Goal: Task Accomplishment & Management: Complete application form

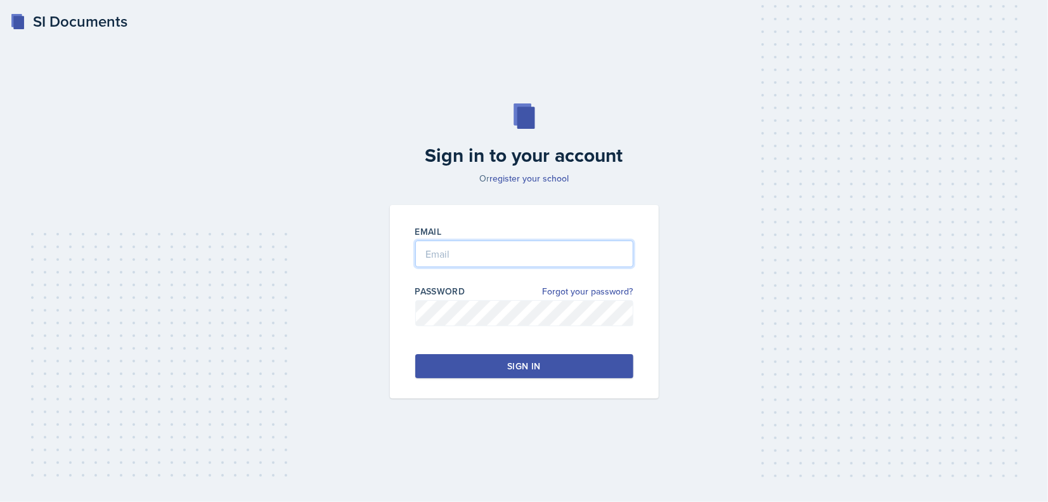
type input "[EMAIL_ADDRESS][DOMAIN_NAME]"
click at [510, 365] on div "Sign in" at bounding box center [523, 366] width 33 height 13
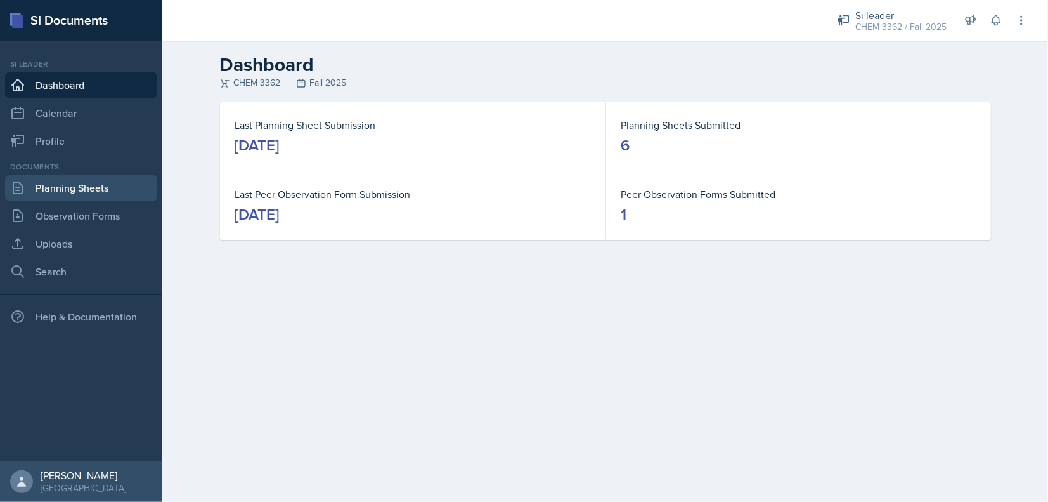
click at [69, 188] on link "Planning Sheets" at bounding box center [81, 187] width 152 height 25
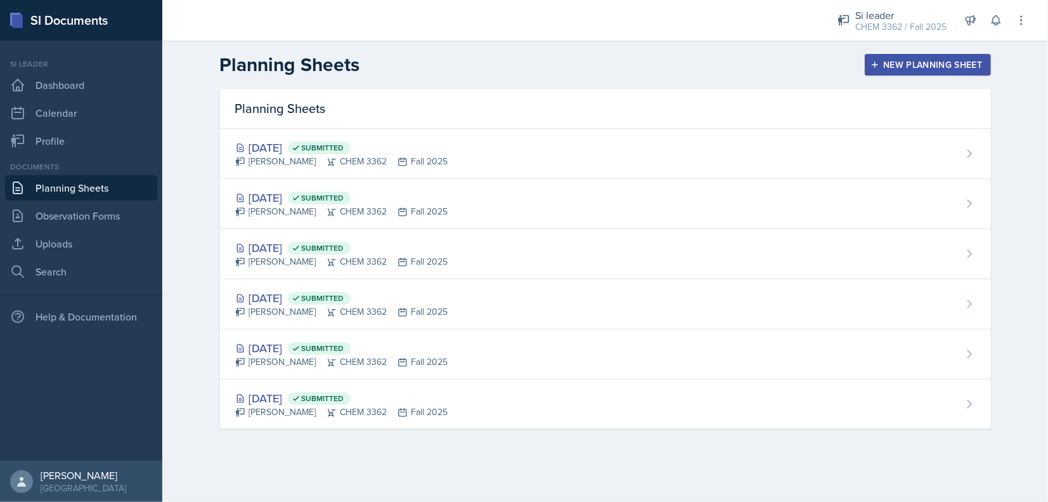
click at [902, 67] on div "New Planning Sheet" at bounding box center [927, 65] width 109 height 10
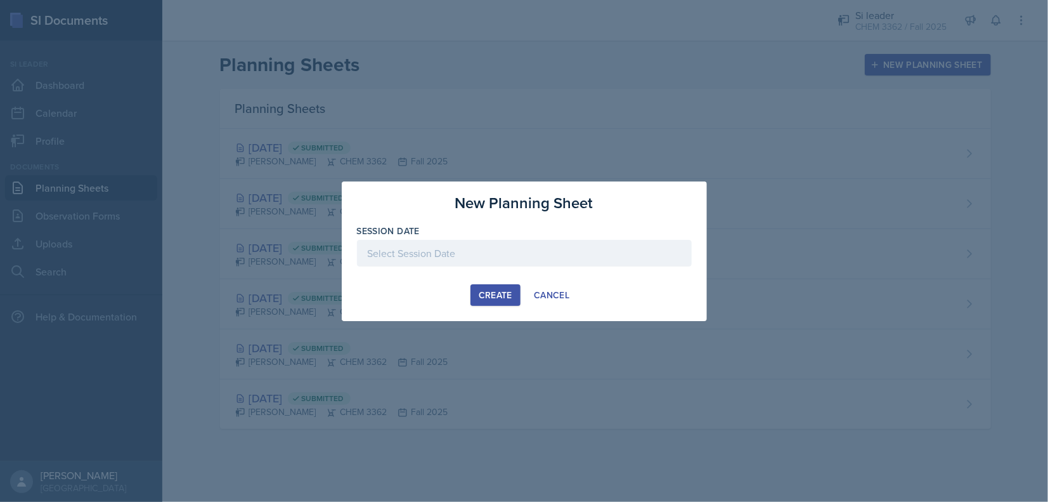
click at [569, 247] on div at bounding box center [524, 253] width 335 height 27
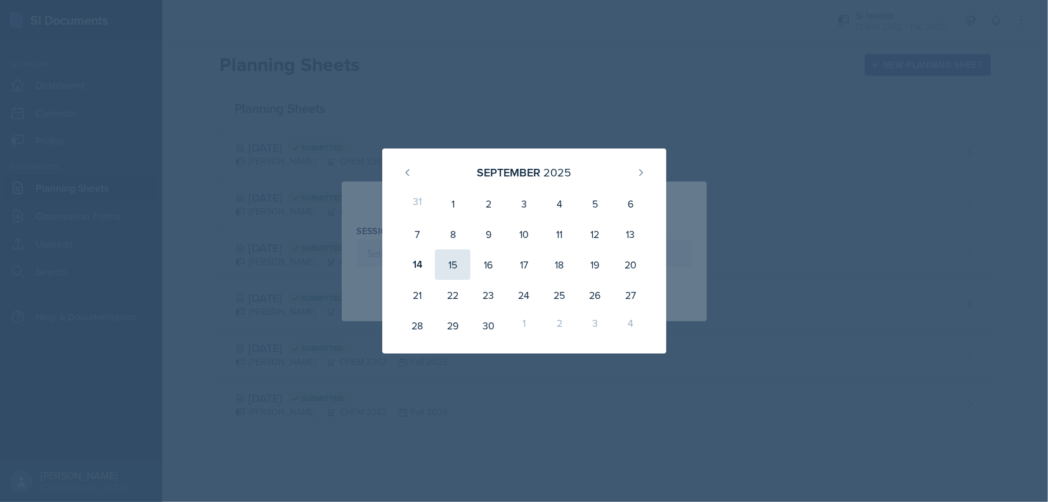
click at [450, 262] on div "15" at bounding box center [453, 264] width 36 height 30
type input "[DATE]"
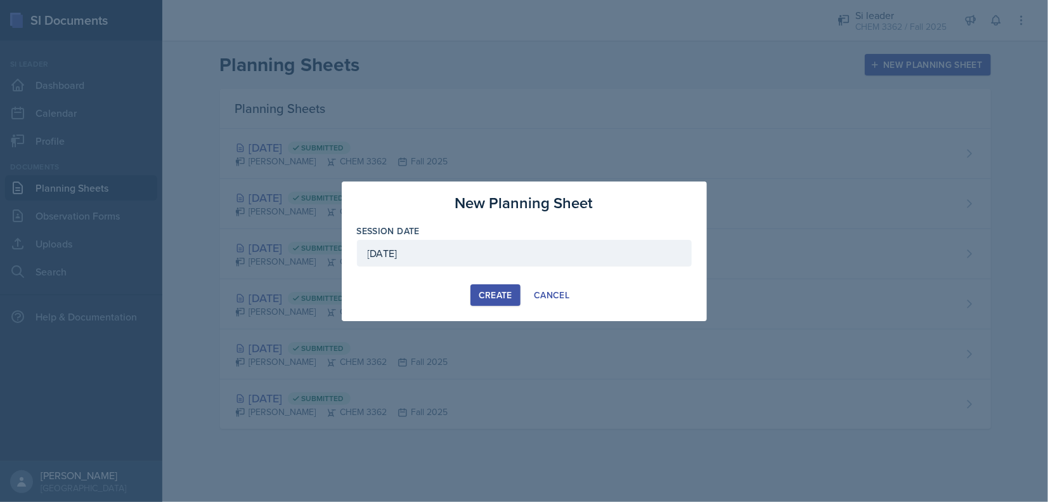
click at [500, 297] on div "Create" at bounding box center [496, 295] width 34 height 10
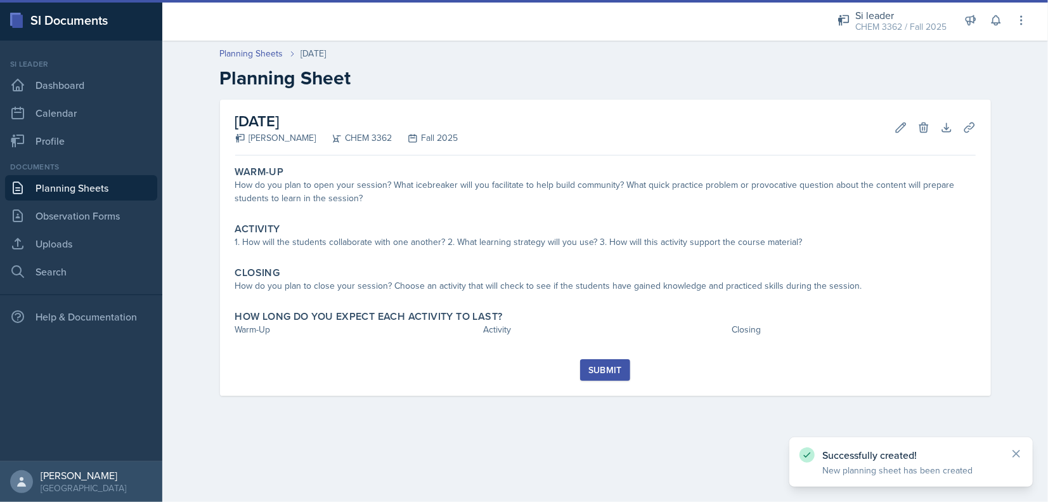
click at [45, 193] on link "Planning Sheets" at bounding box center [81, 187] width 152 height 25
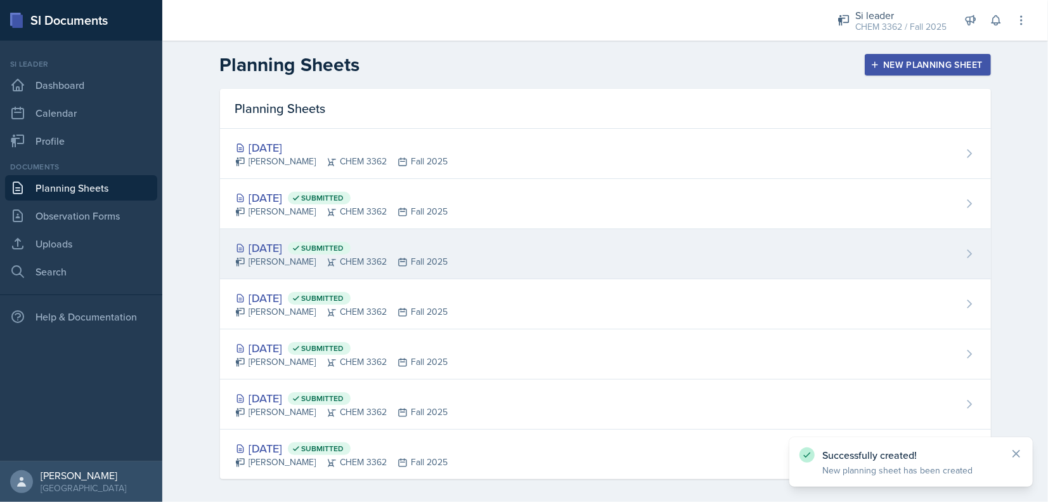
click at [334, 274] on div "[DATE] Submitted [PERSON_NAME] CHEM 3362 Fall 2025" at bounding box center [605, 254] width 771 height 50
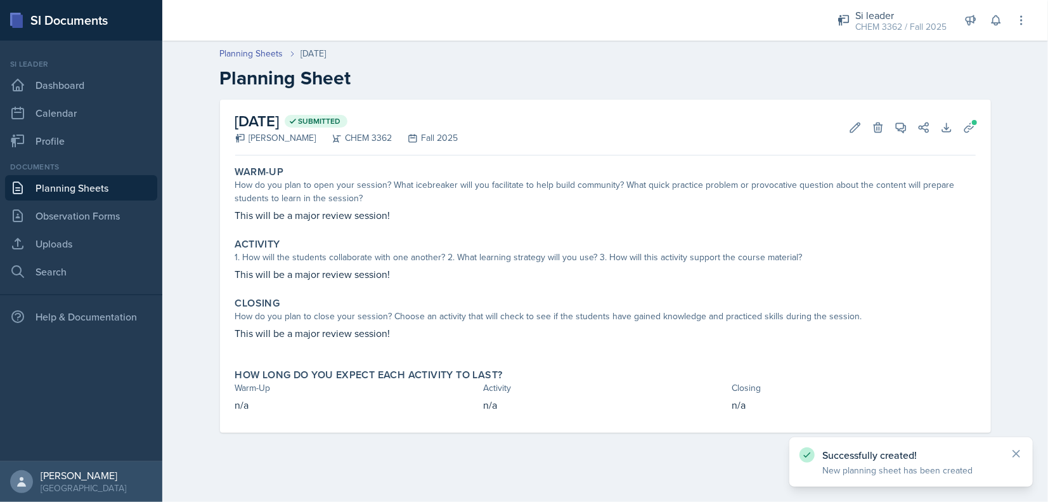
click at [65, 197] on link "Planning Sheets" at bounding box center [81, 187] width 152 height 25
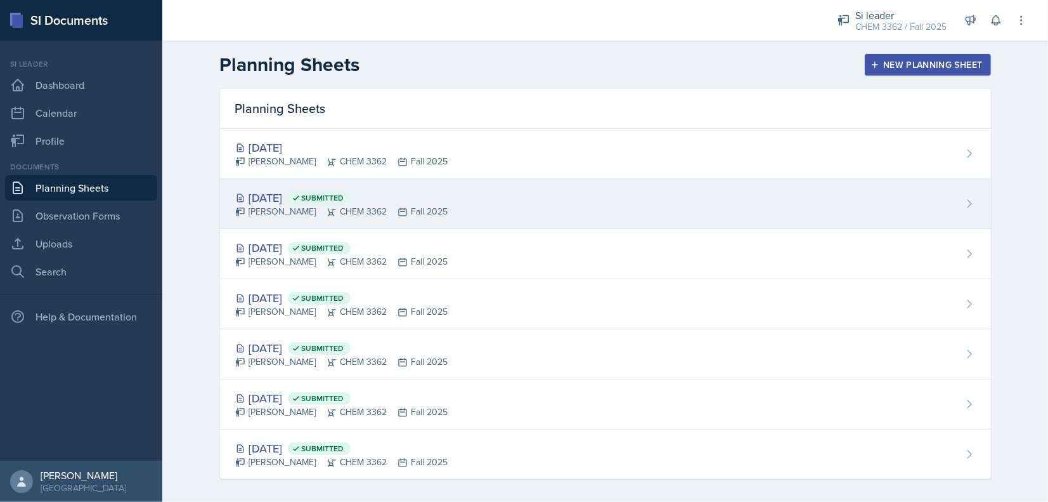
click at [293, 198] on div "[DATE] Submitted" at bounding box center [341, 197] width 213 height 17
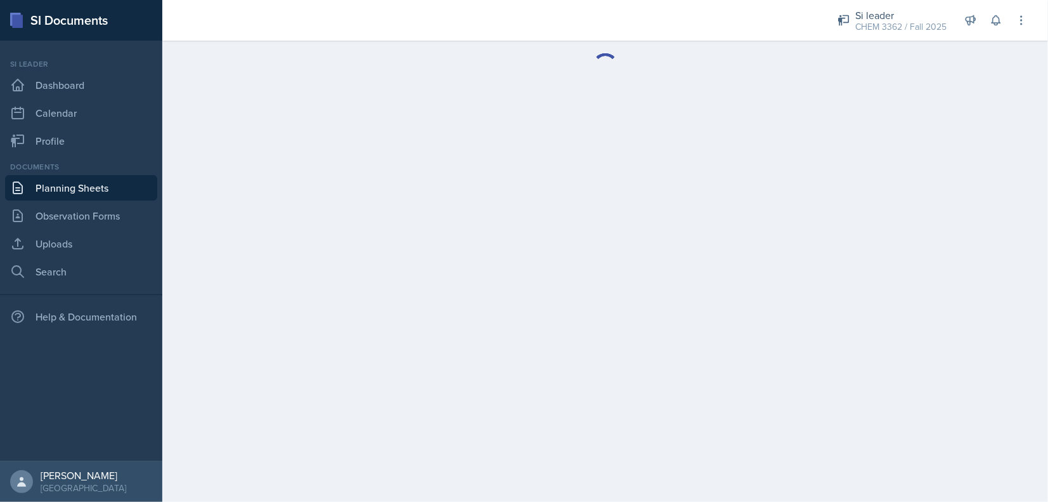
click at [113, 188] on link "Planning Sheets" at bounding box center [81, 187] width 152 height 25
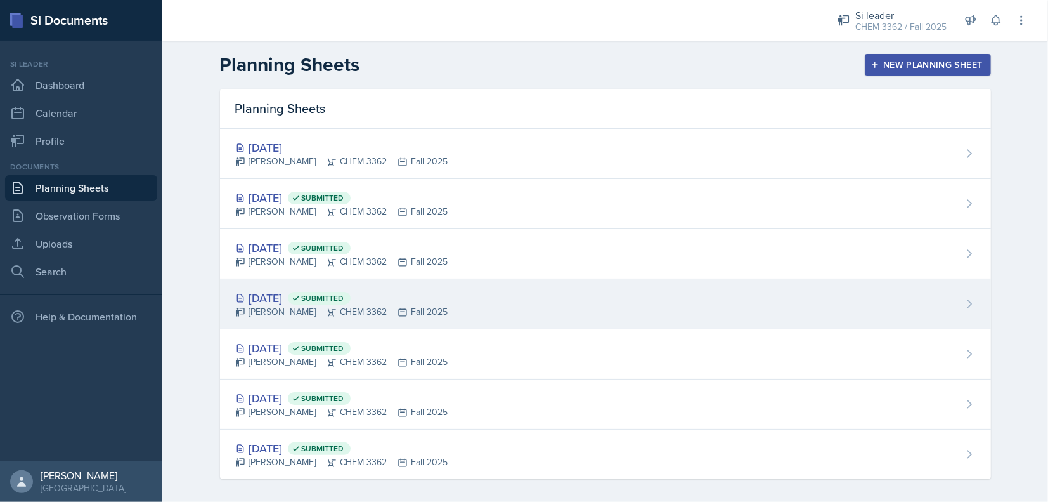
click at [312, 320] on div "[DATE] Submitted [PERSON_NAME] CHEM 3362 Fall 2025" at bounding box center [605, 304] width 771 height 50
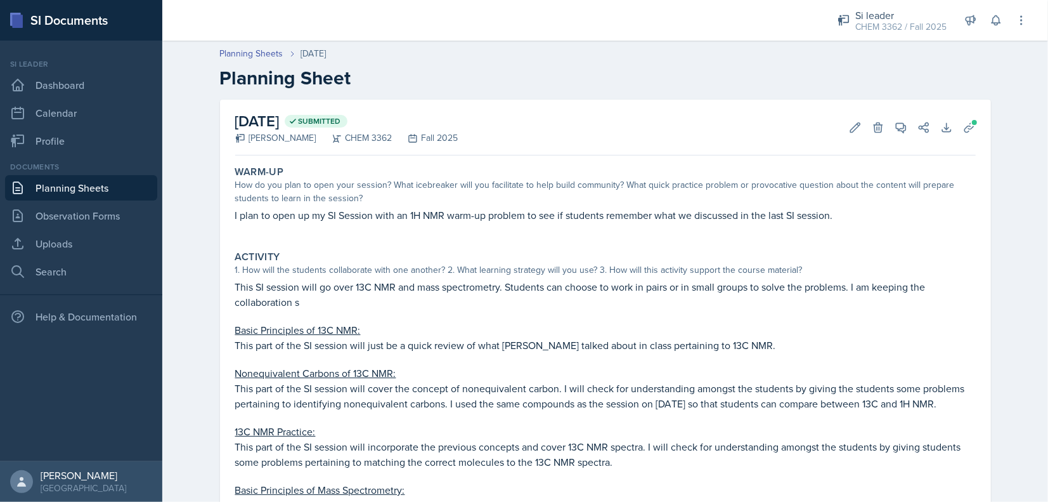
click at [254, 216] on p "I plan to open up my SI Session with an 1H NMR warm-up problem to see if studen…" at bounding box center [605, 214] width 741 height 15
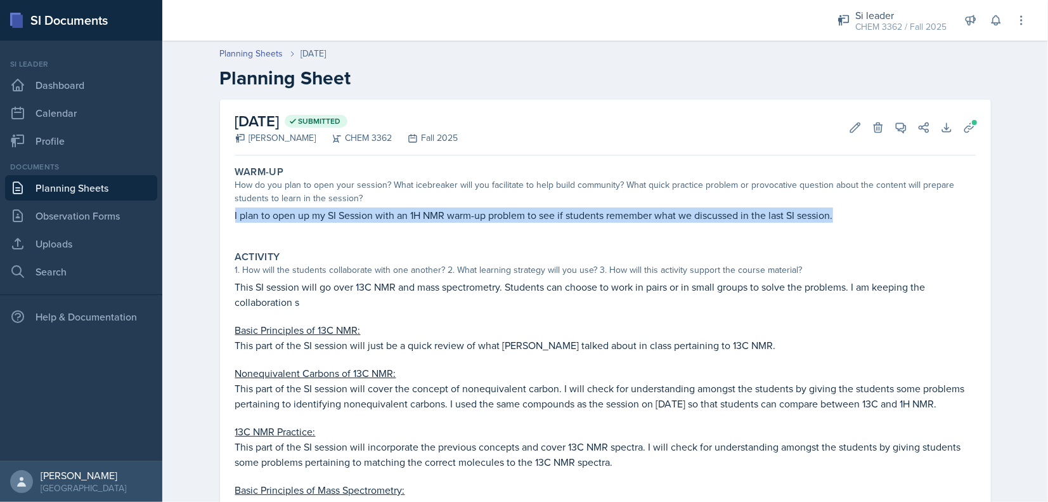
click at [254, 216] on p "I plan to open up my SI Session with an 1H NMR warm-up problem to see if studen…" at bounding box center [605, 214] width 741 height 15
copy p "I plan to open up my SI Session with an 1H NMR warm-up problem to see if studen…"
click at [113, 186] on link "Planning Sheets" at bounding box center [81, 187] width 152 height 25
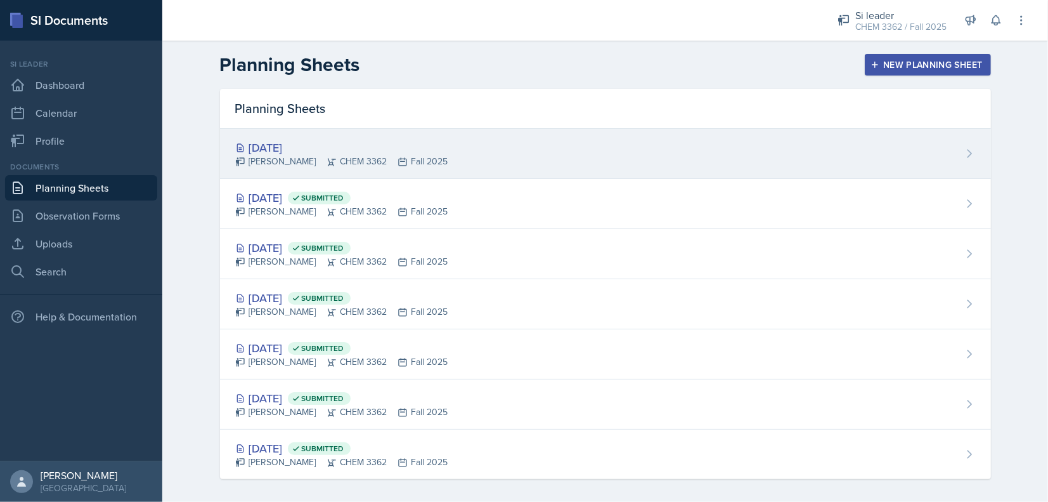
click at [226, 162] on div "[DATE] [PERSON_NAME] CHEM 3362 Fall 2025" at bounding box center [605, 154] width 771 height 50
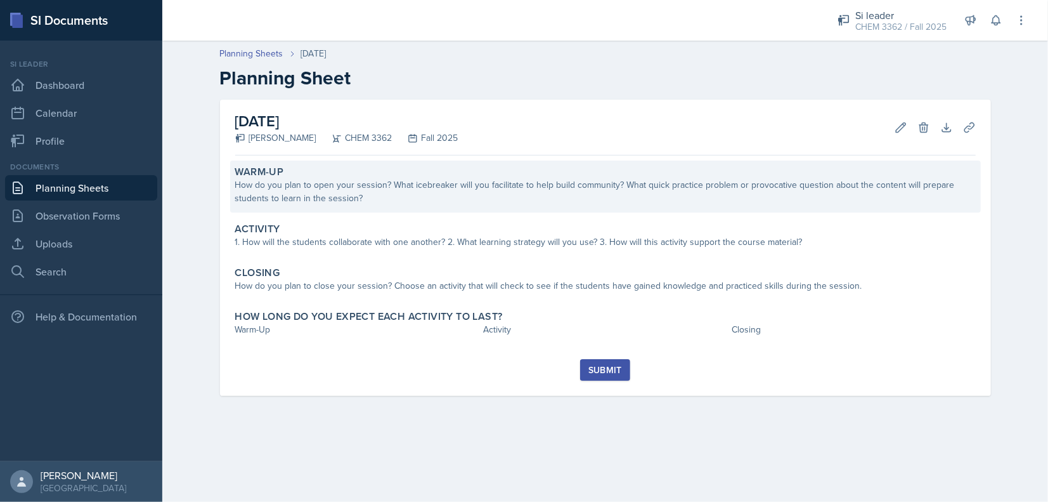
click at [351, 185] on div "How do you plan to open your session? What icebreaker will you facilitate to he…" at bounding box center [605, 191] width 741 height 27
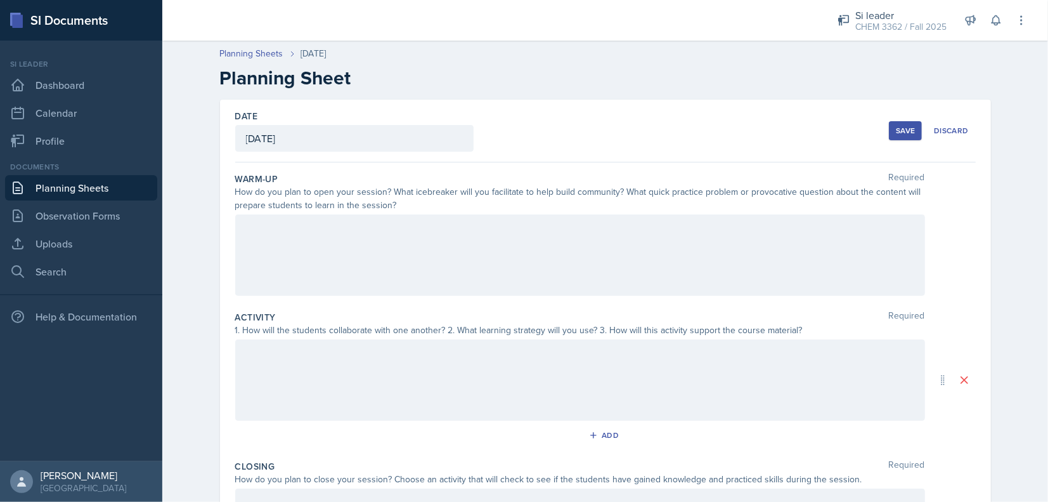
click at [399, 252] on div at bounding box center [580, 254] width 690 height 81
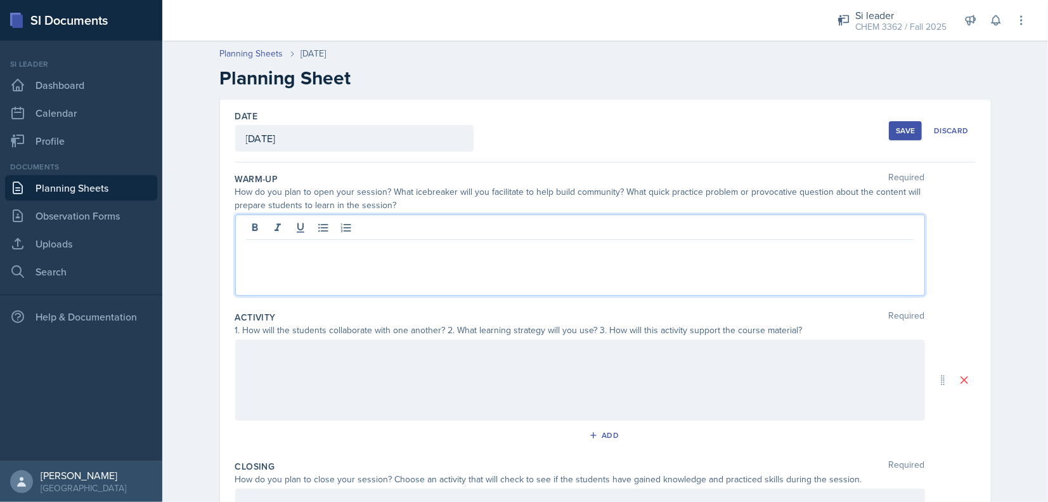
paste div
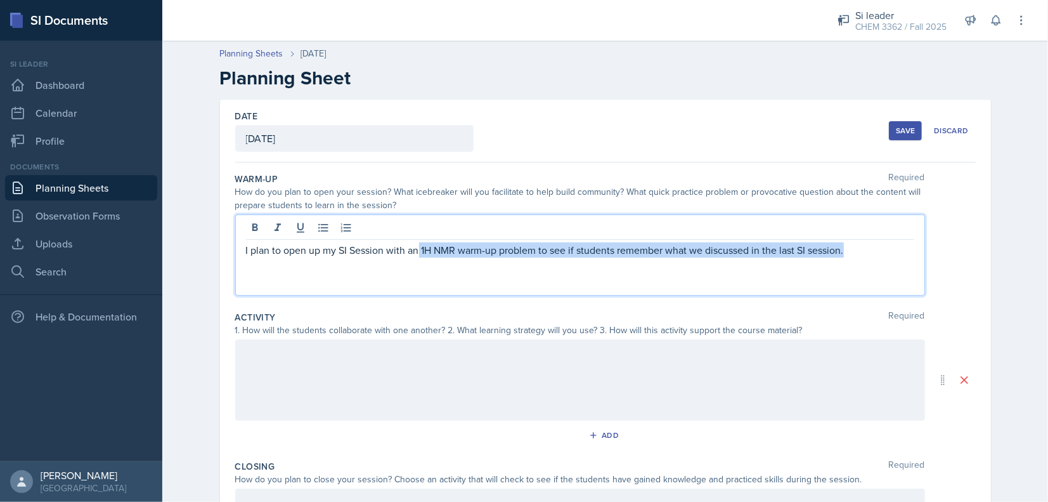
drag, startPoint x: 845, startPoint y: 250, endPoint x: 414, endPoint y: 245, distance: 431.2
click at [414, 245] on p "I plan to open up my SI Session with an 1H NMR warm-up problem to see if studen…" at bounding box center [580, 249] width 668 height 15
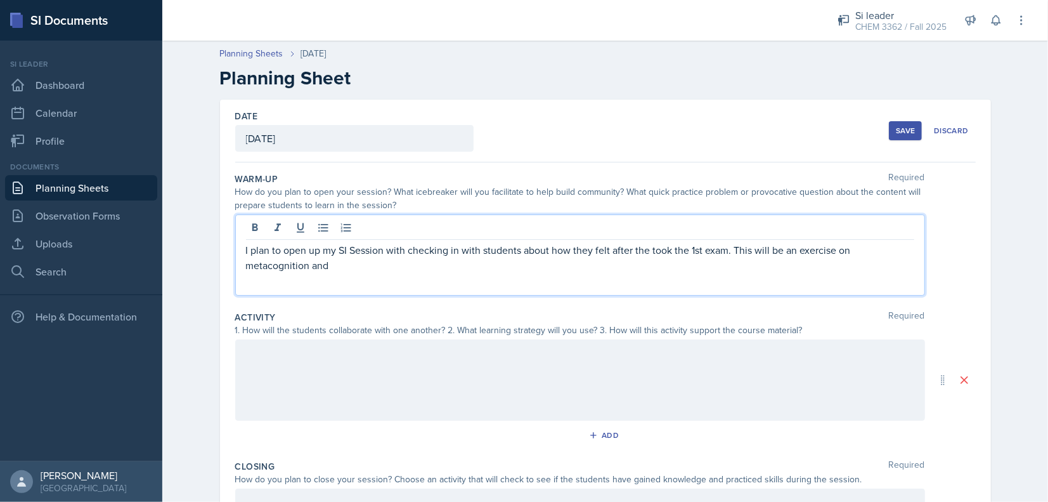
click at [863, 249] on p "I plan to open up my SI Session with checking in with students about how they f…" at bounding box center [580, 257] width 668 height 30
drag, startPoint x: 441, startPoint y: 323, endPoint x: 409, endPoint y: 283, distance: 51.5
click at [439, 322] on div "Activity Required 1. How will the students collaborate with one another? 2. Wha…" at bounding box center [605, 380] width 741 height 149
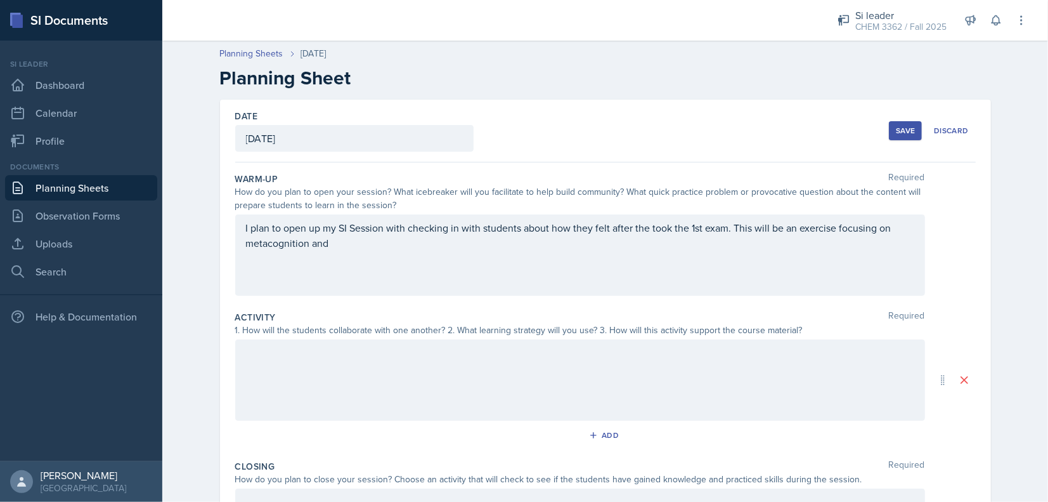
click at [405, 279] on div "I plan to open up my SI Session with checking in with students about how they f…" at bounding box center [580, 254] width 690 height 81
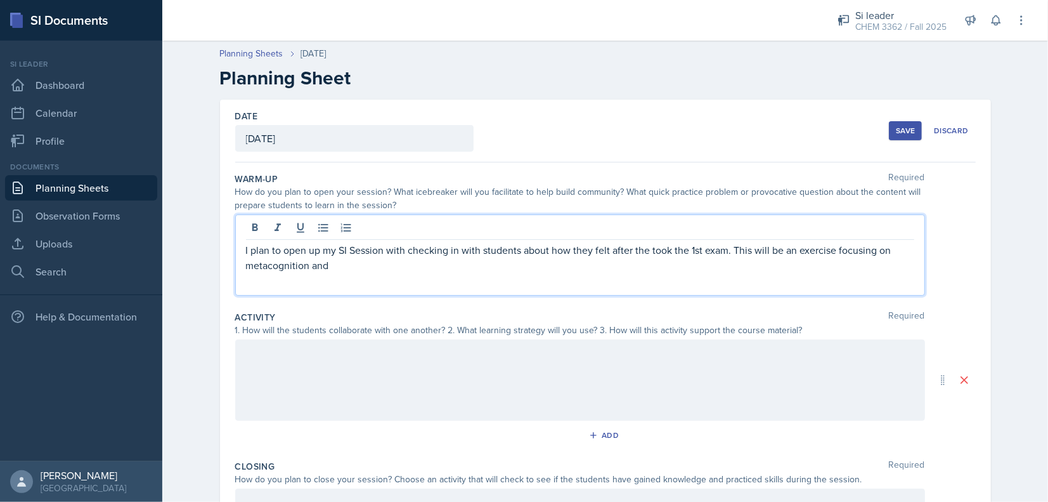
click at [378, 248] on p "I plan to open up my SI Session with checking in with students about how they f…" at bounding box center [580, 257] width 668 height 30
click at [399, 271] on p "I plan to open up my SI Session with checking in with students about how they f…" at bounding box center [580, 257] width 668 height 30
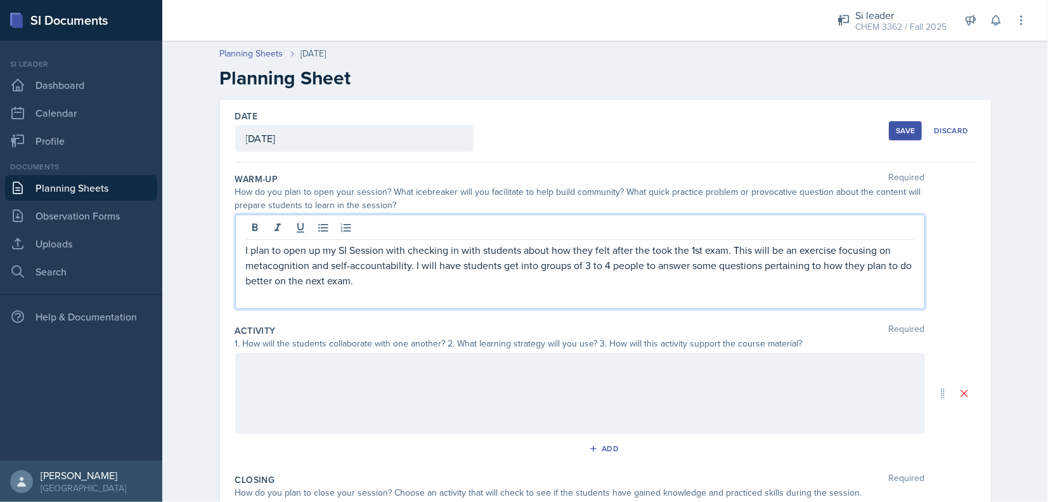
click at [401, 446] on div "Add" at bounding box center [605, 451] width 741 height 24
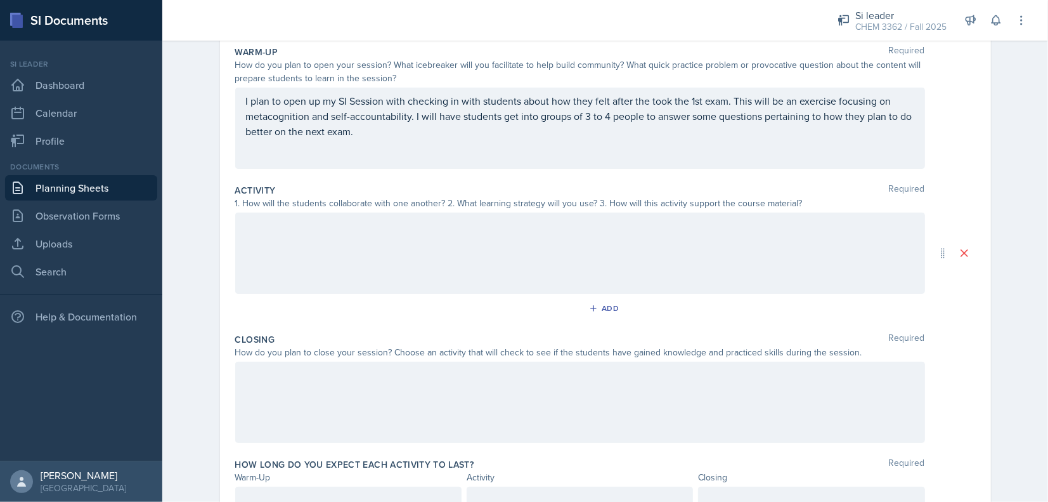
click at [475, 261] on div at bounding box center [580, 252] width 690 height 81
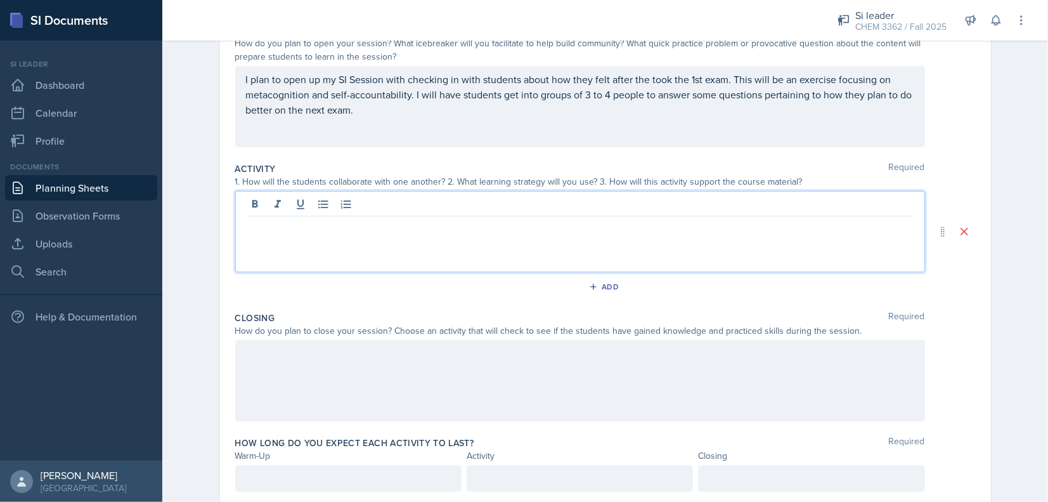
scroll to position [161, 0]
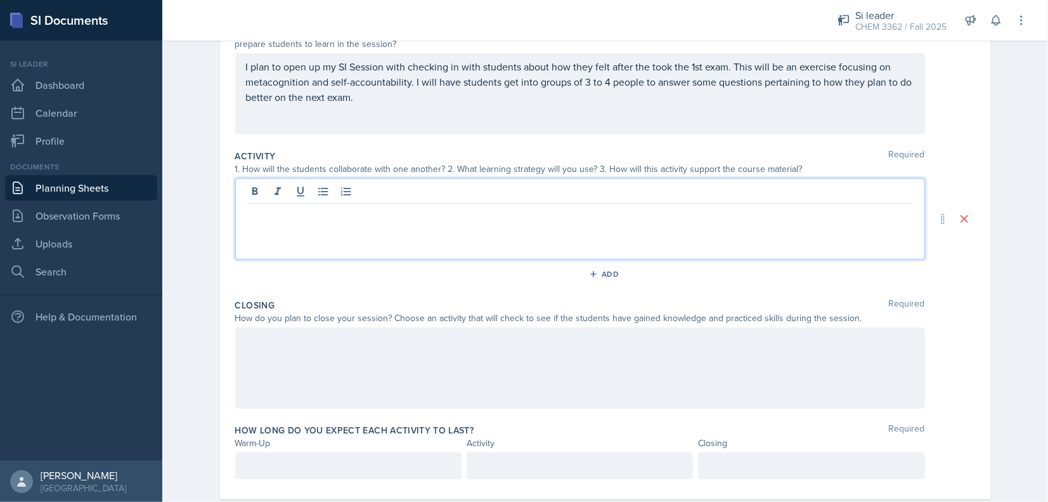
click at [742, 101] on p "I plan to open up my SI Session with checking in with students about how they f…" at bounding box center [580, 82] width 668 height 46
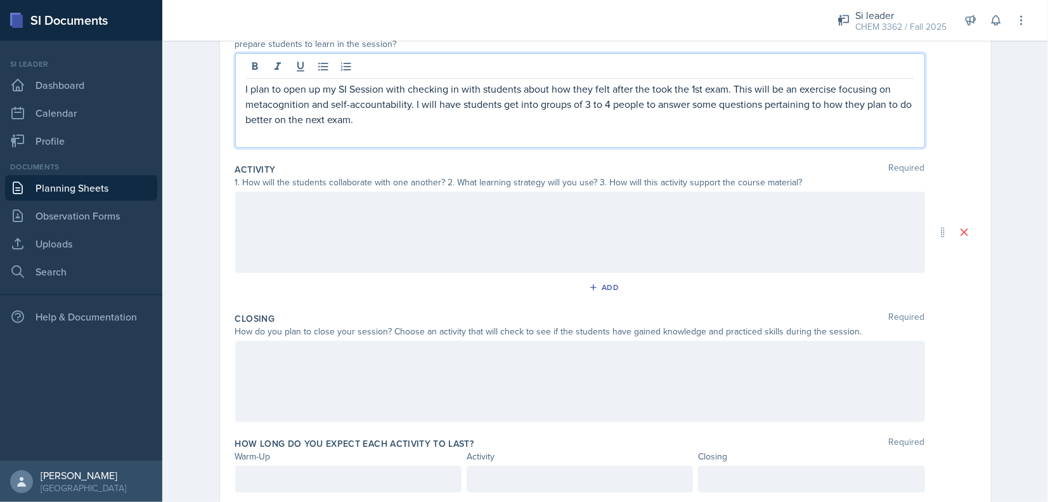
click at [760, 98] on p "I plan to open up my SI Session with checking in with students about how they f…" at bounding box center [580, 104] width 668 height 46
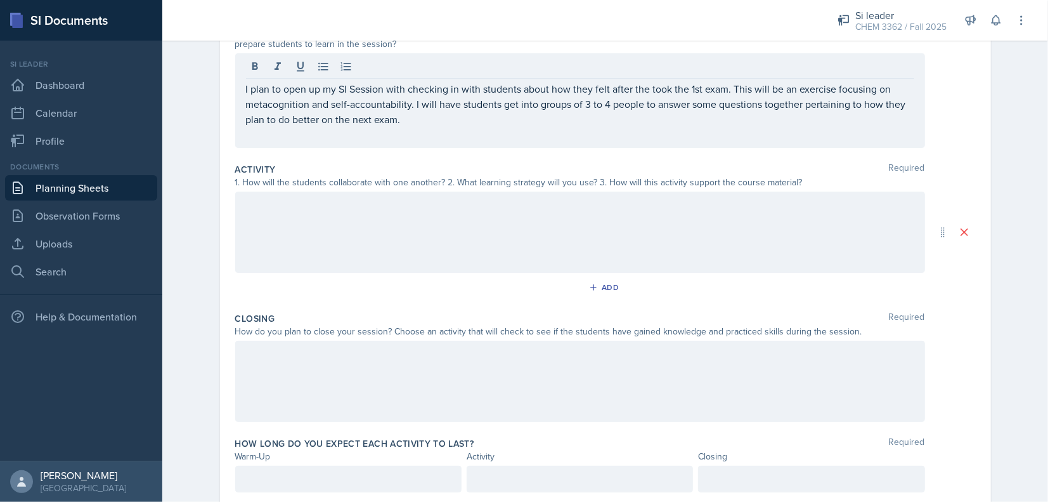
click at [563, 236] on div at bounding box center [580, 231] width 690 height 81
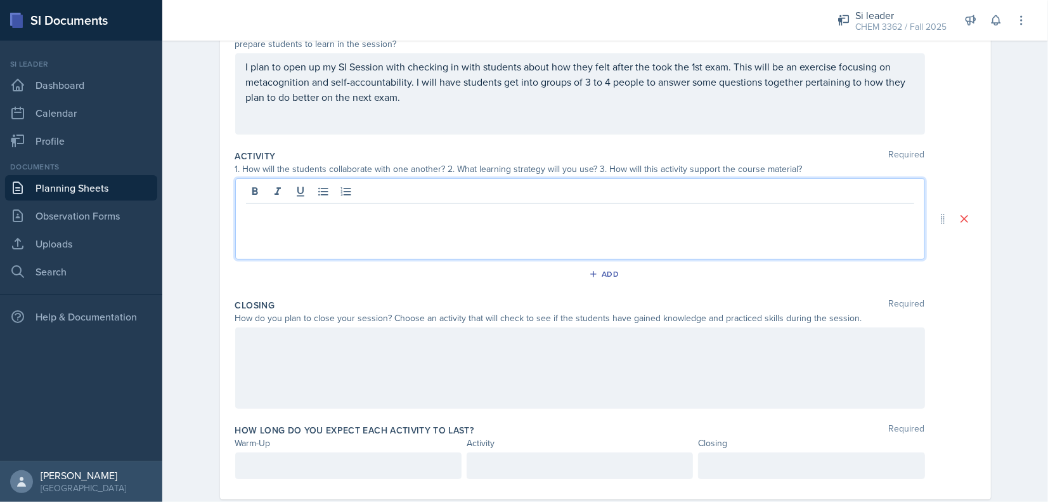
scroll to position [120, 0]
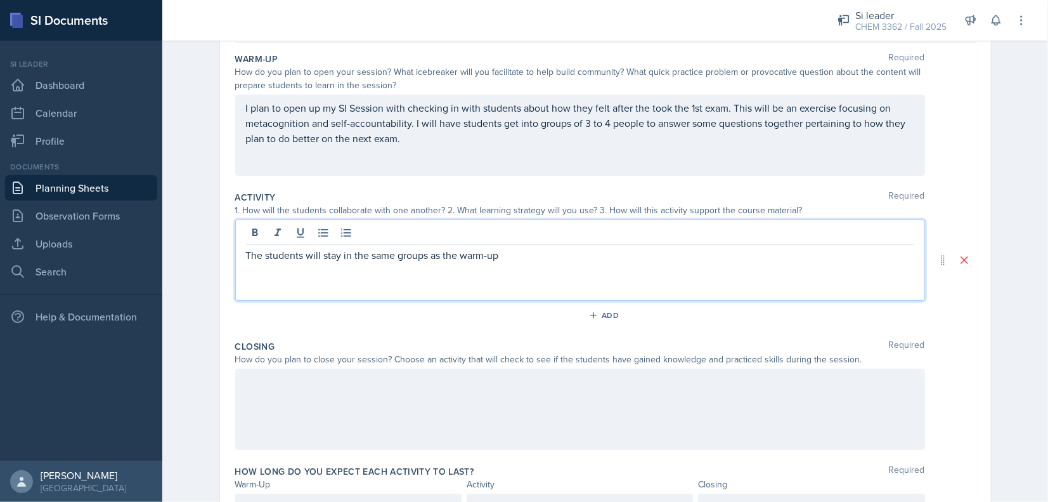
click at [444, 251] on p "The students will stay in the same groups as the warm-up" at bounding box center [580, 254] width 668 height 15
click at [448, 252] on p "The students will stay in the same groups as the warm-up" at bounding box center [580, 254] width 668 height 15
drag, startPoint x: 431, startPoint y: 252, endPoint x: 529, endPoint y: 254, distance: 98.9
click at [529, 254] on p "The students will stay in the same groups as the warm-up" at bounding box center [580, 254] width 668 height 15
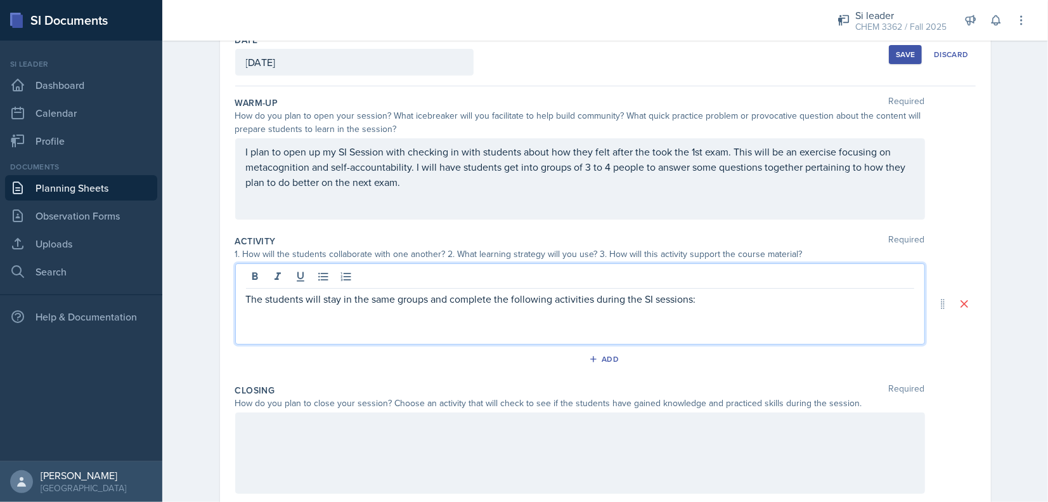
scroll to position [187, 0]
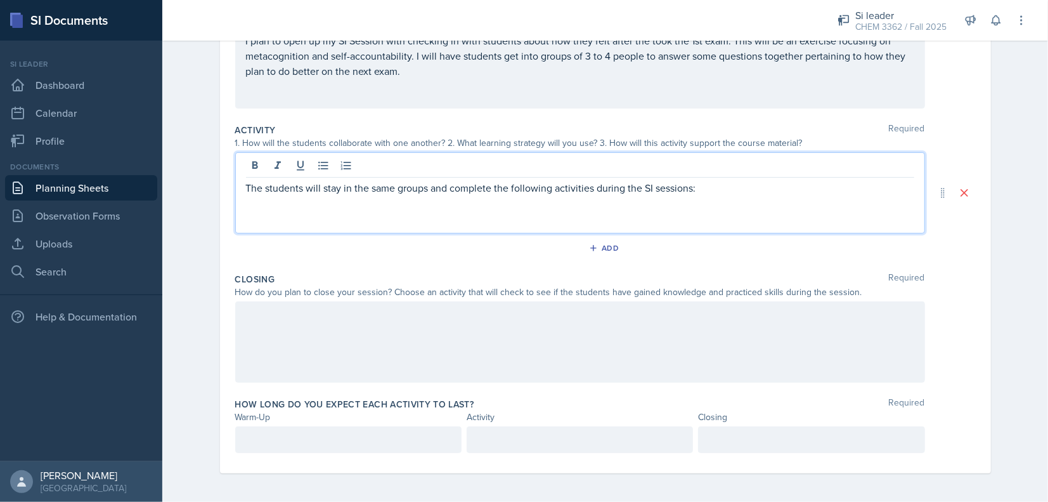
click at [76, 180] on link "Planning Sheets" at bounding box center [81, 187] width 152 height 25
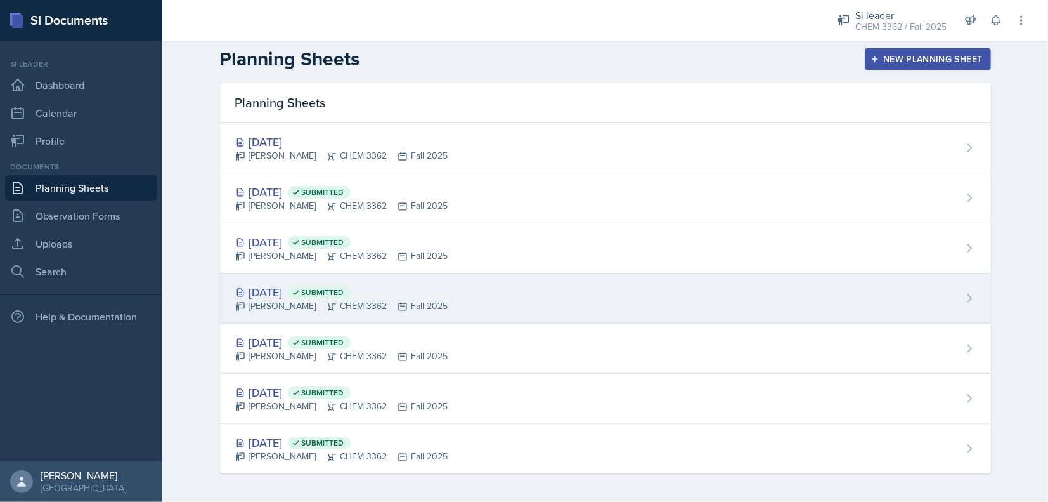
click at [325, 316] on div "[DATE] Submitted [PERSON_NAME] CHEM 3362 Fall 2025" at bounding box center [605, 298] width 771 height 50
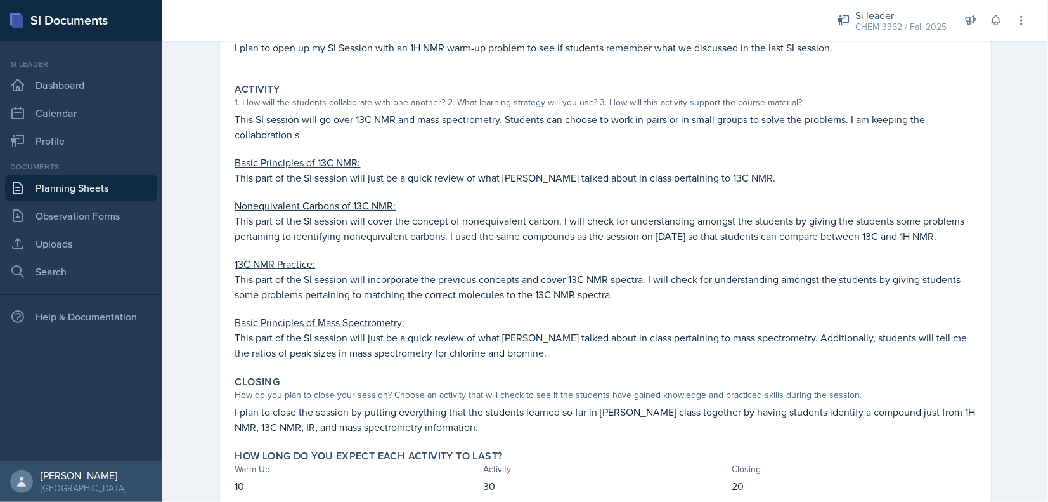
scroll to position [190, 0]
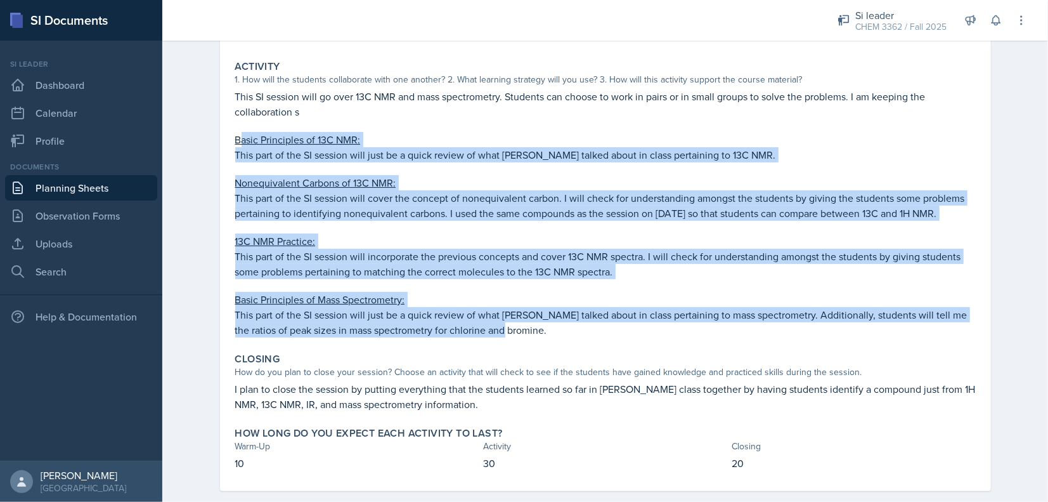
drag, startPoint x: 234, startPoint y: 139, endPoint x: 609, endPoint y: 334, distance: 422.5
click at [609, 334] on div "This SI session will go over 13C NMR and mass spectrometry. Students can choose…" at bounding box center [605, 213] width 741 height 249
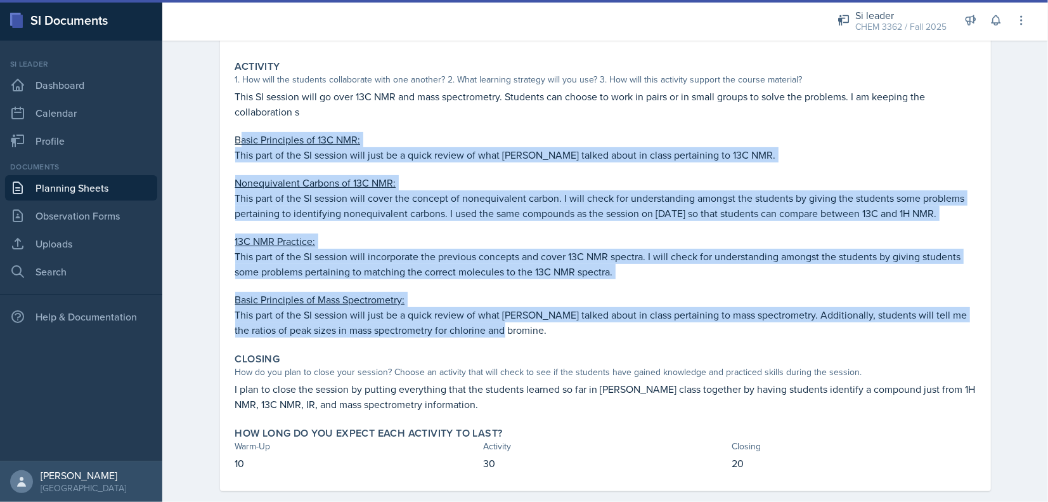
click at [576, 321] on p "This part of the SI session will just be a quick review of what [PERSON_NAME] t…" at bounding box center [605, 322] width 741 height 30
drag, startPoint x: 592, startPoint y: 339, endPoint x: 226, endPoint y: 141, distance: 415.4
click at [223, 141] on div "[DATE] Submitted [PERSON_NAME] CHEM 3362 Fall 2025 Edit Delete View Comments Co…" at bounding box center [605, 199] width 771 height 581
copy div "Basic Principles of 13C NMR: This part of the SI session will just be a quick r…"
click at [87, 178] on link "Planning Sheets" at bounding box center [81, 187] width 152 height 25
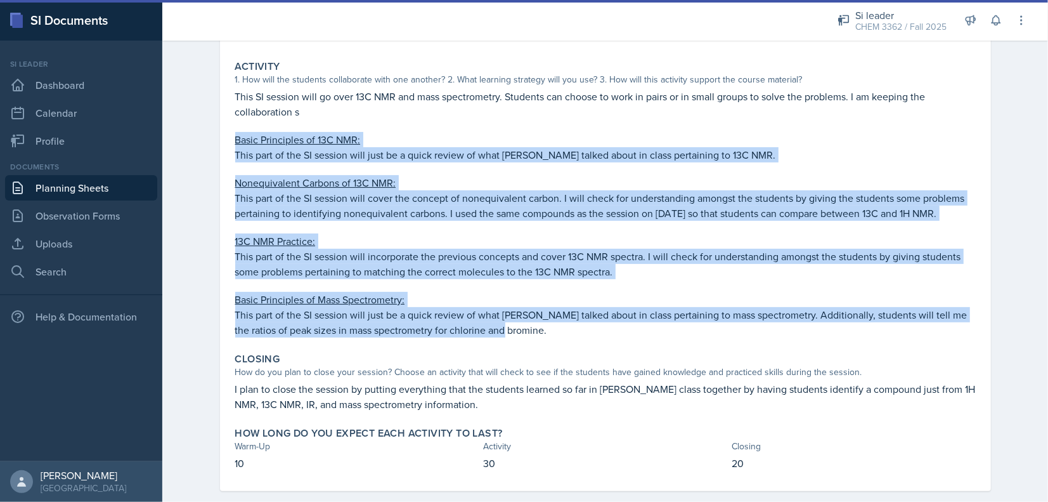
scroll to position [6, 0]
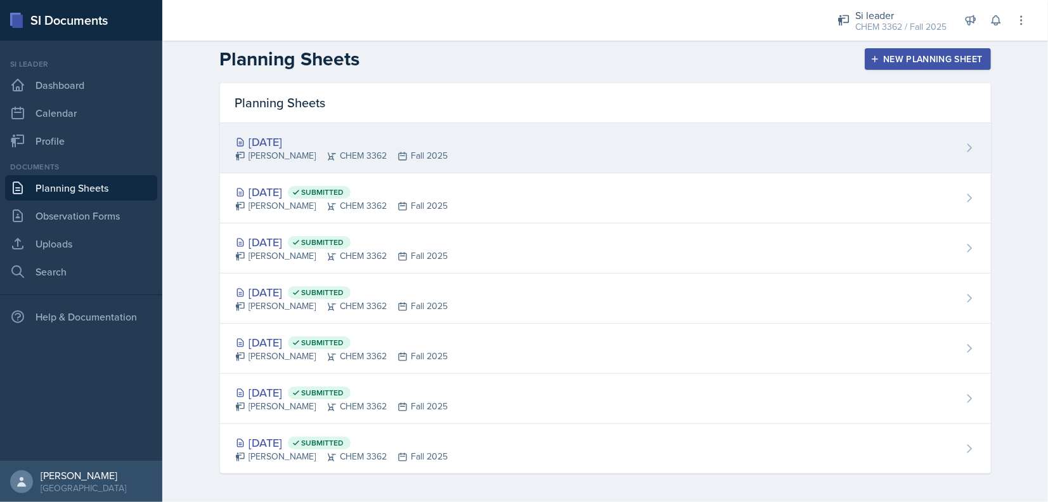
click at [326, 130] on div "[DATE] [PERSON_NAME] CHEM 3362 Fall 2025" at bounding box center [605, 148] width 771 height 50
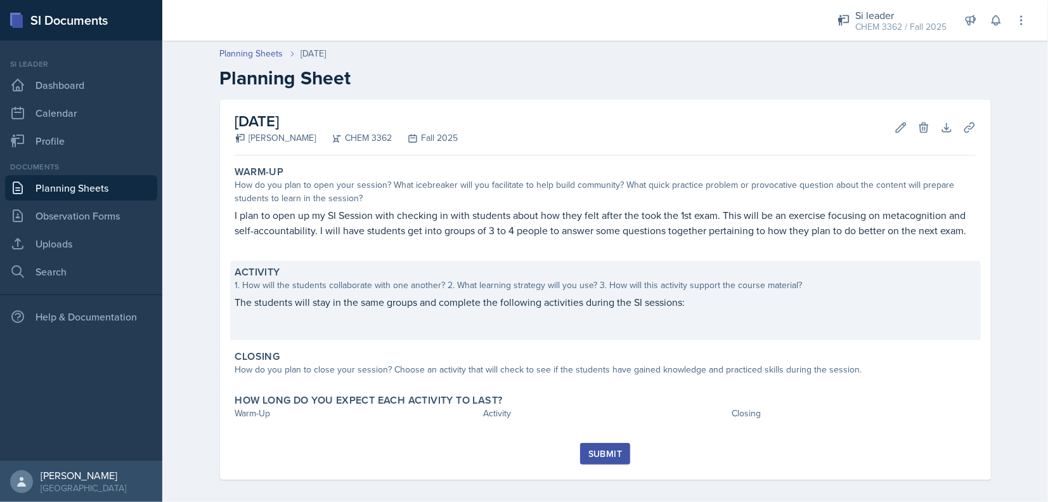
click at [368, 325] on p at bounding box center [605, 328] width 741 height 13
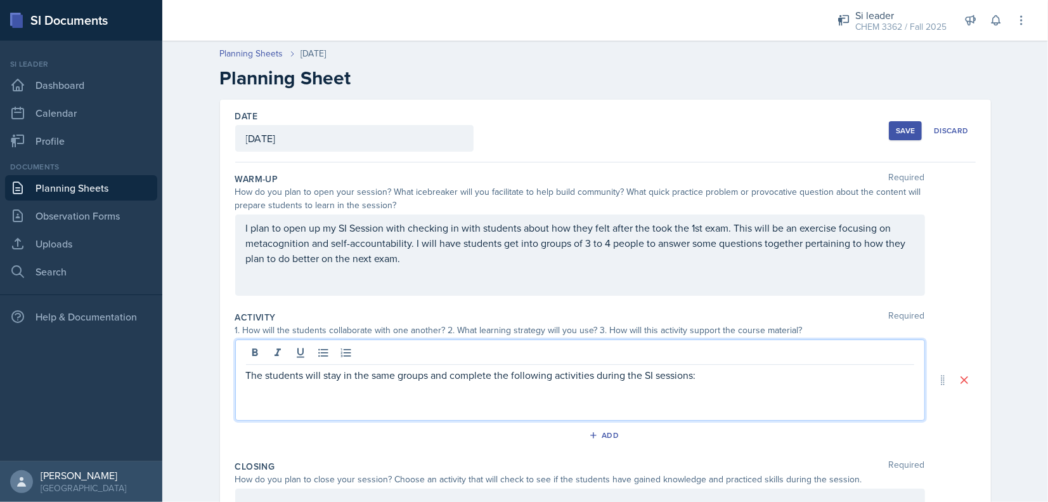
click at [382, 387] on div "The students will stay in the same groups and complete the following activities…" at bounding box center [580, 390] width 668 height 46
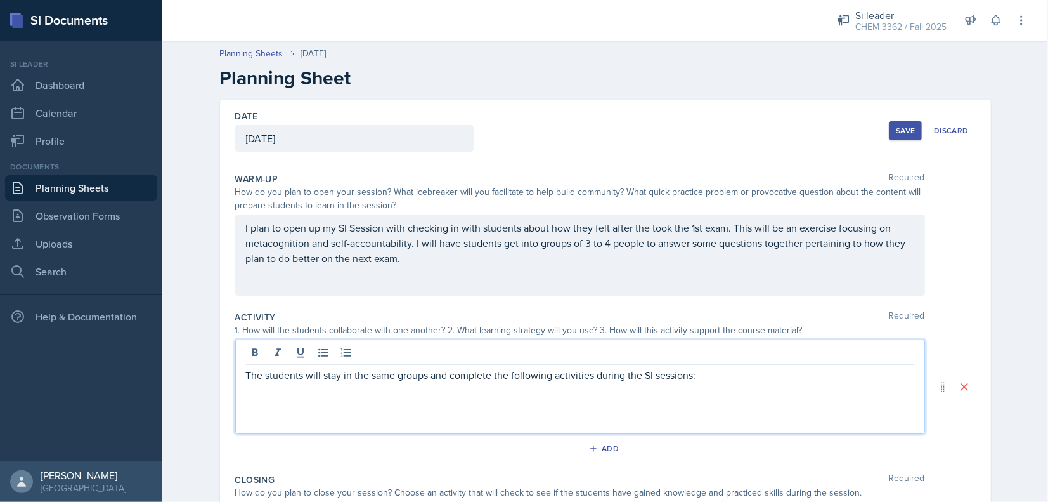
scroll to position [126, 0]
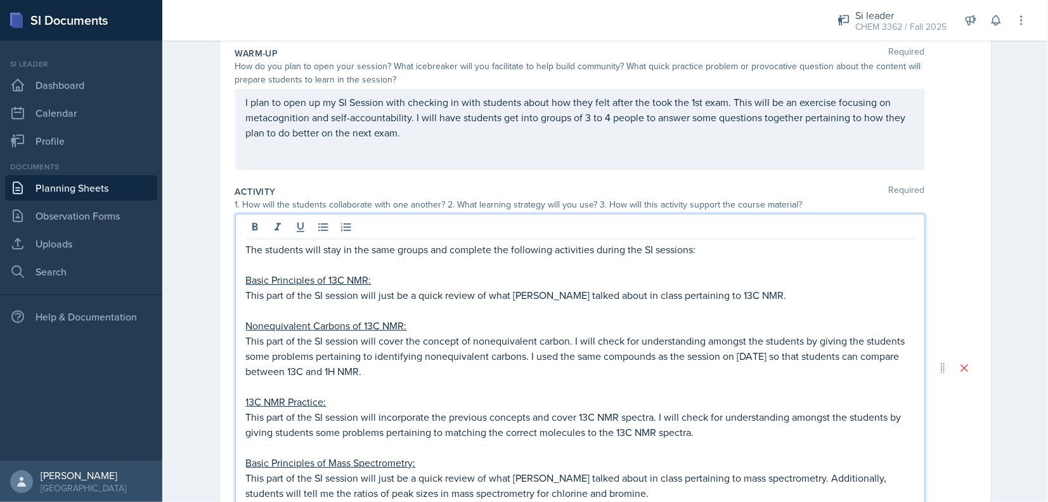
click at [294, 274] on u "Basic Principles of 13C NMR:" at bounding box center [309, 280] width 126 height 14
drag, startPoint x: 487, startPoint y: 293, endPoint x: 810, endPoint y: 294, distance: 323.4
click at [810, 294] on p "This part of the SI session will just be a quick review of what [PERSON_NAME] t…" at bounding box center [580, 294] width 668 height 15
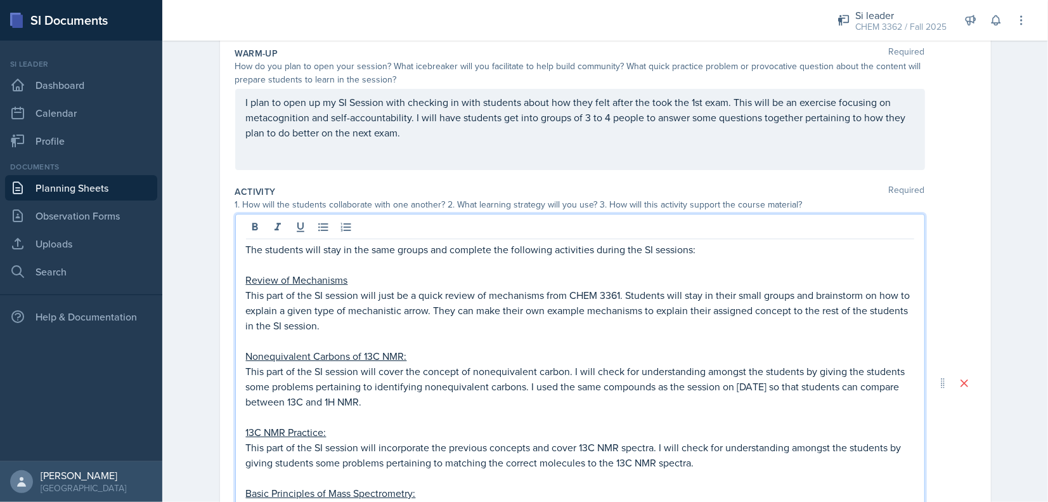
click at [413, 325] on p "This part of the SI session will just be a quick review of mechanisms from CHEM…" at bounding box center [580, 310] width 668 height 46
click at [358, 290] on p "This part of the SI session will just be a quick review of mechanisms from CHEM…" at bounding box center [580, 310] width 668 height 46
click at [350, 284] on p "Review of Mechanisms" at bounding box center [580, 279] width 668 height 15
click at [249, 264] on p at bounding box center [580, 264] width 668 height 15
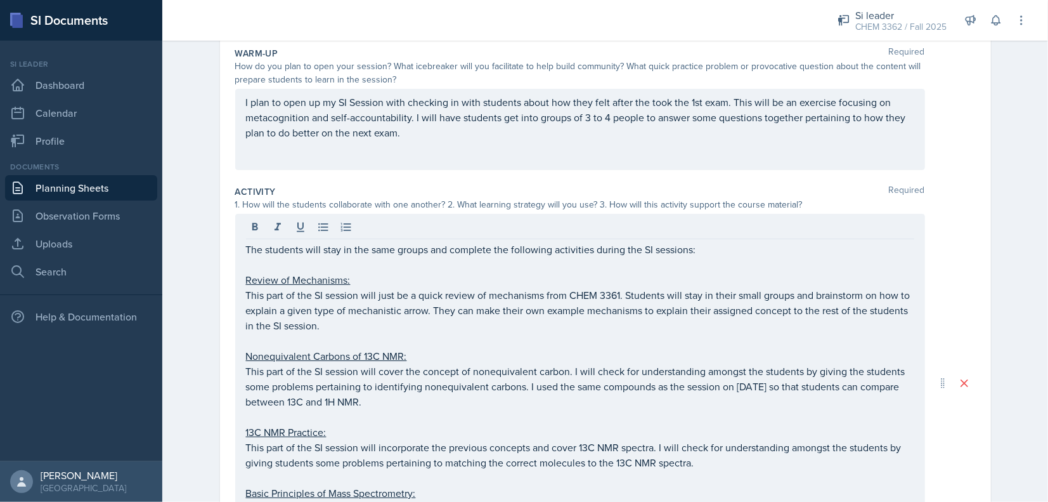
click at [179, 202] on div "Planning Sheets [DATE] Planning Sheet Date [DATE] [DATE] 31 1 2 3 4 5 6 7 8 9 1…" at bounding box center [605, 365] width 886 height 913
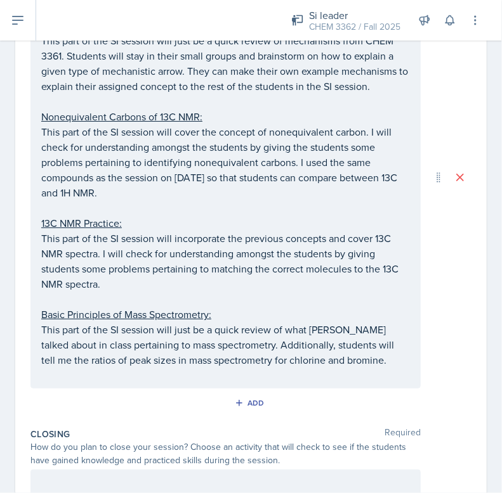
scroll to position [380, 0]
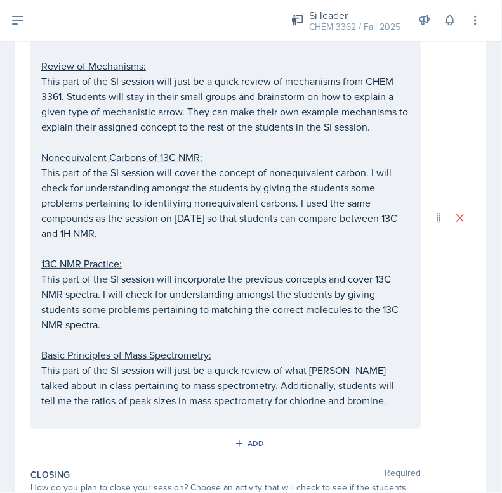
click at [94, 156] on u "Nonequivalent Carbons of 13C NMR:" at bounding box center [121, 157] width 161 height 14
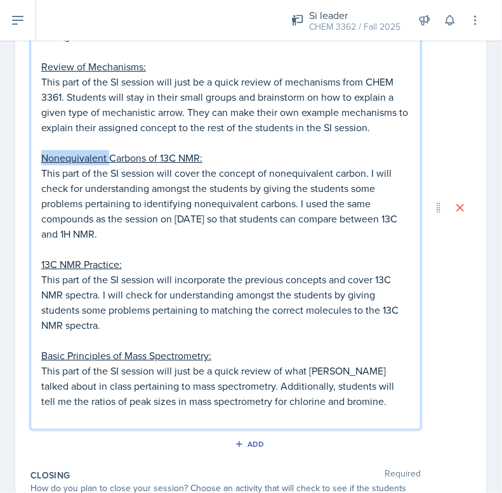
click at [94, 156] on u "Nonequivalent Carbons of 13C NMR:" at bounding box center [121, 158] width 161 height 14
click at [256, 174] on p "This part of the SI session will cover the concept of nonequivalent carbon. I w…" at bounding box center [225, 203] width 368 height 76
click at [365, 172] on p "This part of the SI session will cover the concept of nonequivalent carbon. I w…" at bounding box center [225, 203] width 368 height 76
drag, startPoint x: 270, startPoint y: 172, endPoint x: 298, endPoint y: 237, distance: 69.9
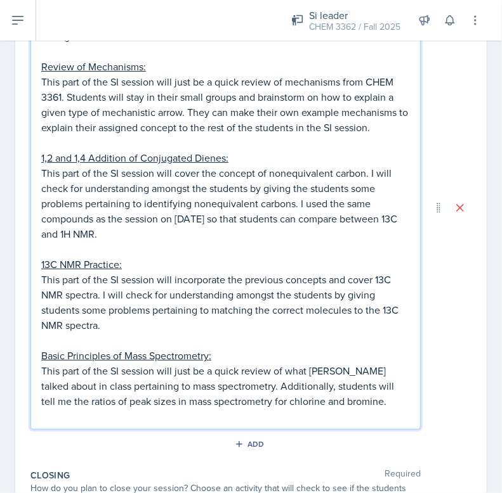
click at [298, 237] on p "This part of the SI session will cover the concept of nonequivalent carbon. I w…" at bounding box center [225, 203] width 368 height 76
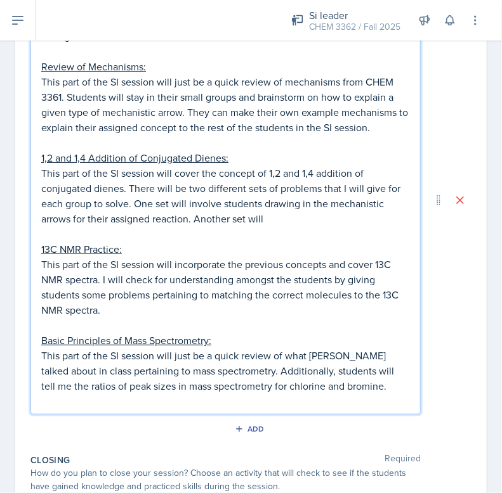
click at [171, 197] on p "This part of the SI session will cover the concept of 1,2 and 1,4 addition of c…" at bounding box center [225, 195] width 368 height 61
click at [352, 219] on p "This part of the SI session will cover the concept of 1,2 and 1,4 addition of c…" at bounding box center [225, 195] width 368 height 61
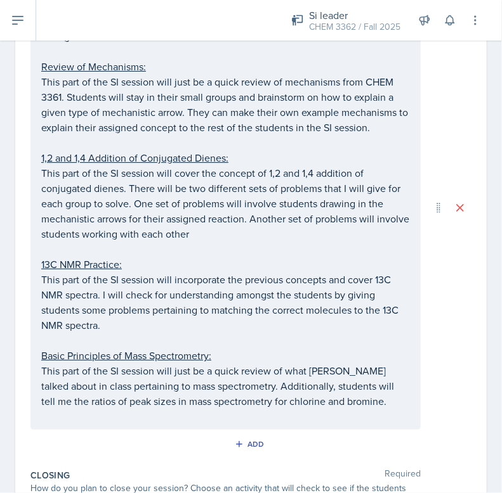
drag, startPoint x: 237, startPoint y: 212, endPoint x: 280, endPoint y: 228, distance: 45.7
click at [237, 212] on p "This part of the SI session will cover the concept of 1,2 and 1,4 addition of c…" at bounding box center [225, 203] width 368 height 76
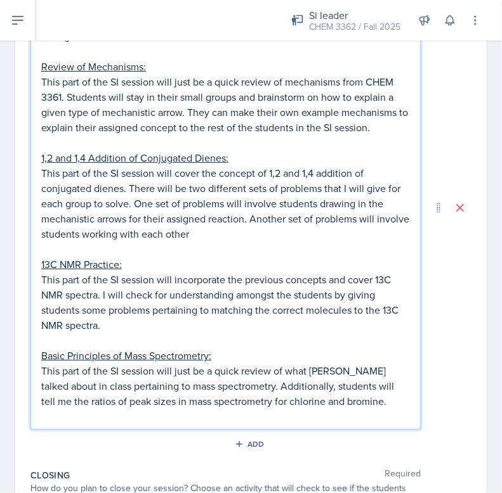
click at [283, 229] on p "This part of the SI session will cover the concept of 1,2 and 1,4 addition of c…" at bounding box center [225, 203] width 368 height 76
click at [306, 233] on p "This part of the SI session will cover the concept of 1,2 and 1,4 addition of c…" at bounding box center [225, 203] width 368 height 76
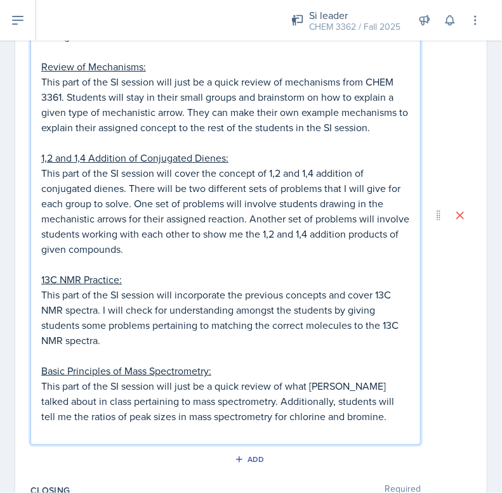
click at [90, 249] on p "This part of the SI session will cover the concept of 1,2 and 1,4 addition of c…" at bounding box center [225, 210] width 368 height 91
click at [94, 249] on p "This part of the SI session will cover the concept of 1,2 and 1,4 addition of c…" at bounding box center [225, 210] width 368 height 91
click at [241, 260] on p at bounding box center [225, 264] width 368 height 15
click at [212, 248] on p "This part of the SI session will cover the concept of 1,2 and 1,4 addition of c…" at bounding box center [225, 210] width 368 height 91
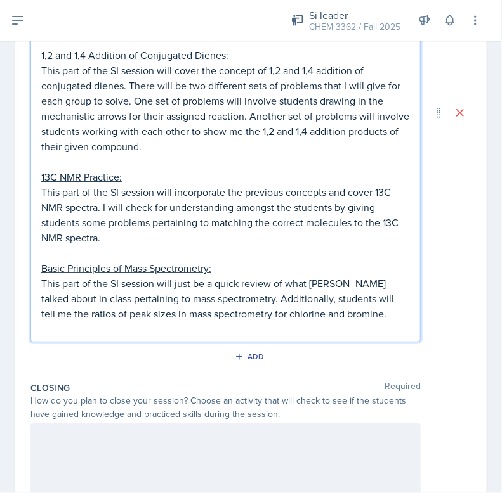
scroll to position [529, 0]
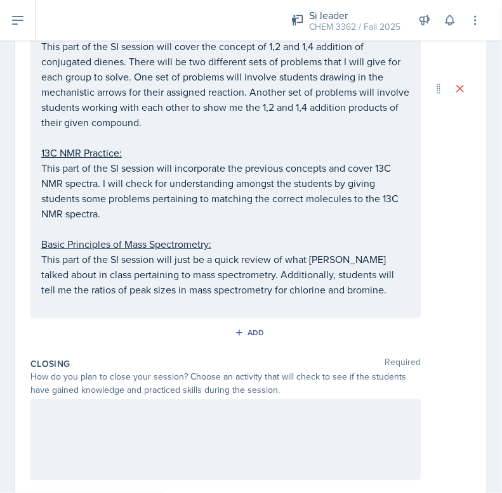
click at [100, 141] on p at bounding box center [225, 137] width 368 height 15
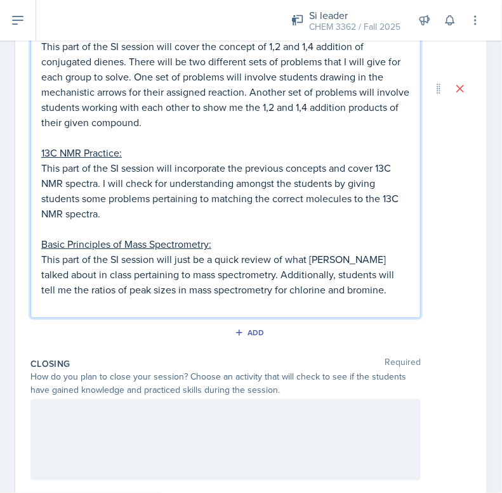
click at [80, 150] on u "13C NMR Practice:" at bounding box center [81, 153] width 81 height 14
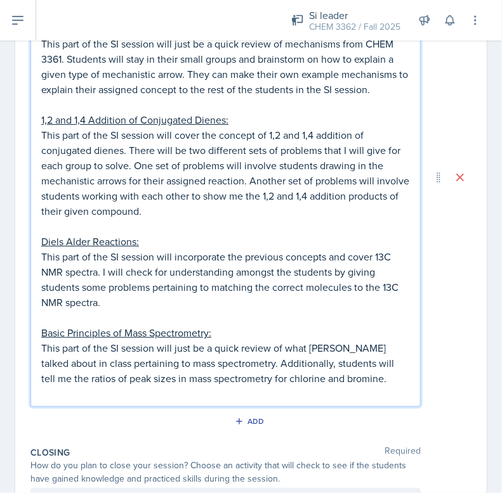
scroll to position [402, 0]
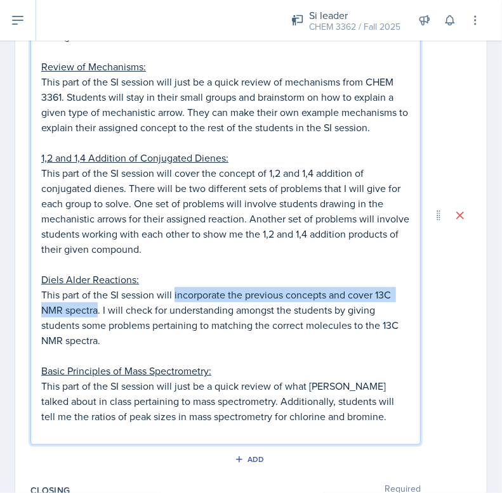
drag, startPoint x: 173, startPoint y: 293, endPoint x: 96, endPoint y: 307, distance: 78.0
click at [96, 307] on p "This part of the SI session will incorporate the previous concepts and cover 13…" at bounding box center [225, 317] width 368 height 61
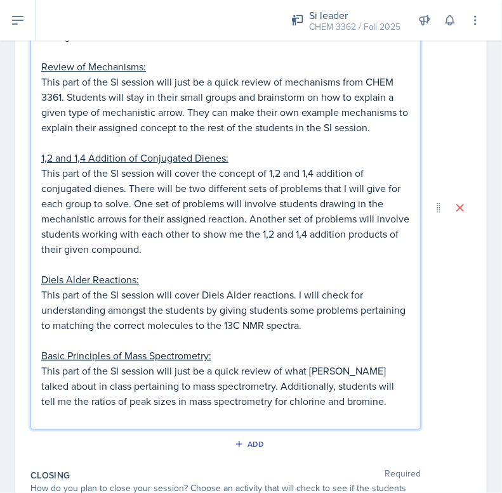
click at [340, 315] on p "This part of the SI session will cover Diels Alder reactions. I will check for …" at bounding box center [225, 310] width 368 height 46
click at [372, 327] on p "This part of the SI session will cover Diels Alder reactions. I will check for …" at bounding box center [225, 310] width 368 height 46
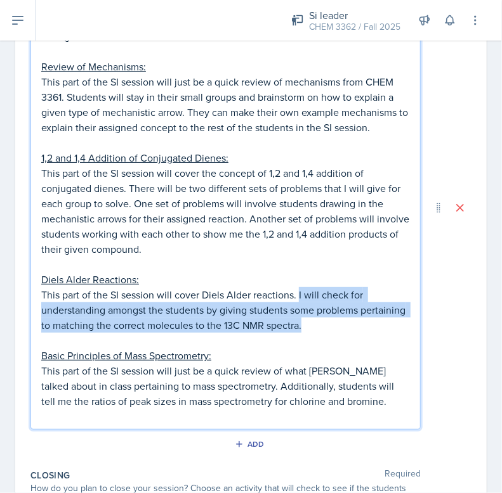
drag, startPoint x: 360, startPoint y: 325, endPoint x: 298, endPoint y: 291, distance: 70.6
click at [298, 291] on p "This part of the SI session will cover Diels Alder reactions. I will check for …" at bounding box center [225, 310] width 368 height 46
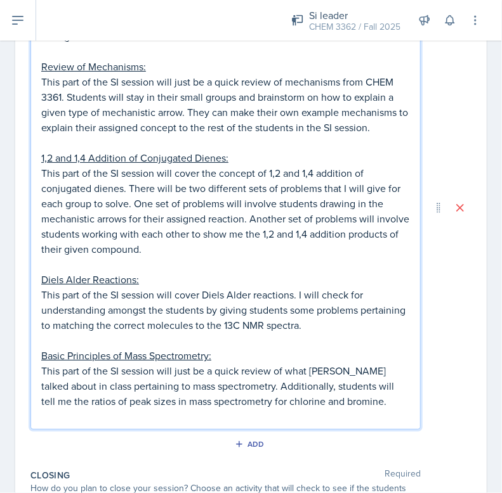
click at [125, 185] on p "This part of the SI session will cover the concept of 1,2 and 1,4 addition of c…" at bounding box center [225, 210] width 368 height 91
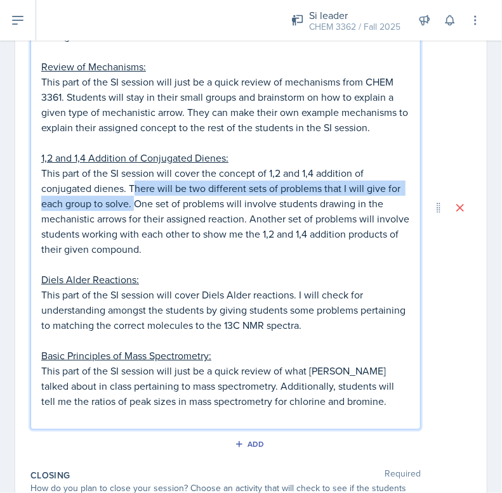
drag, startPoint x: 132, startPoint y: 186, endPoint x: 134, endPoint y: 200, distance: 14.8
click at [134, 200] on p "This part of the SI session will cover the concept of 1,2 and 1,4 addition of c…" at bounding box center [225, 210] width 368 height 91
drag, startPoint x: 134, startPoint y: 201, endPoint x: 128, endPoint y: 185, distance: 17.7
click at [128, 185] on p "This part of the SI session will cover the concept of 1,2 and 1,4 addition of c…" at bounding box center [225, 210] width 368 height 91
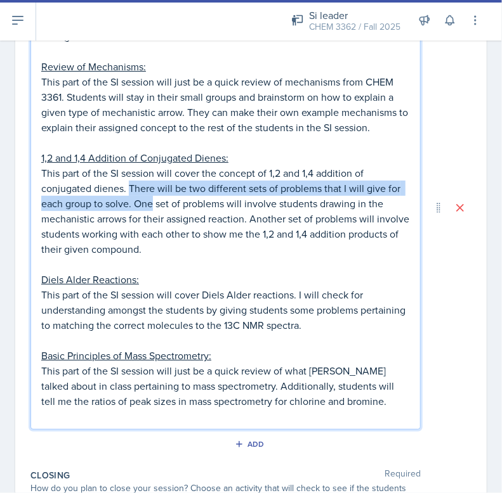
click at [128, 185] on p "This part of the SI session will cover the concept of 1,2 and 1,4 addition of c…" at bounding box center [225, 210] width 368 height 91
drag, startPoint x: 128, startPoint y: 185, endPoint x: 131, endPoint y: 201, distance: 16.7
click at [131, 201] on p "This part of the SI session will cover the concept of 1,2 and 1,4 addition of c…" at bounding box center [225, 210] width 368 height 91
copy p "There will be two different sets of problems that I will give for each group to…"
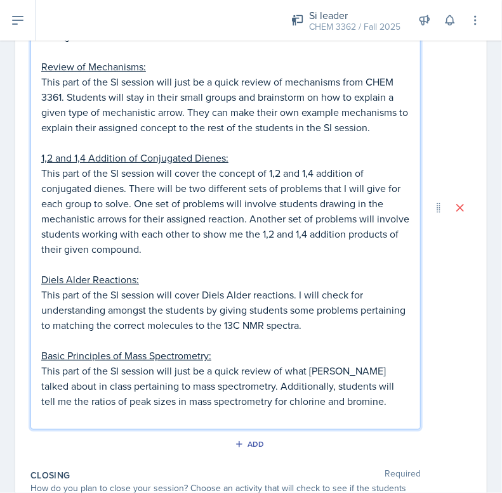
click at [378, 318] on p "This part of the SI session will cover Diels Alder reactions. I will check for …" at bounding box center [225, 310] width 368 height 46
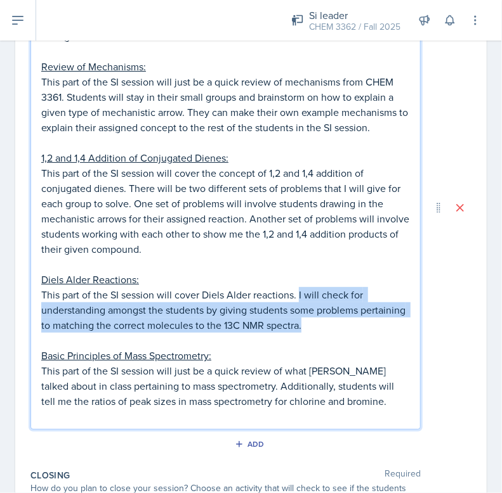
drag, startPoint x: 376, startPoint y: 321, endPoint x: 299, endPoint y: 290, distance: 82.8
click at [299, 290] on p "This part of the SI session will cover Diels Alder reactions. I will check for …" at bounding box center [225, 310] width 368 height 46
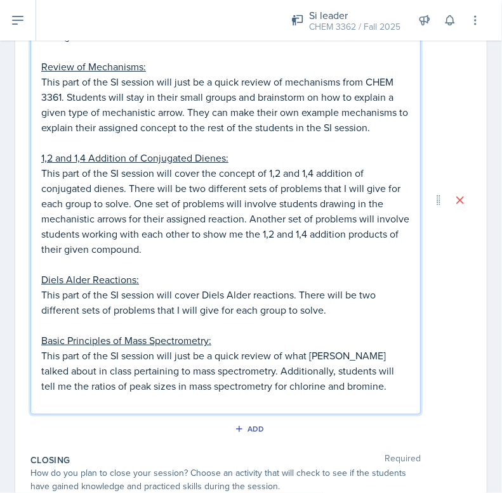
click at [360, 321] on p at bounding box center [225, 325] width 368 height 15
click at [337, 297] on p "This part of the SI session will cover Diels Alder reactions. There will be two…" at bounding box center [225, 302] width 368 height 30
click at [340, 300] on p "This part of the SI session will cover Diels Alder reactions. There will be two…" at bounding box center [225, 302] width 368 height 30
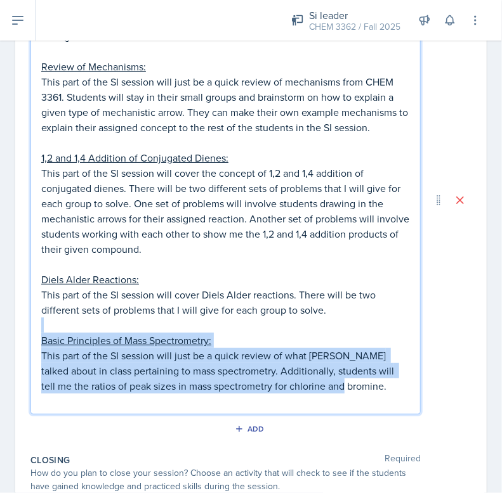
drag, startPoint x: 387, startPoint y: 386, endPoint x: 95, endPoint y: 323, distance: 299.1
click at [95, 323] on div "The students will stay in the same groups and complete the following activities…" at bounding box center [225, 211] width 368 height 396
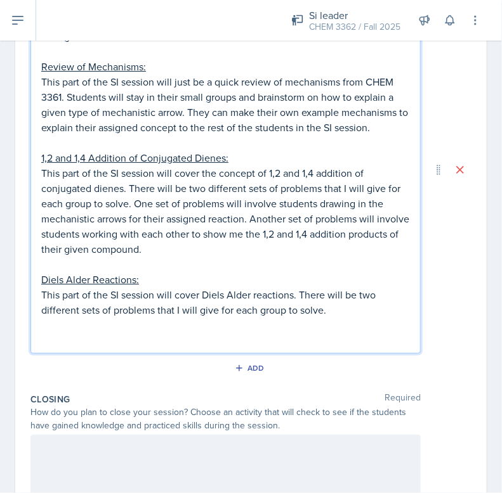
click at [345, 309] on p "This part of the SI session will cover Diels Alder reactions. There will be two…" at bounding box center [225, 302] width 368 height 30
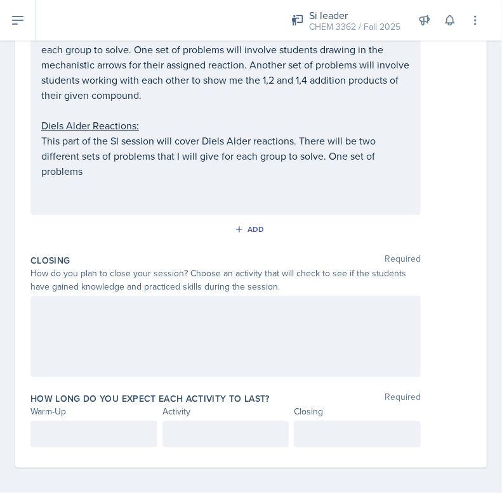
scroll to position [559, 0]
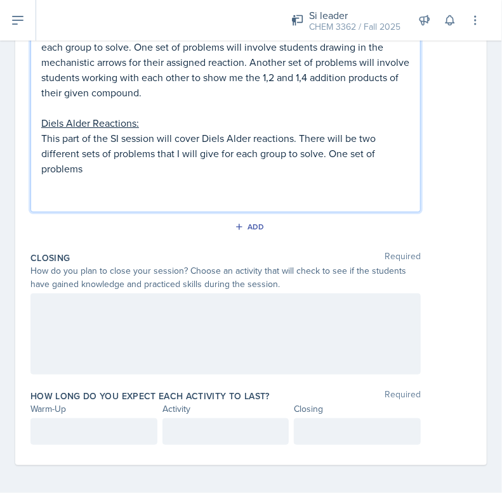
click at [141, 181] on p at bounding box center [225, 183] width 368 height 15
click at [122, 168] on p "This part of the SI session will cover Diels Alder reactions. There will be two…" at bounding box center [225, 154] width 368 height 46
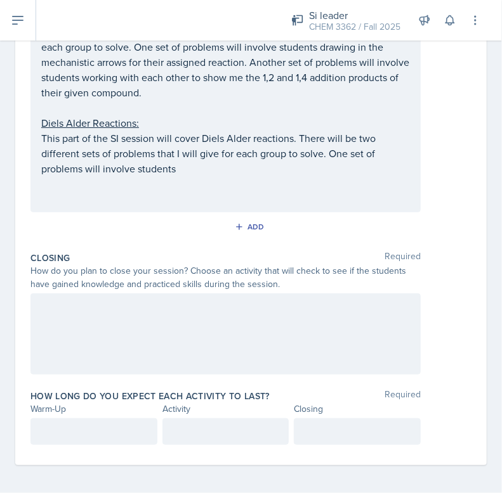
click at [217, 169] on p "This part of the SI session will cover Diels Alder reactions. There will be two…" at bounding box center [225, 154] width 368 height 46
drag, startPoint x: 231, startPoint y: 185, endPoint x: 222, endPoint y: 179, distance: 10.9
click at [231, 185] on p at bounding box center [225, 183] width 368 height 15
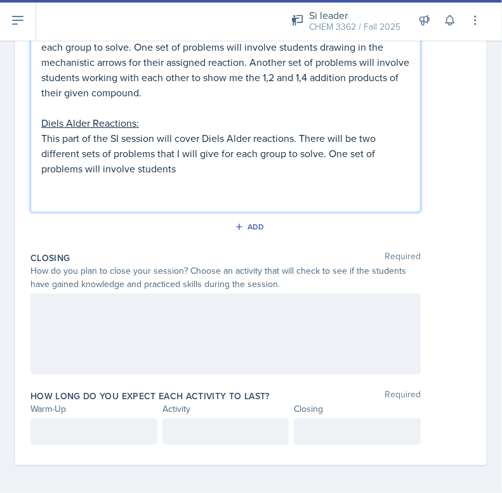
click at [215, 172] on p "This part of the SI session will cover Diels Alder reactions. There will be two…" at bounding box center [225, 154] width 368 height 46
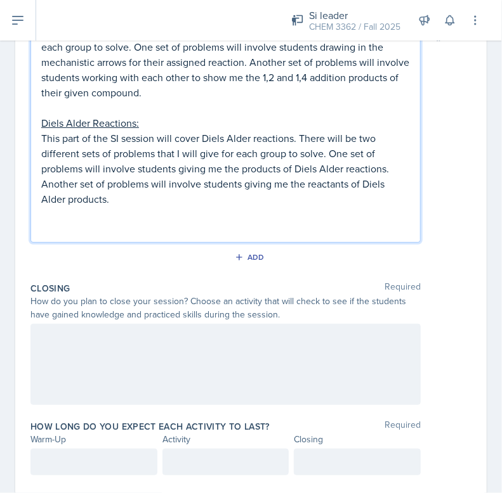
click at [220, 195] on p "This part of the SI session will cover Diels Alder reactions. There will be two…" at bounding box center [225, 169] width 368 height 76
click at [228, 211] on p at bounding box center [225, 214] width 368 height 15
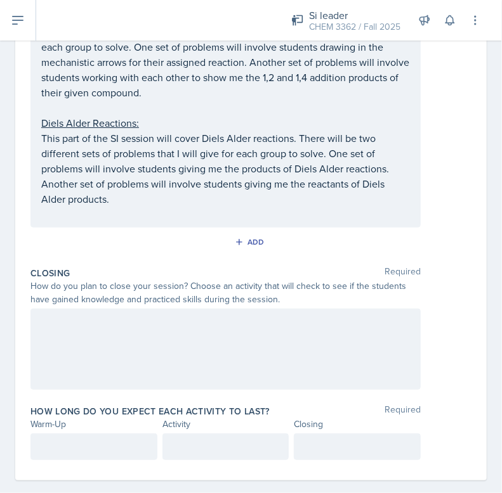
click at [175, 223] on div "The students will stay in the same groups and complete the following activities…" at bounding box center [225, 28] width 390 height 399
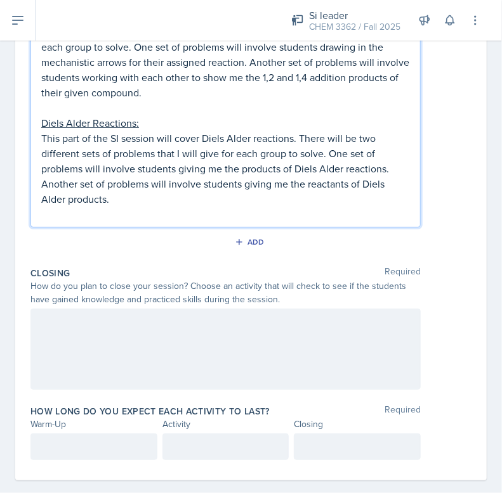
click at [174, 220] on div "The students will stay in the same groups and complete the following activities…" at bounding box center [225, 28] width 390 height 399
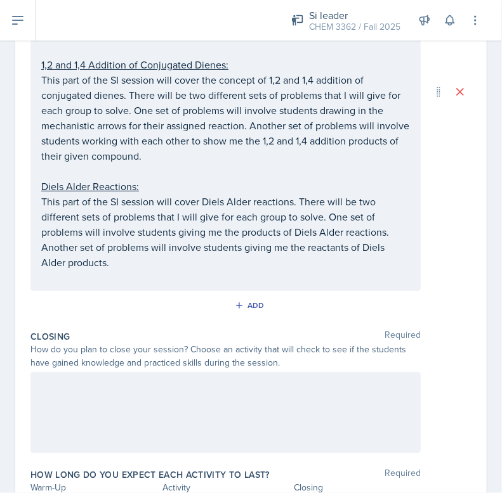
click at [120, 401] on div at bounding box center [225, 412] width 390 height 81
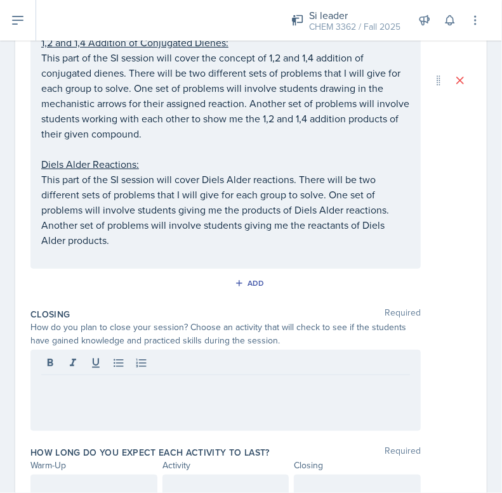
click at [178, 412] on div at bounding box center [225, 390] width 390 height 81
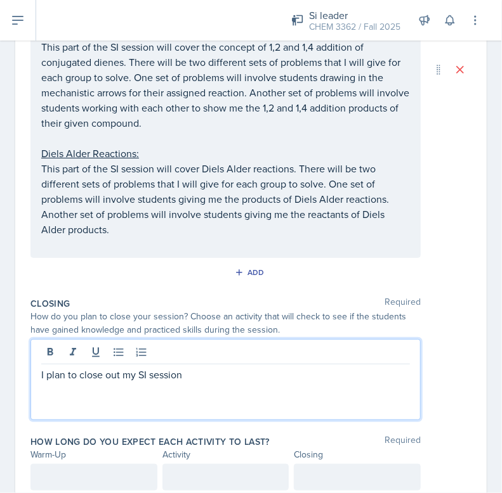
scroll to position [506, 0]
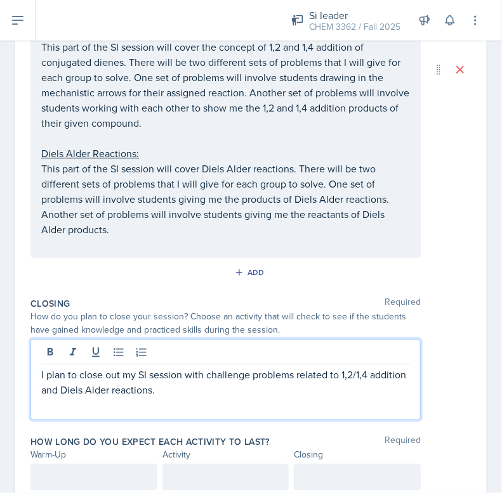
click at [74, 387] on p "I plan to close out my SI session with challenge problems related to 1,2/1,4 ad…" at bounding box center [225, 382] width 368 height 30
click at [171, 388] on p "I plan to close out my SI session with challenge problems related to 1,2/1,4 ad…" at bounding box center [225, 382] width 368 height 30
click at [188, 388] on p "I plan to close out my SI session with challenge problems related to 1,2/1,4 ad…" at bounding box center [225, 382] width 368 height 30
click at [197, 388] on p "I plan to close out my SI session with challenge problems related to 1,2/1,4 ad…" at bounding box center [225, 382] width 368 height 30
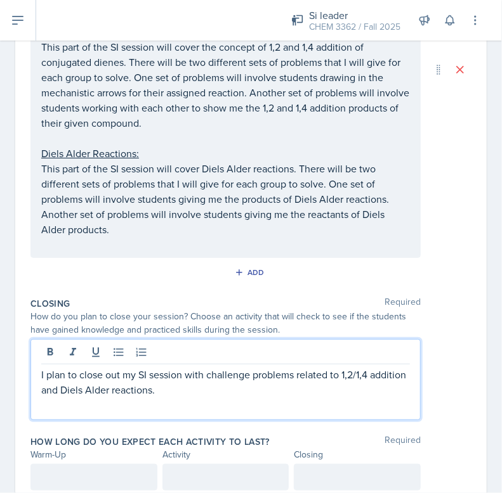
click at [76, 387] on p "I plan to close out my SI session with challenge problems related to 1,2/1,4 ad…" at bounding box center [225, 382] width 368 height 30
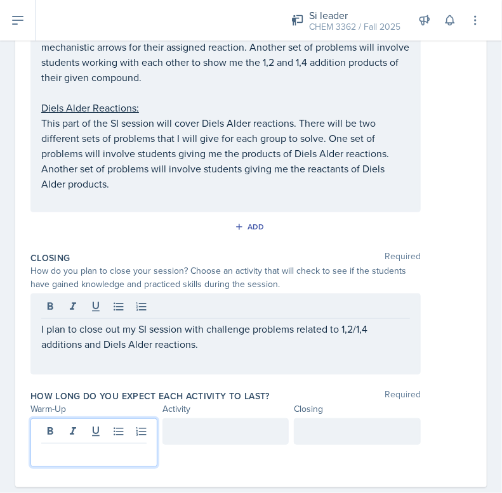
scroll to position [574, 0]
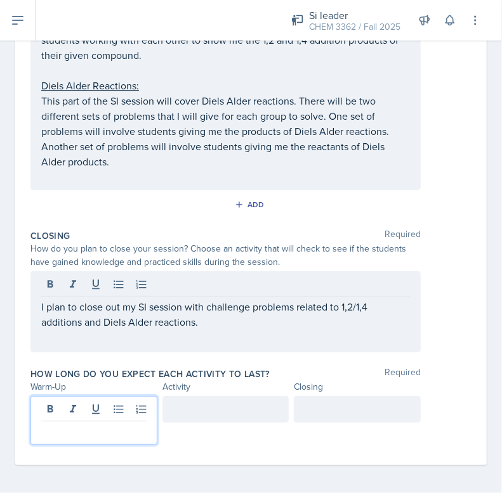
click at [45, 435] on p at bounding box center [93, 431] width 105 height 15
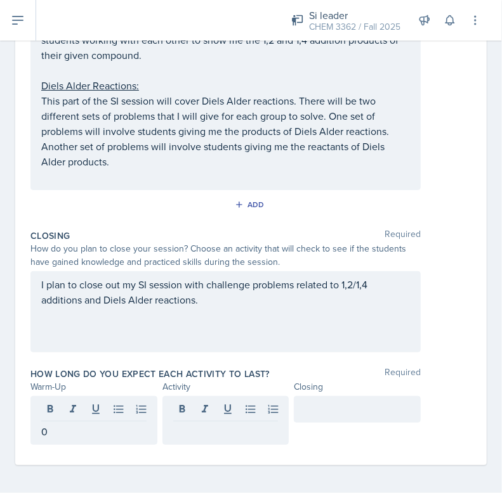
click at [34, 428] on div "0" at bounding box center [93, 420] width 127 height 49
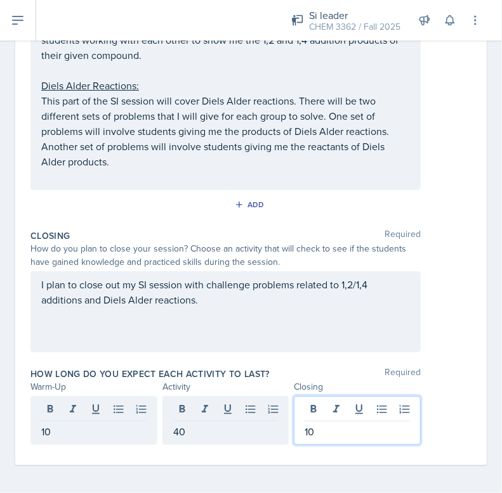
click at [442, 311] on div "I plan to close out my SI session with challenge problems related to 1,2/1,4 ad…" at bounding box center [250, 311] width 441 height 81
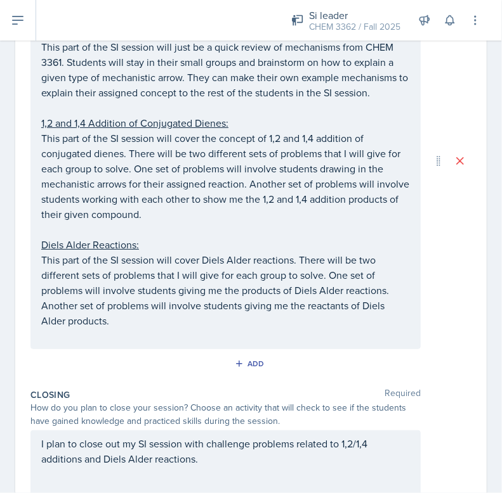
scroll to position [0, 0]
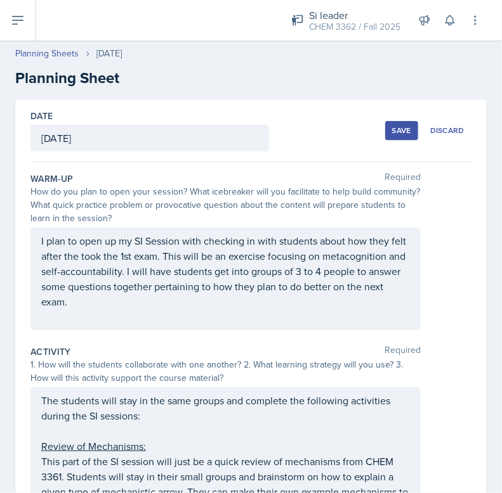
click at [398, 138] on button "Save" at bounding box center [401, 130] width 33 height 19
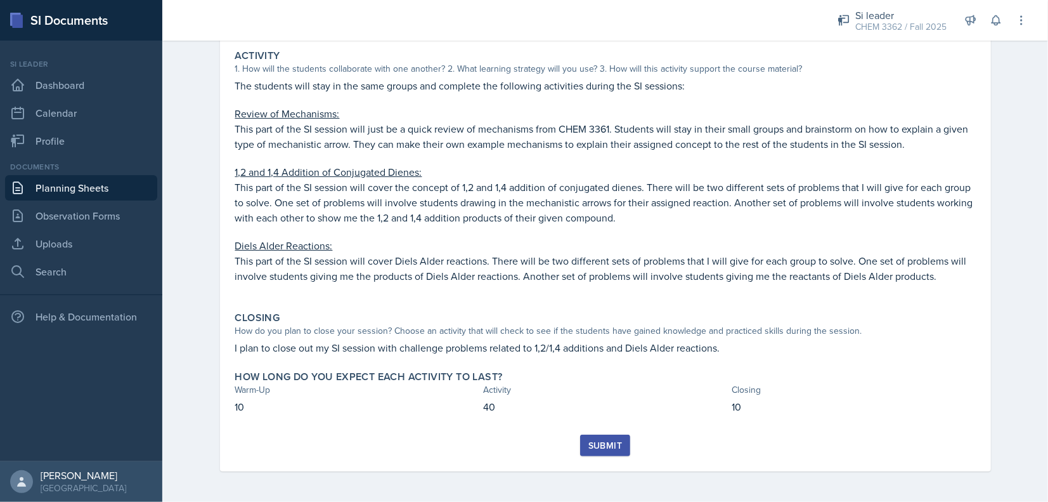
scroll to position [216, 0]
click at [593, 444] on div "Submit" at bounding box center [605, 446] width 34 height 10
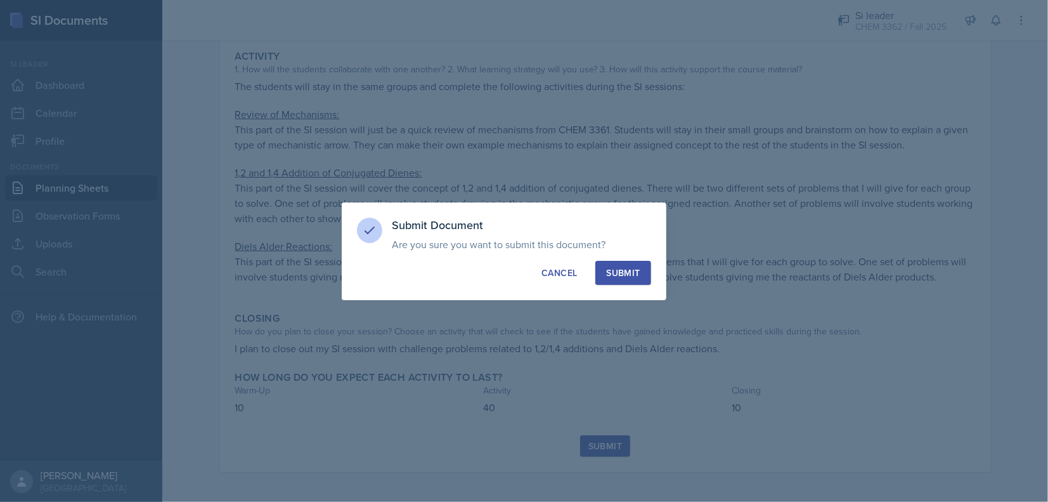
click at [621, 263] on button "Submit" at bounding box center [622, 273] width 55 height 24
click at [622, 276] on div "button" at bounding box center [623, 272] width 11 height 11
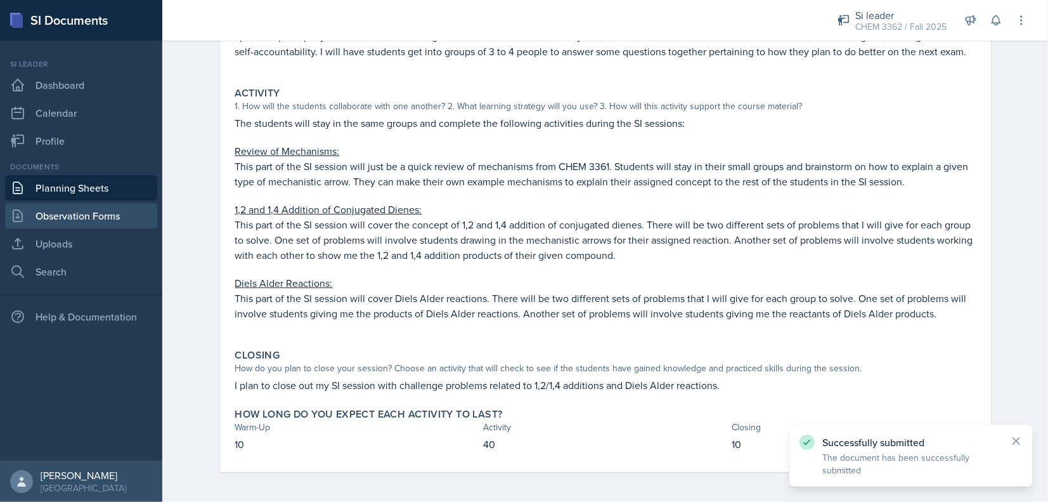
click at [42, 219] on link "Observation Forms" at bounding box center [81, 215] width 152 height 25
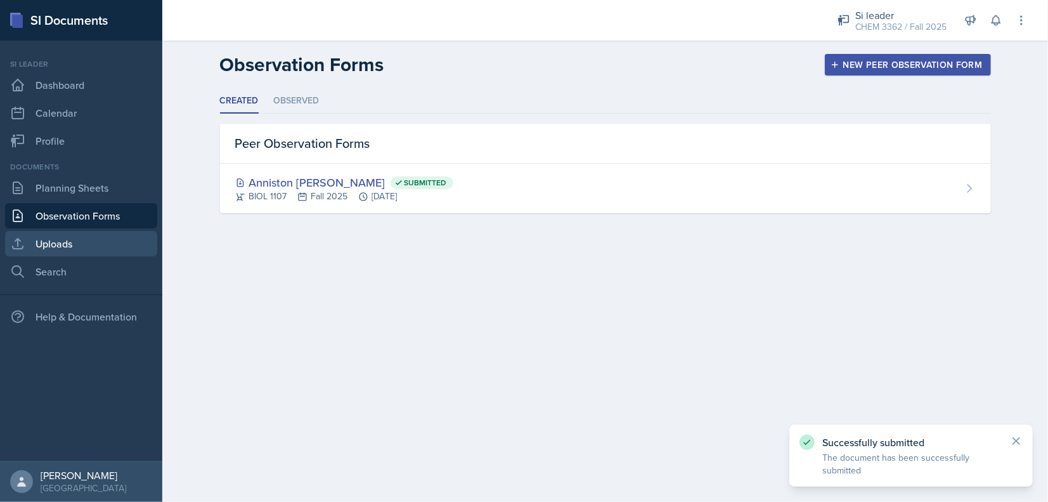
click at [51, 245] on link "Uploads" at bounding box center [81, 243] width 152 height 25
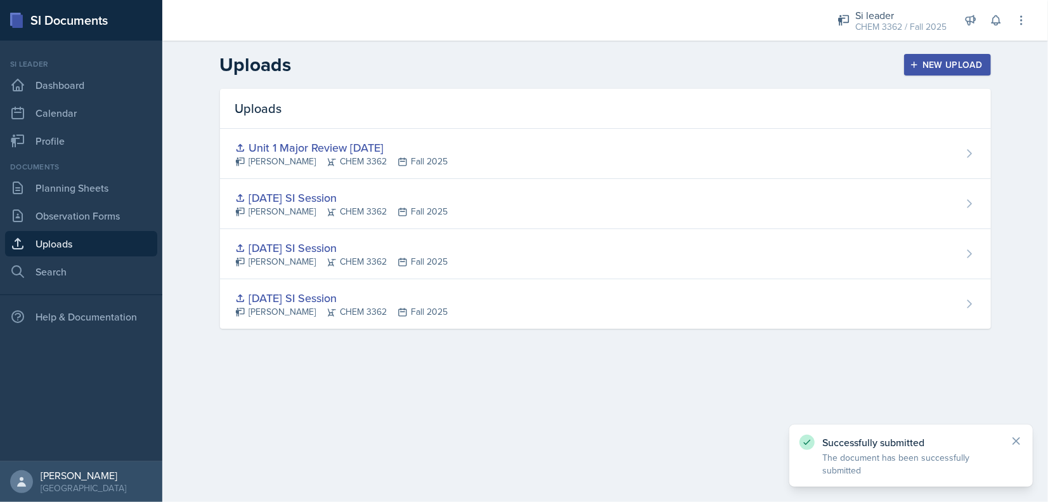
click at [964, 65] on div "New Upload" at bounding box center [947, 65] width 70 height 10
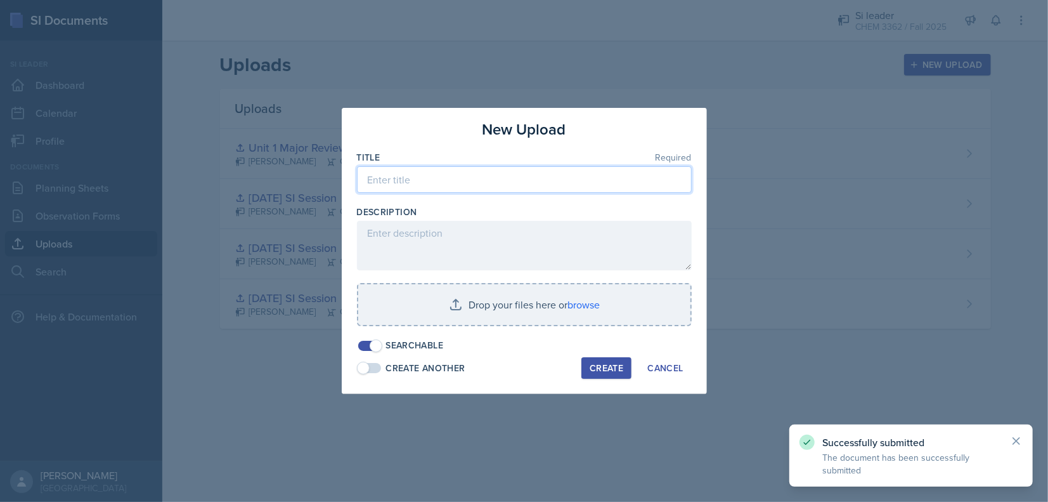
click at [419, 183] on input at bounding box center [524, 179] width 335 height 27
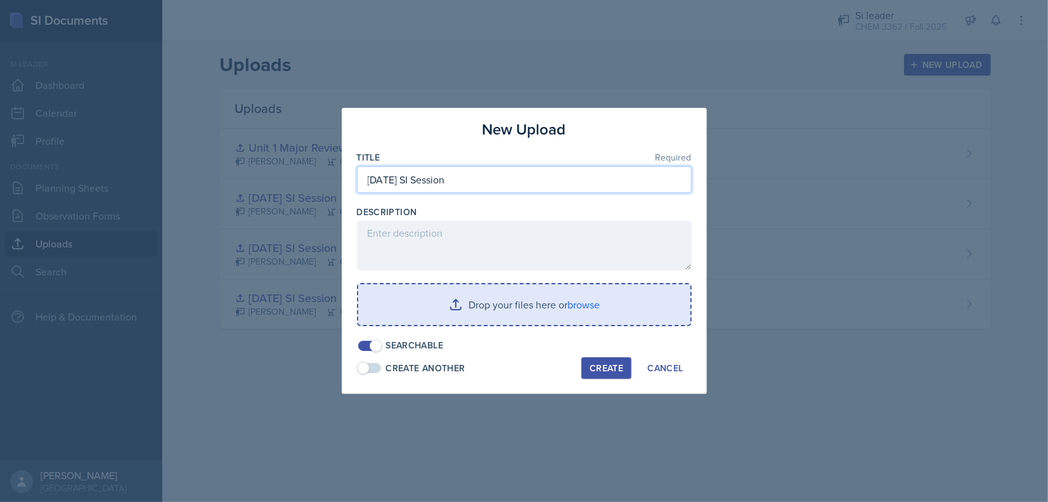
type input "[DATE] SI Session"
click at [546, 302] on input "file" at bounding box center [524, 304] width 332 height 41
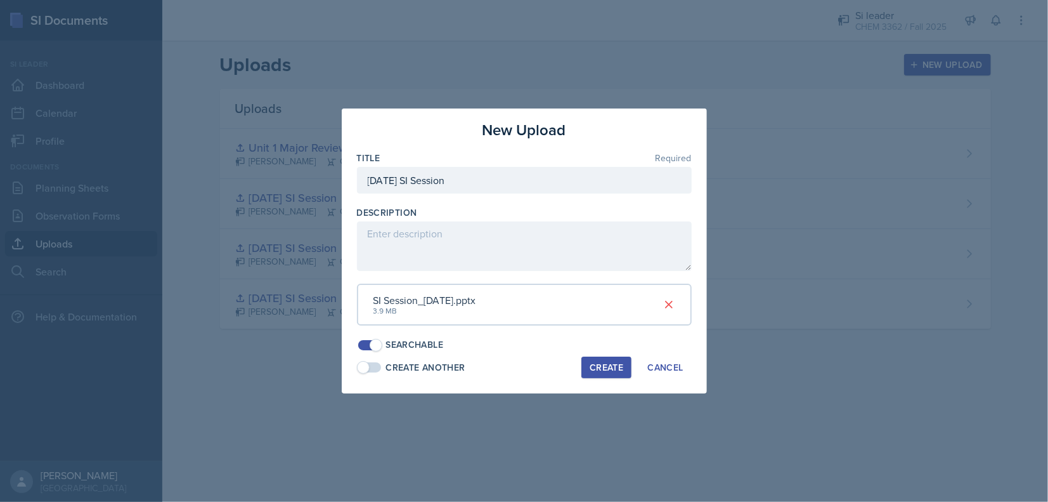
click at [618, 370] on div "Create" at bounding box center [607, 367] width 34 height 10
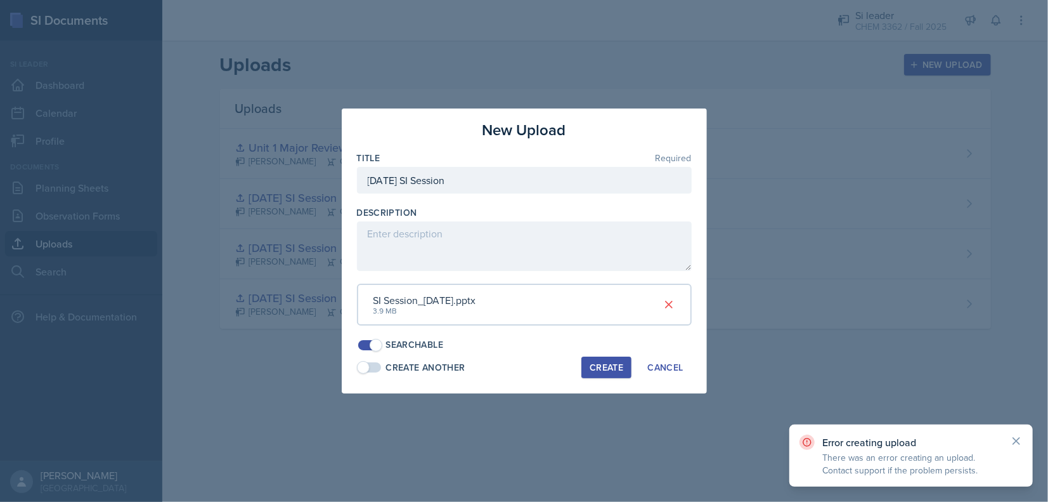
click at [597, 363] on div "Create" at bounding box center [607, 367] width 34 height 10
click at [601, 364] on div "Create" at bounding box center [607, 367] width 34 height 10
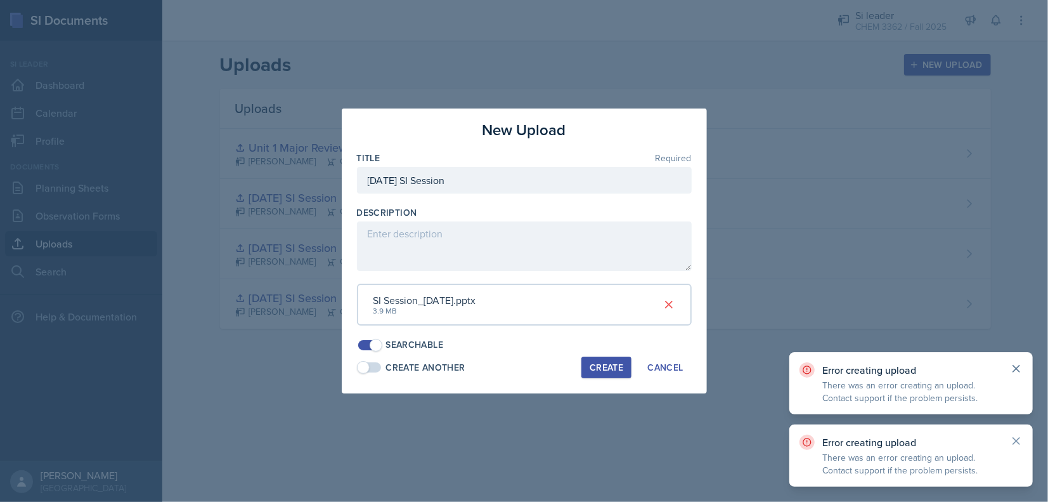
click at [1021, 362] on icon at bounding box center [1016, 368] width 13 height 13
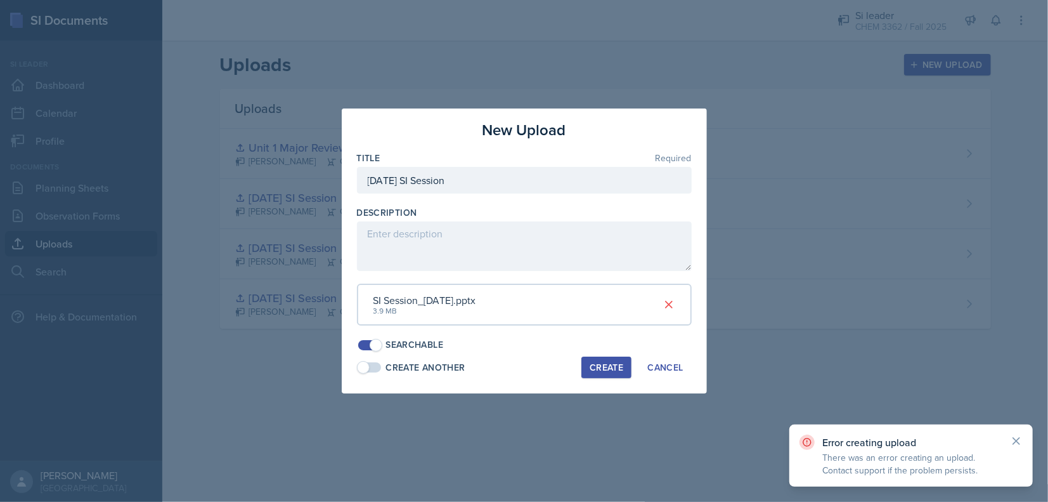
click at [1013, 365] on div "Error creating upload There was an error creating an upload. Contact support if…" at bounding box center [910, 393] width 243 height 62
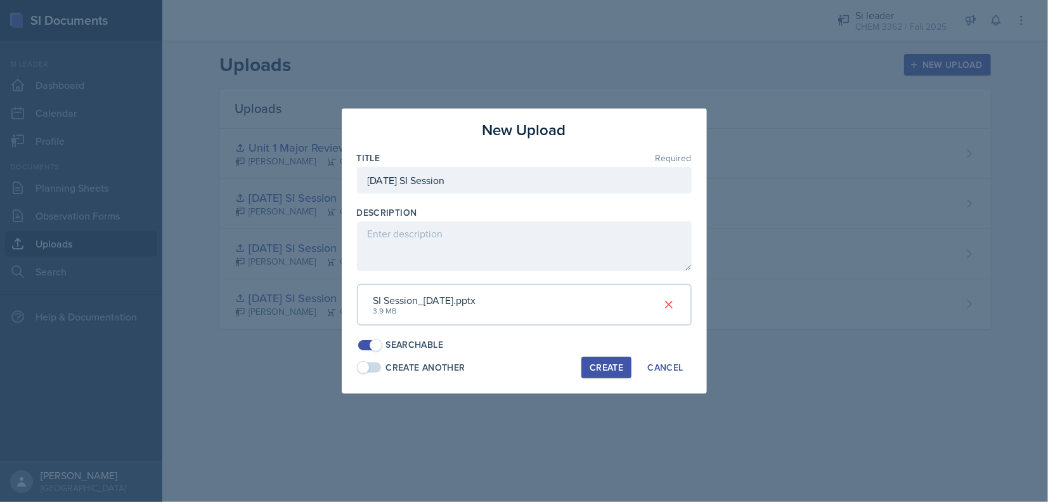
click at [595, 355] on div "New Upload Title Required [DATE] SI Session Description SI Session_[DATE].pptx …" at bounding box center [524, 250] width 365 height 285
click at [606, 368] on div "Create" at bounding box center [607, 367] width 34 height 10
click at [609, 360] on button "Create" at bounding box center [606, 367] width 50 height 22
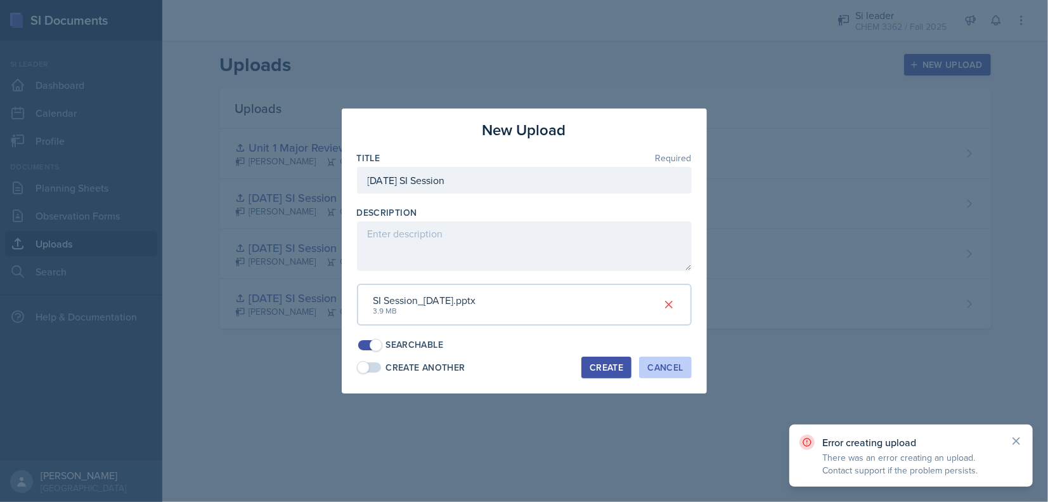
click at [687, 377] on button "Cancel" at bounding box center [665, 367] width 52 height 22
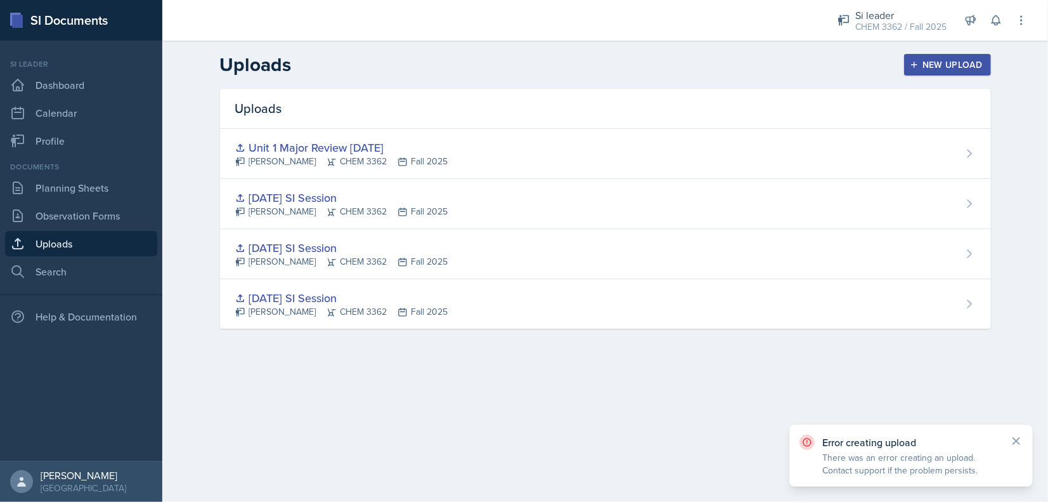
click at [936, 53] on header "Uploads New Upload" at bounding box center [605, 65] width 886 height 48
click at [909, 55] on button "New Upload" at bounding box center [947, 65] width 87 height 22
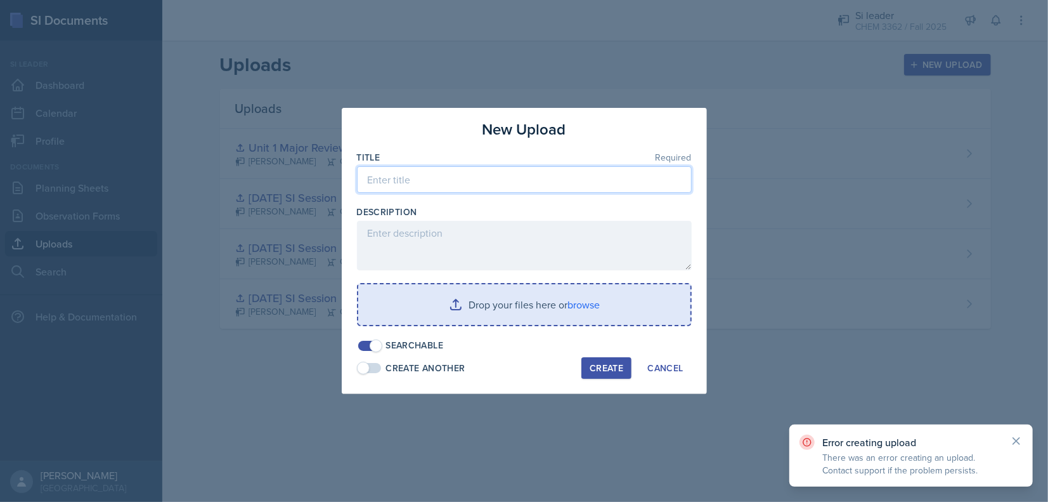
click at [442, 178] on input at bounding box center [524, 179] width 335 height 27
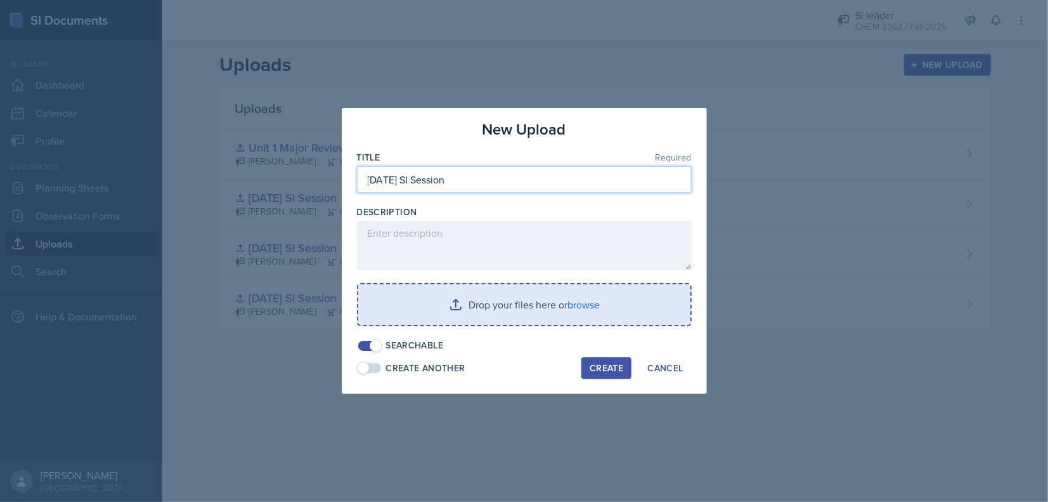
type input "[DATE] SI Session"
click at [542, 306] on input "file" at bounding box center [524, 304] width 332 height 41
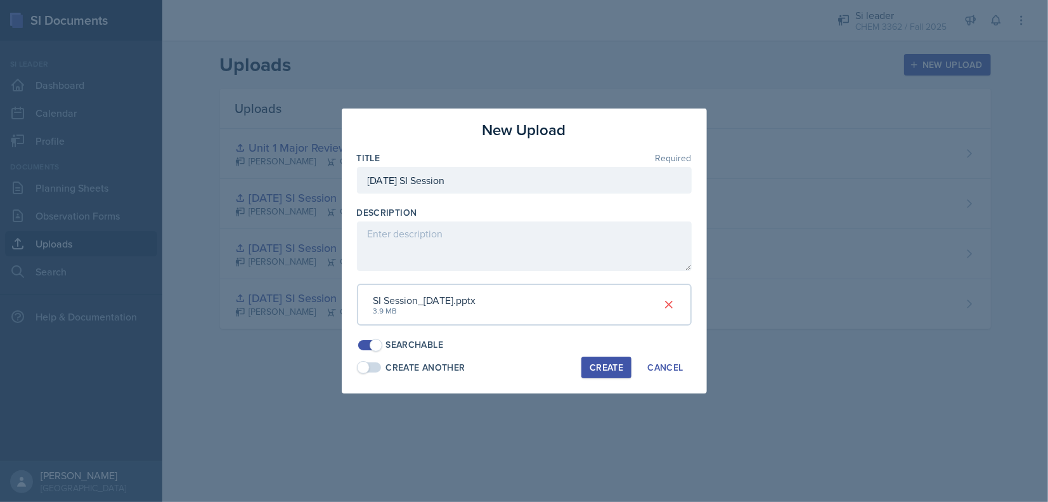
click at [612, 370] on div "Create" at bounding box center [607, 367] width 34 height 10
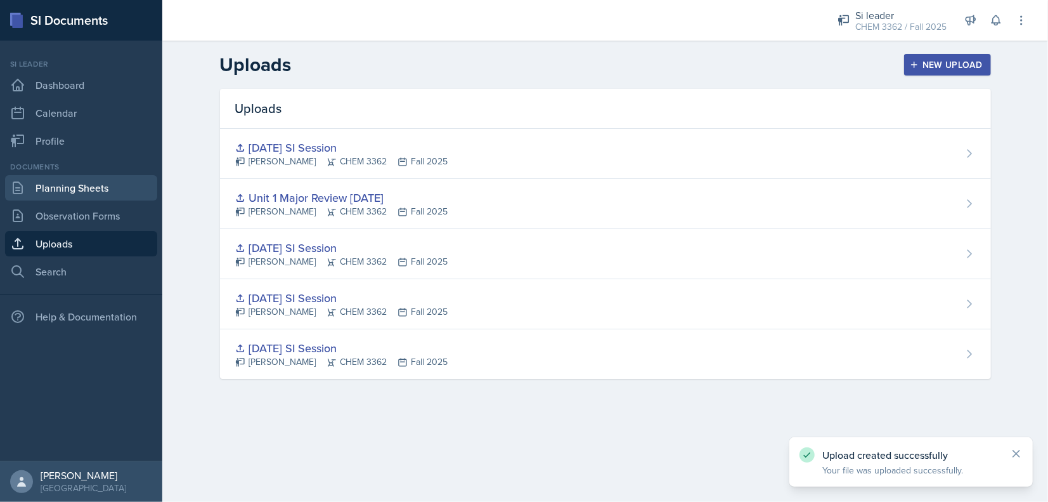
click at [62, 176] on link "Planning Sheets" at bounding box center [81, 187] width 152 height 25
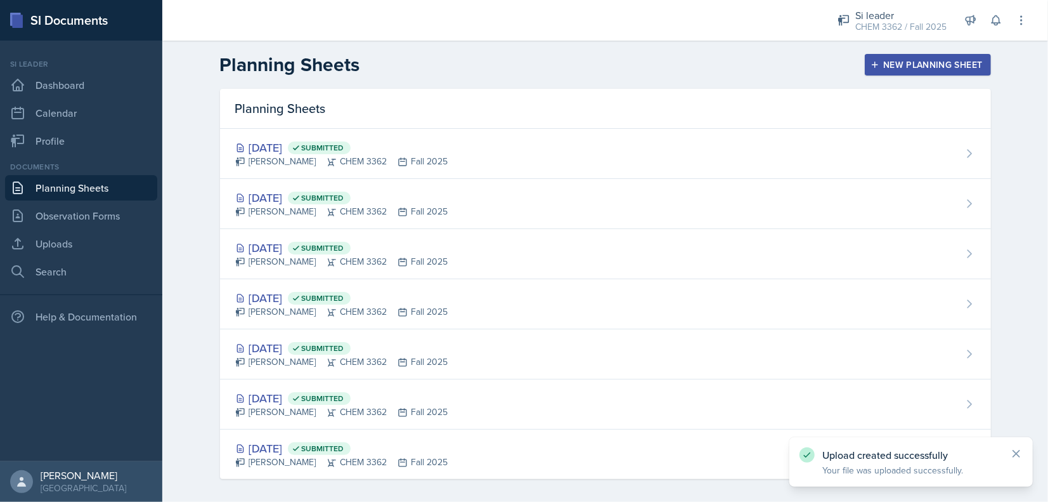
click at [509, 136] on div "[DATE] Submitted [PERSON_NAME] CHEM 3362 Fall 2025" at bounding box center [605, 154] width 771 height 50
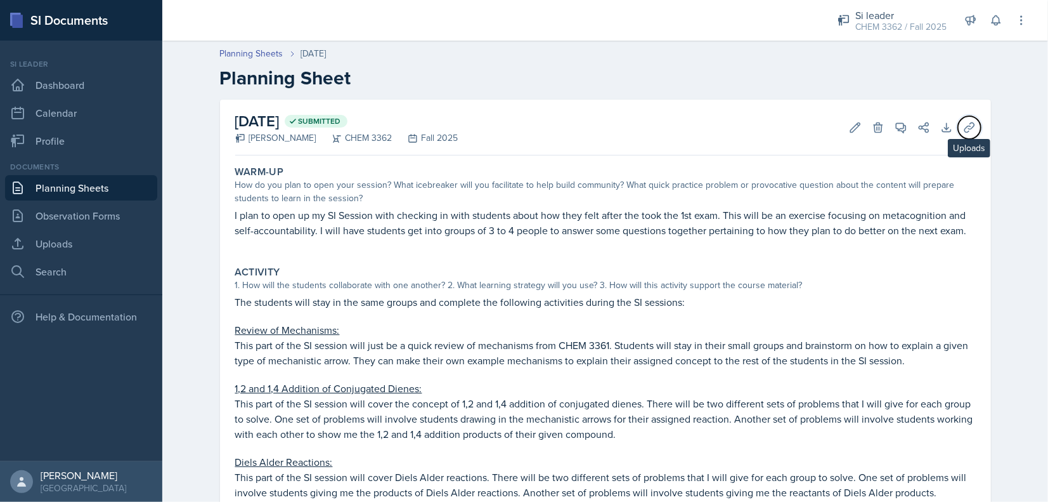
click at [963, 128] on icon at bounding box center [969, 127] width 13 height 13
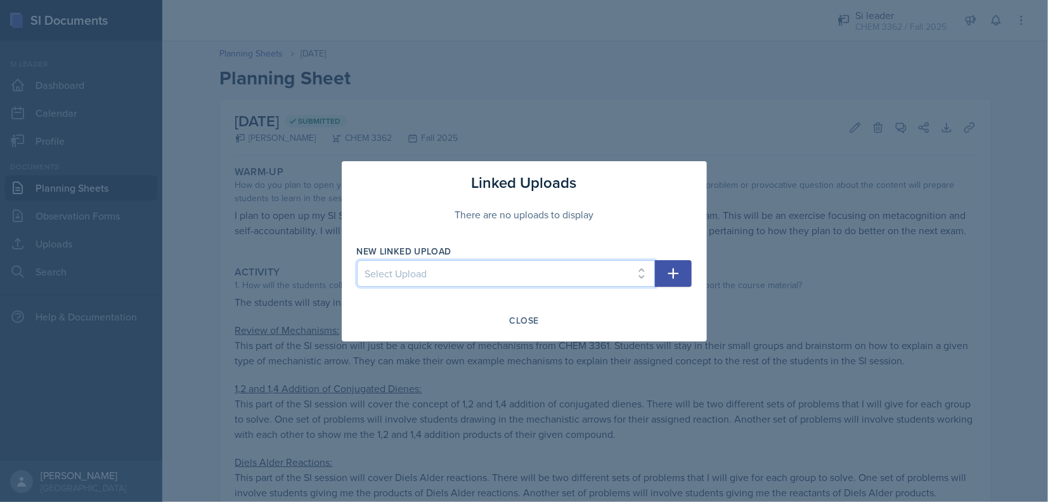
click at [532, 282] on select "Select Upload [DATE] SI Session [DATE] SI Session [DATE] SI Session Unit 1 Majo…" at bounding box center [506, 273] width 298 height 27
select select "0c1b11ef-ee68-4d3e-b673-3220c4e5bb53"
click at [357, 260] on select "Select Upload [DATE] SI Session [DATE] SI Session [DATE] SI Session Unit 1 Majo…" at bounding box center [506, 273] width 298 height 27
click at [673, 270] on icon "button" at bounding box center [673, 273] width 11 height 11
select select
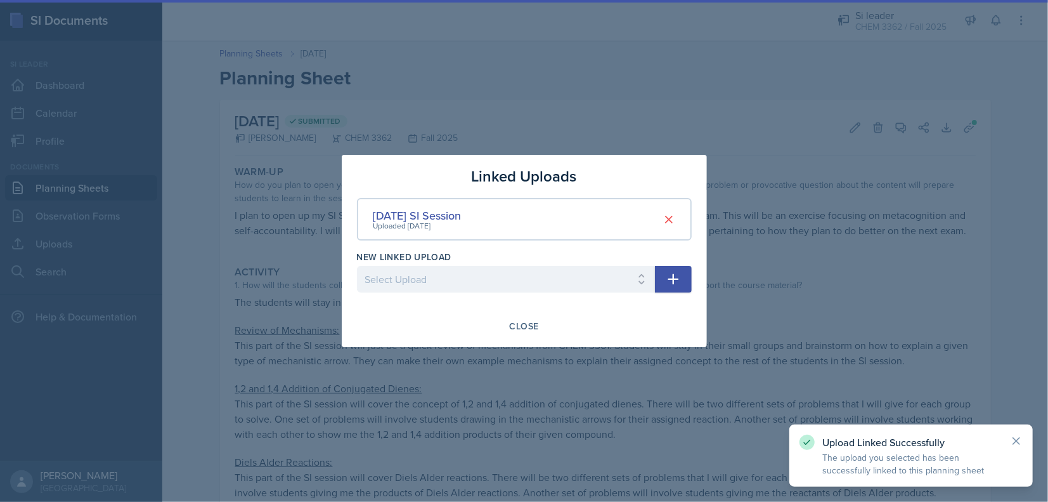
click at [564, 316] on div "Close" at bounding box center [524, 326] width 335 height 22
click at [525, 324] on div "Close" at bounding box center [524, 326] width 29 height 10
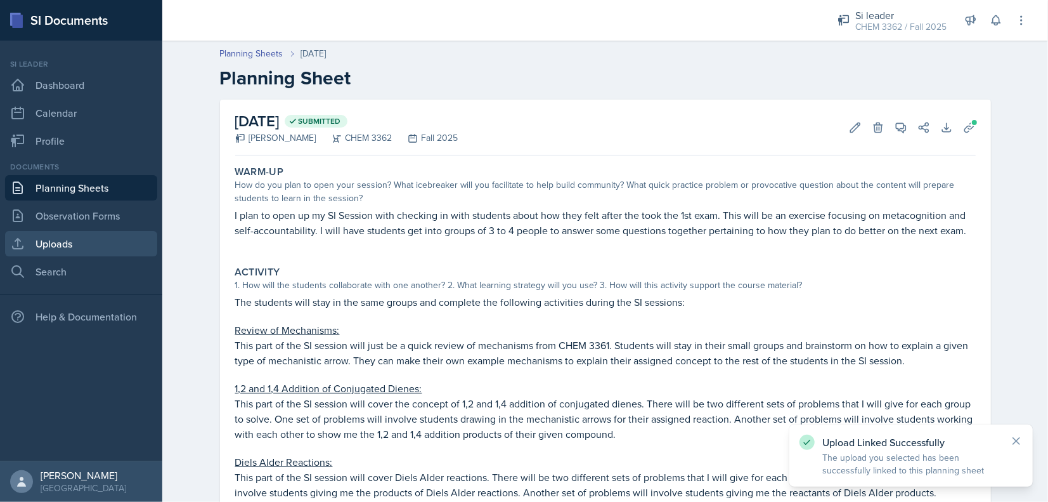
click at [65, 232] on link "Uploads" at bounding box center [81, 243] width 152 height 25
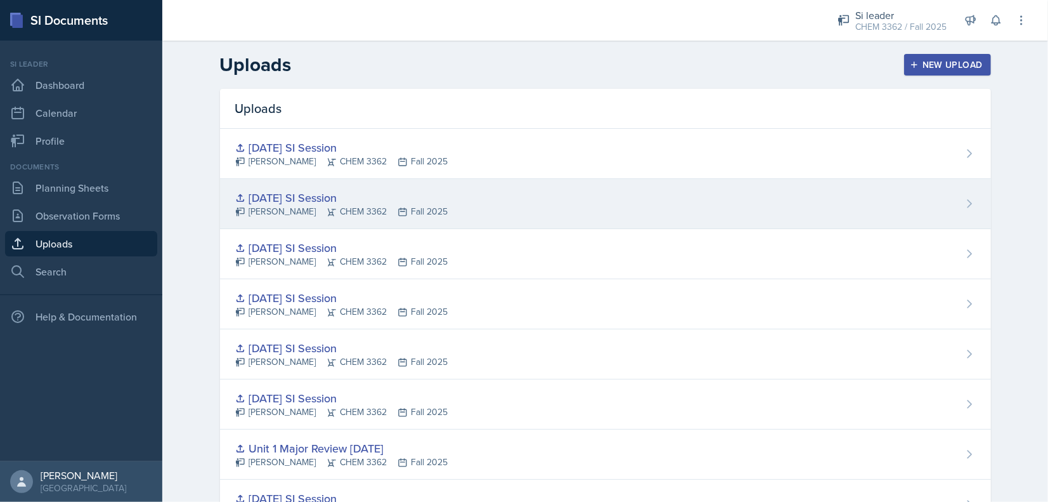
click at [893, 207] on div "[DATE] SI Session [PERSON_NAME] CHEM 3362 Fall 2025" at bounding box center [605, 204] width 771 height 50
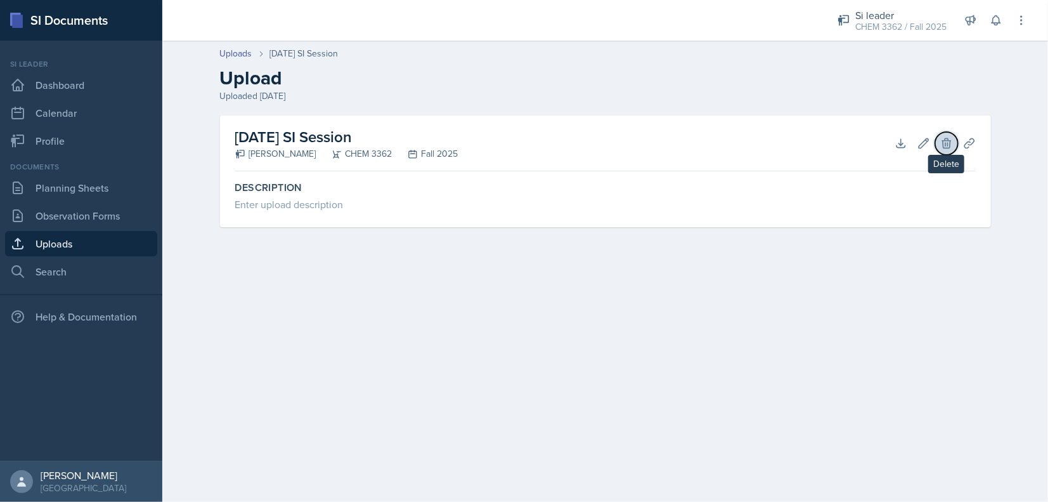
click at [954, 143] on button "Delete" at bounding box center [946, 143] width 23 height 23
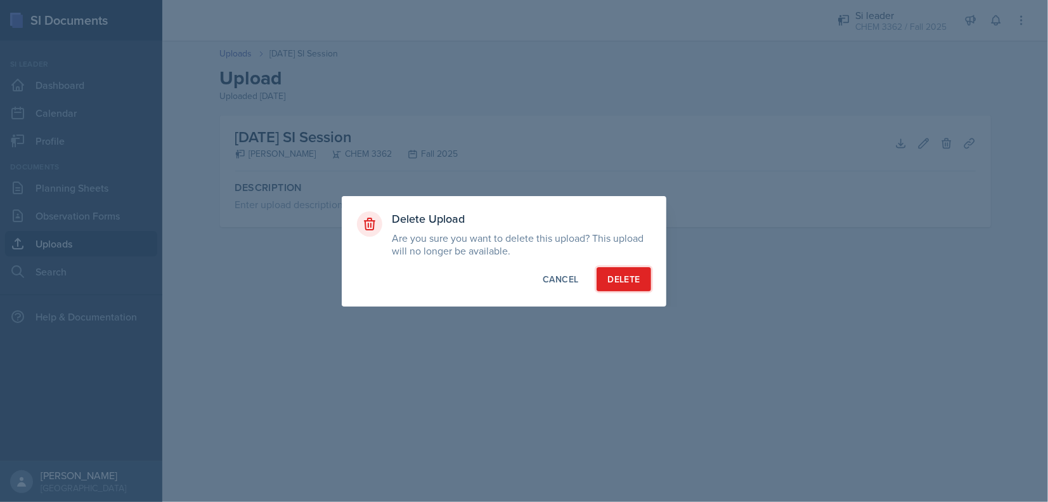
click at [623, 282] on div "Delete" at bounding box center [623, 279] width 32 height 13
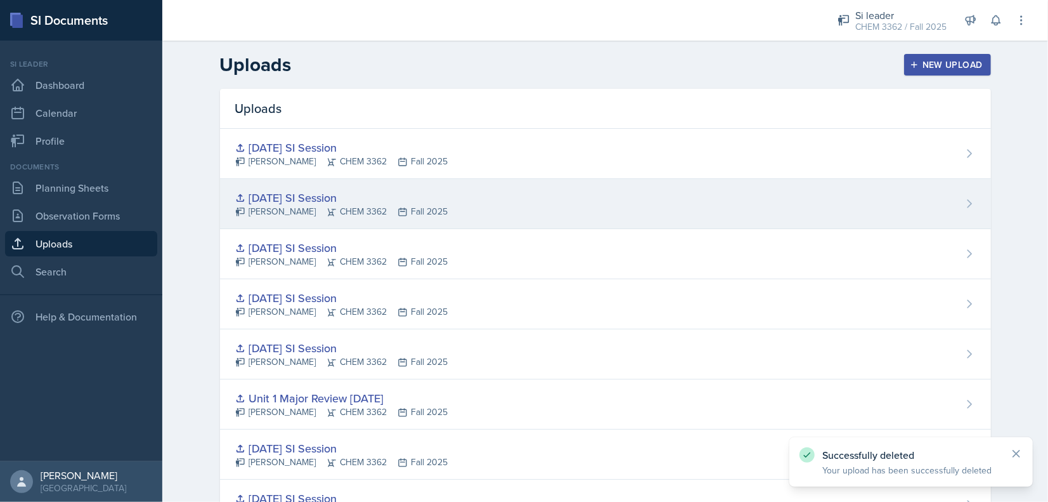
click at [949, 197] on div "09-15-2025 SI Session Jenny Kim CHEM 3362 Fall 2025" at bounding box center [605, 204] width 771 height 50
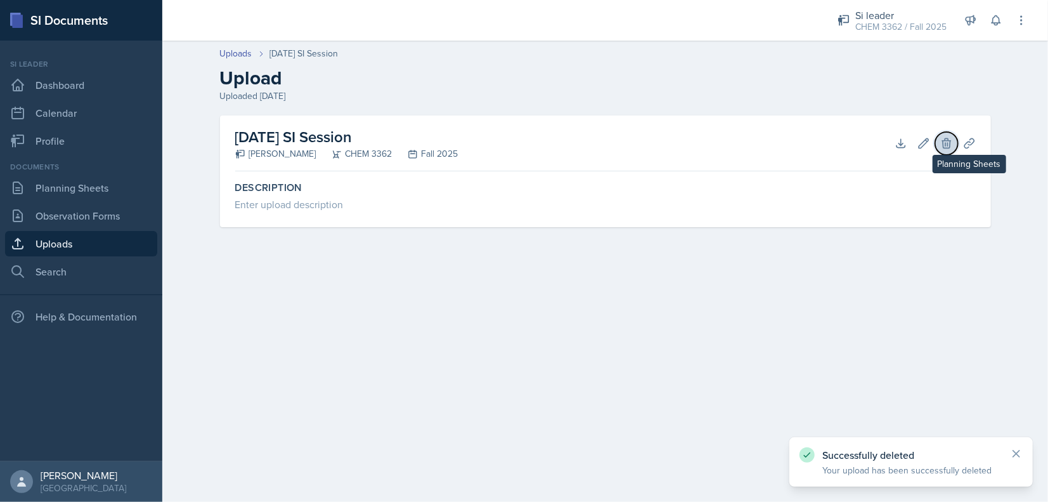
click at [950, 142] on icon at bounding box center [946, 143] width 8 height 10
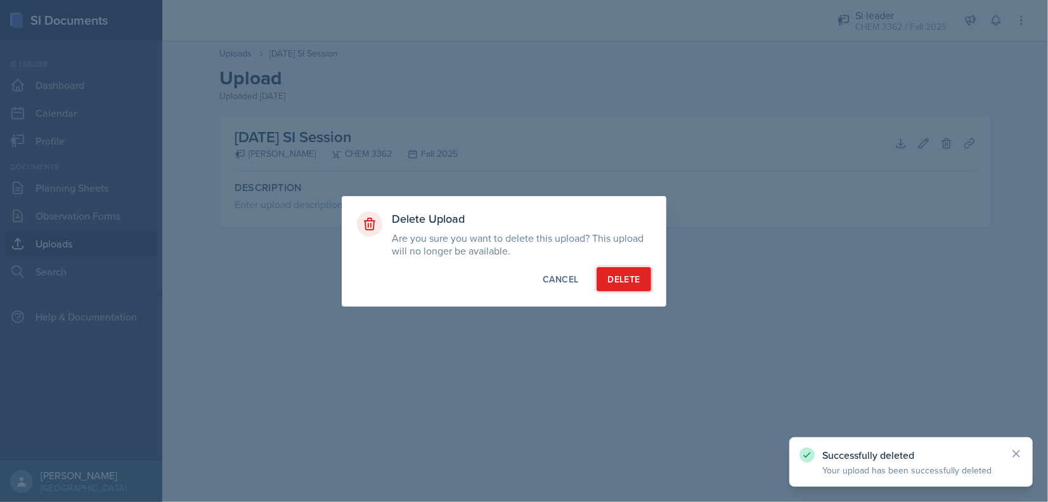
click at [620, 285] on button "Delete" at bounding box center [624, 279] width 54 height 24
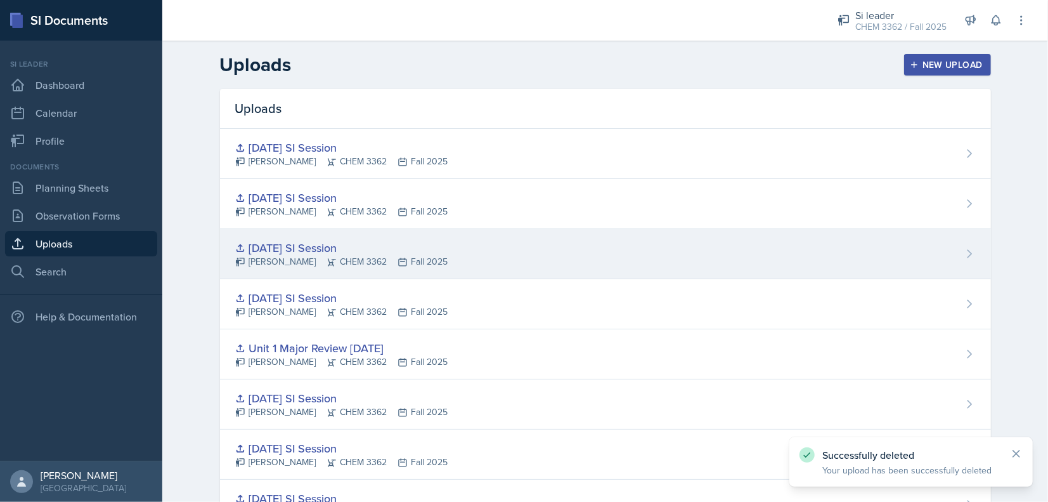
click at [469, 246] on div "09-15-2025 SI Session Jenny Kim CHEM 3362 Fall 2025" at bounding box center [605, 254] width 771 height 50
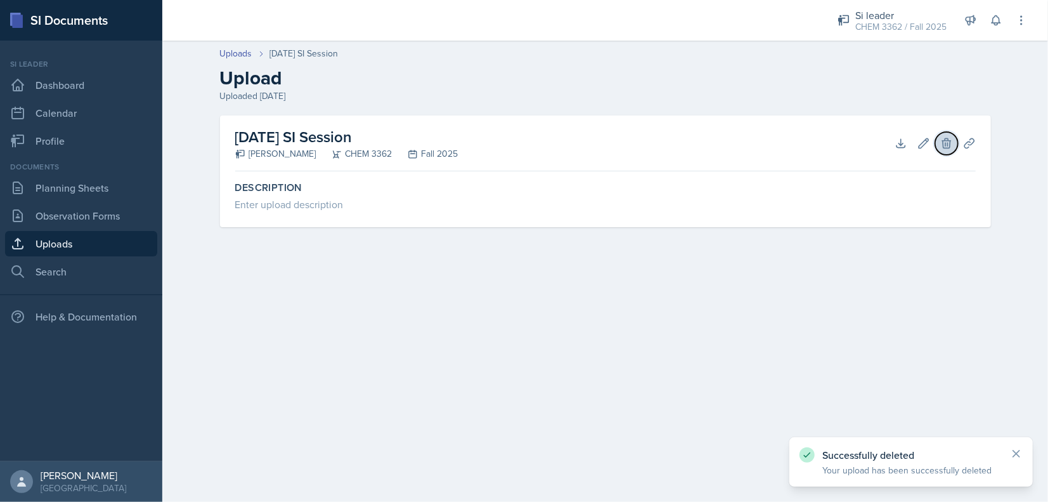
click at [950, 150] on button "Delete" at bounding box center [946, 143] width 23 height 23
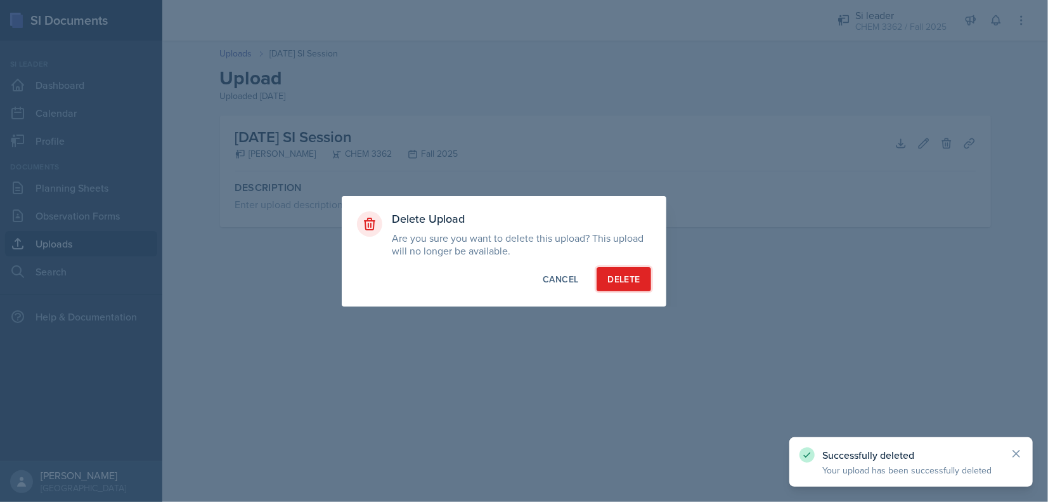
click at [633, 282] on div "Delete" at bounding box center [623, 279] width 32 height 13
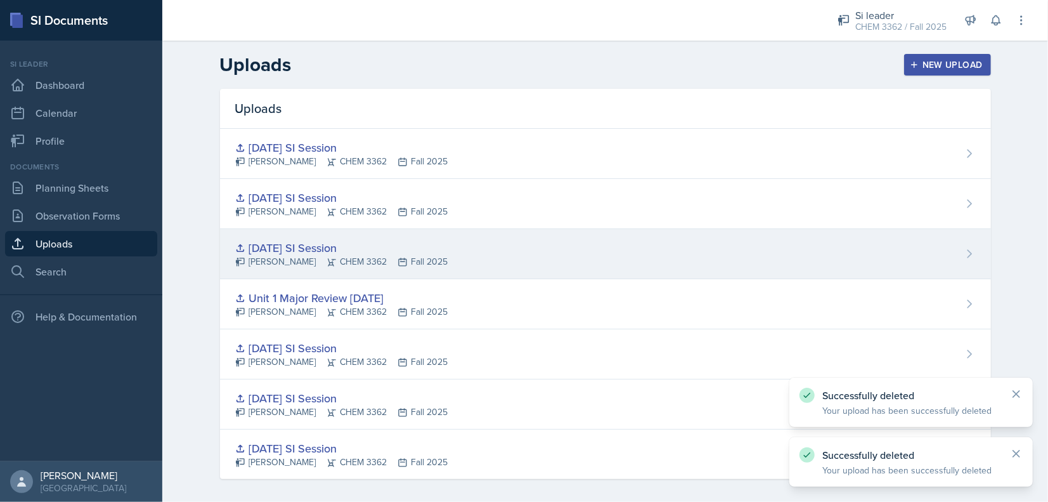
click at [417, 267] on div "Jenny Kim CHEM 3362 Fall 2025" at bounding box center [341, 261] width 213 height 13
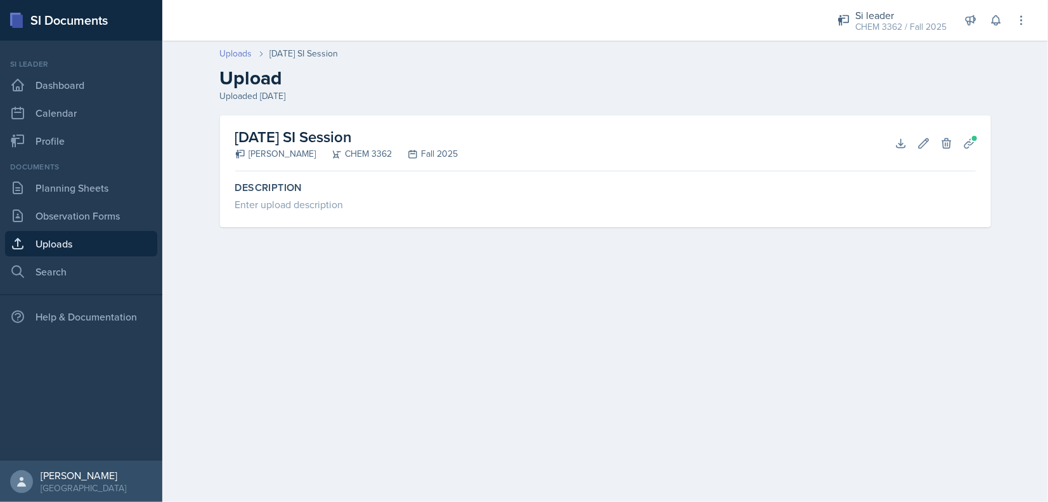
click at [237, 56] on link "Uploads" at bounding box center [236, 53] width 32 height 13
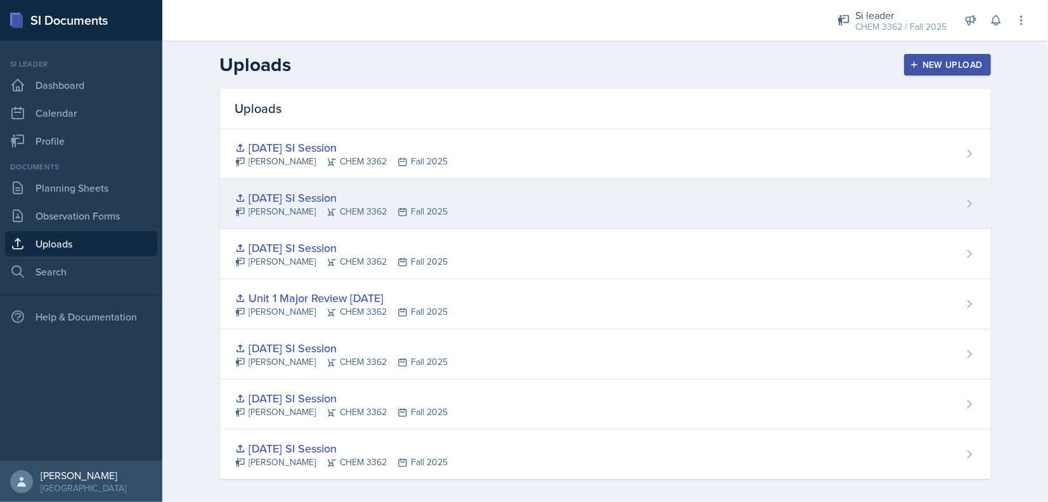
click at [352, 199] on div "[DATE] SI Session" at bounding box center [341, 197] width 213 height 17
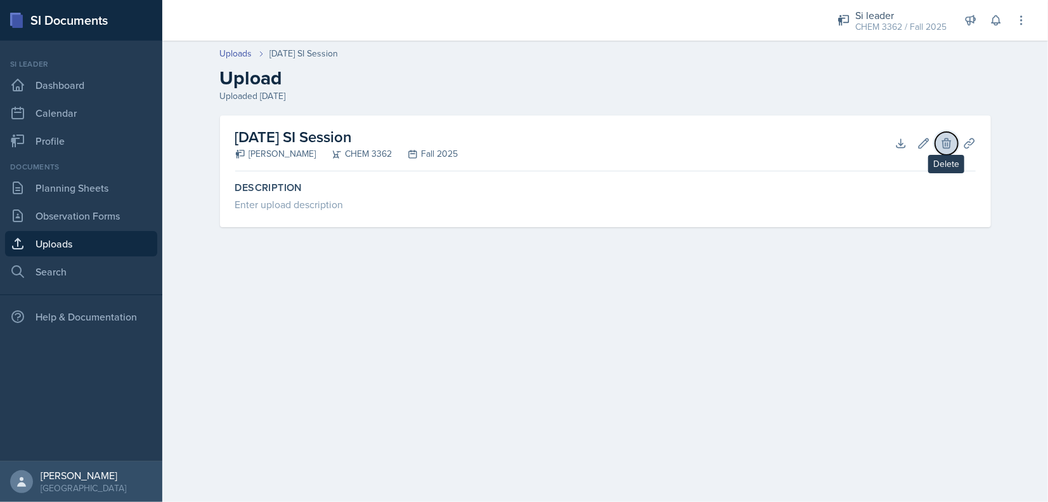
click at [943, 147] on icon at bounding box center [946, 143] width 13 height 13
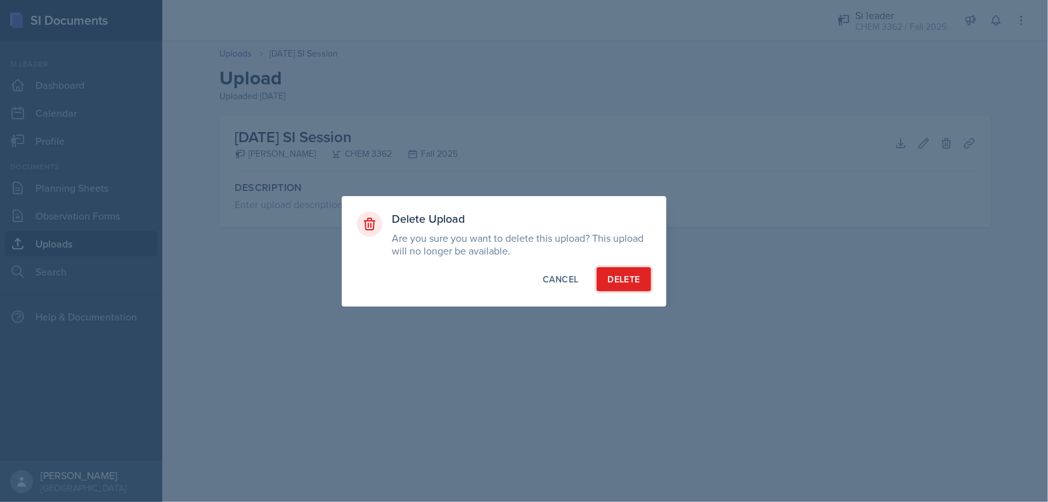
click at [609, 284] on div "Delete" at bounding box center [623, 279] width 32 height 13
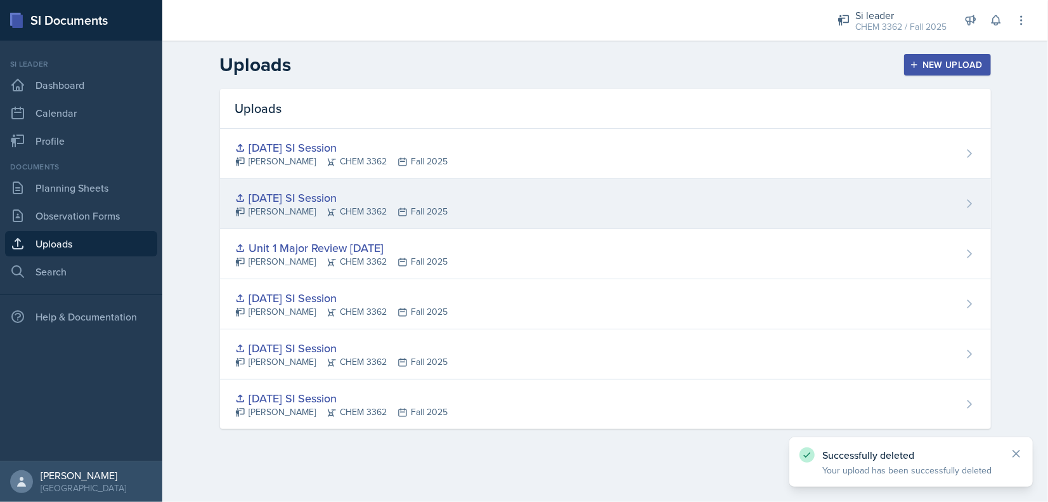
click at [346, 207] on div "Jenny Kim CHEM 3362 Fall 2025" at bounding box center [341, 211] width 213 height 13
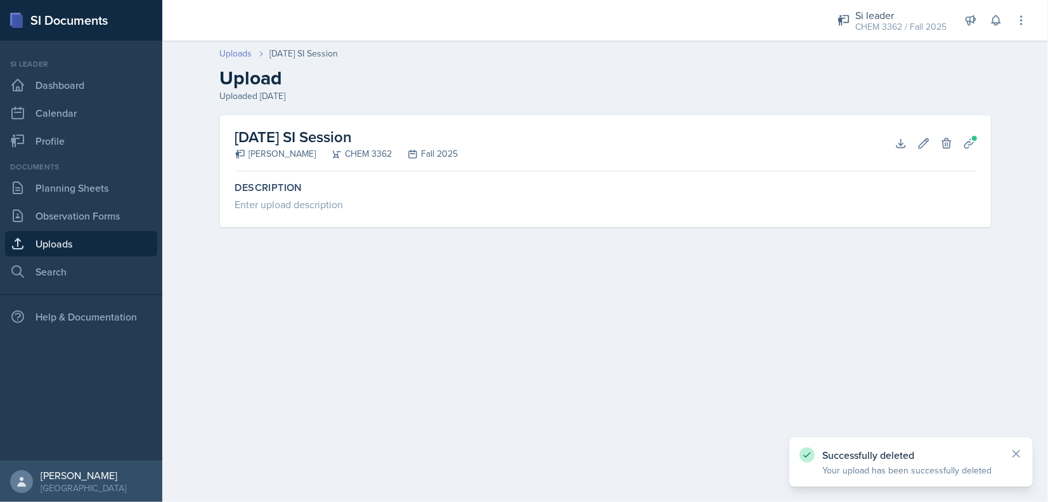
click at [250, 53] on link "Uploads" at bounding box center [236, 53] width 32 height 13
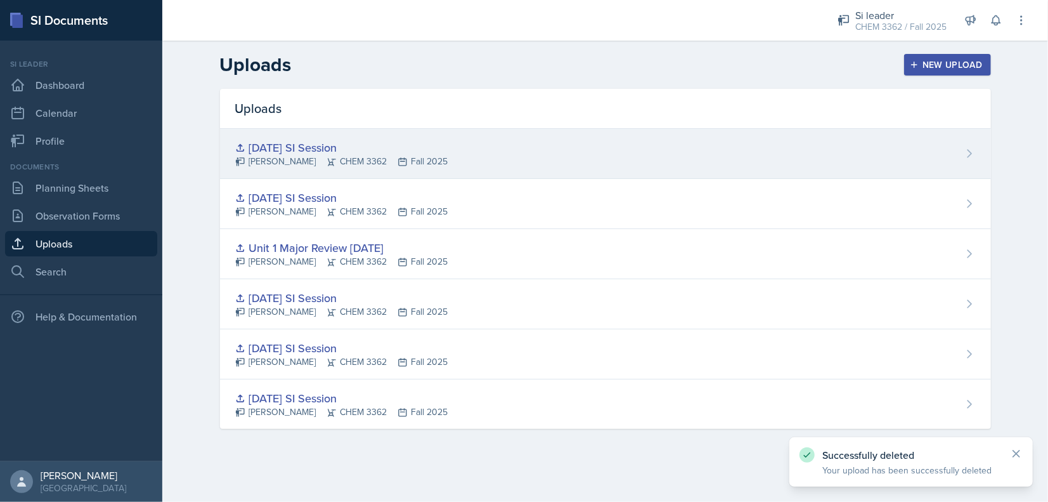
click at [412, 164] on div "Jenny Kim CHEM 3362 Fall 2025" at bounding box center [341, 161] width 213 height 13
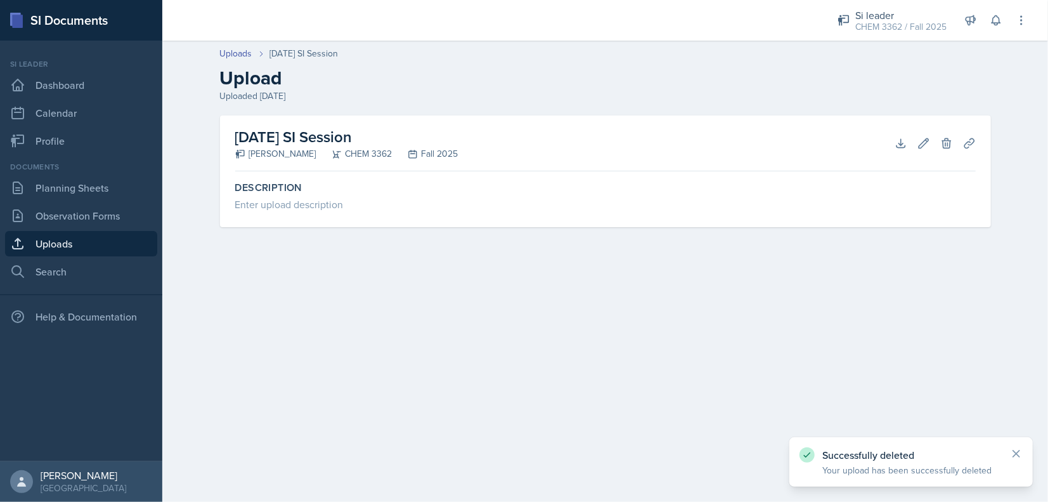
click at [958, 148] on div "Download Edit Delete Planning Sheets" at bounding box center [935, 143] width 81 height 13
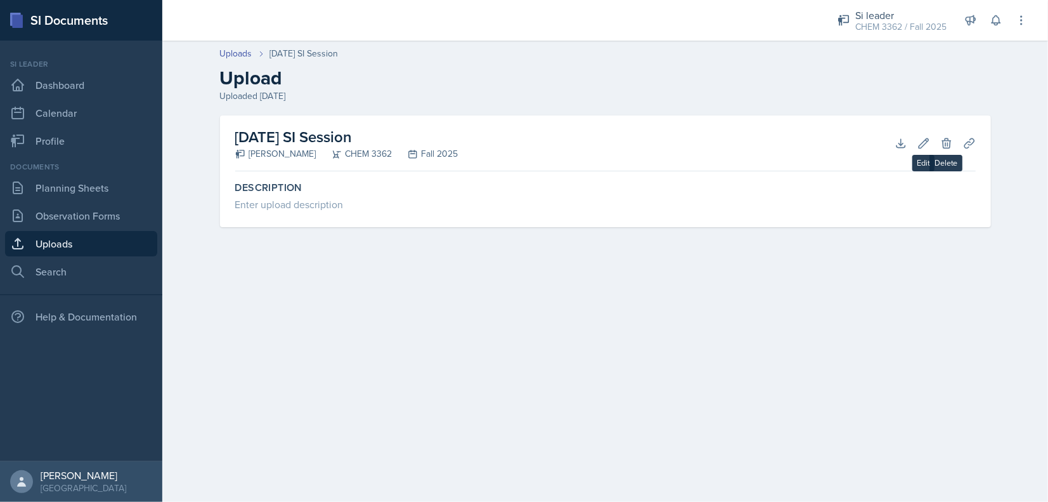
click at [957, 137] on div "Download Edit Delete Planning Sheets" at bounding box center [935, 143] width 81 height 13
click at [943, 137] on icon at bounding box center [946, 143] width 13 height 13
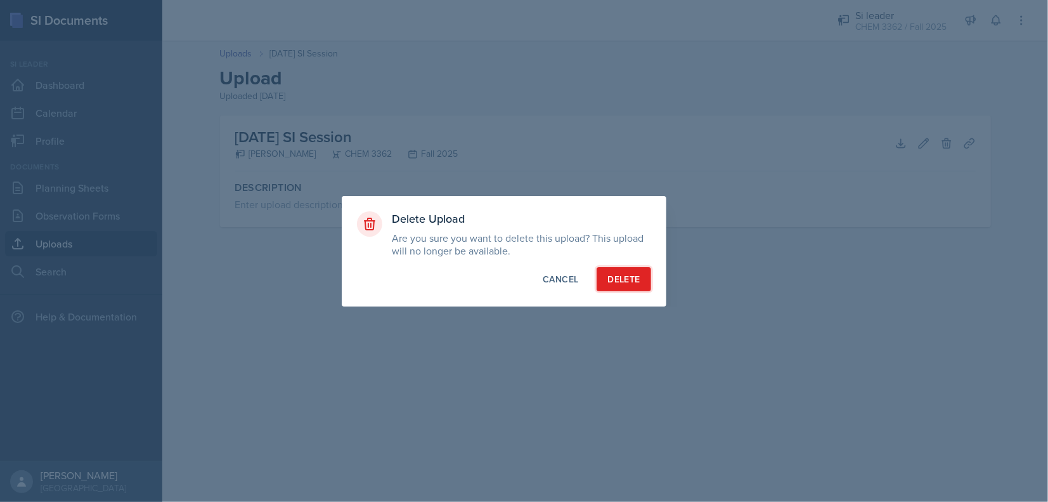
click at [631, 273] on div "Delete" at bounding box center [623, 279] width 32 height 13
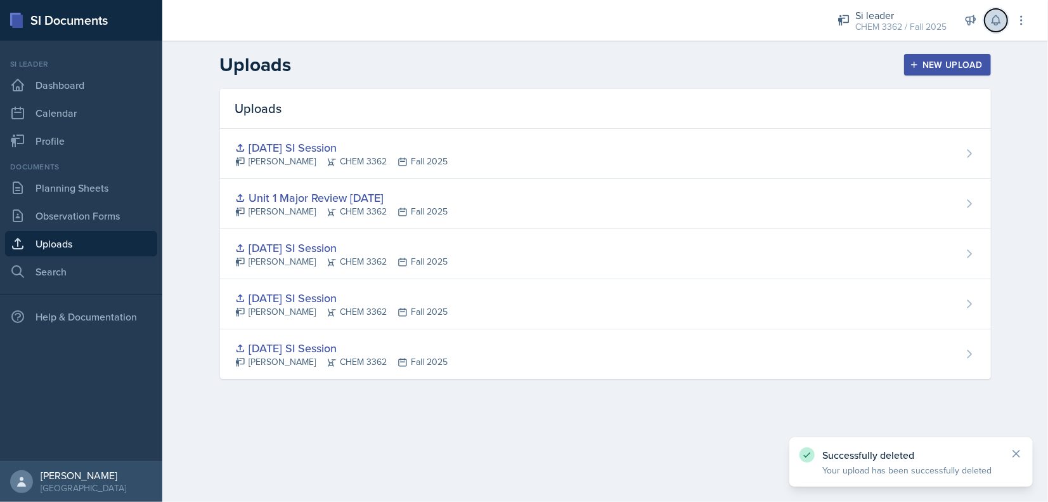
click at [995, 16] on icon at bounding box center [996, 21] width 8 height 10
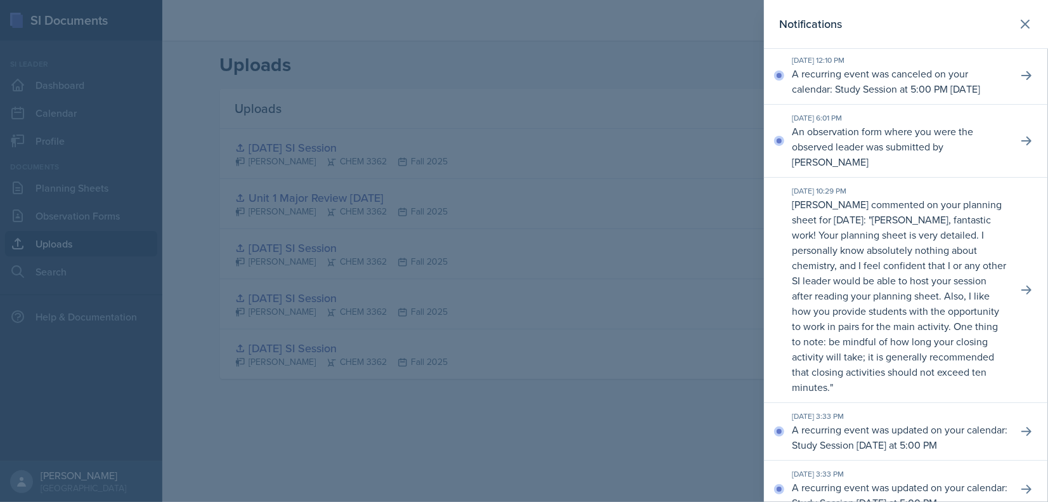
scroll to position [63, 0]
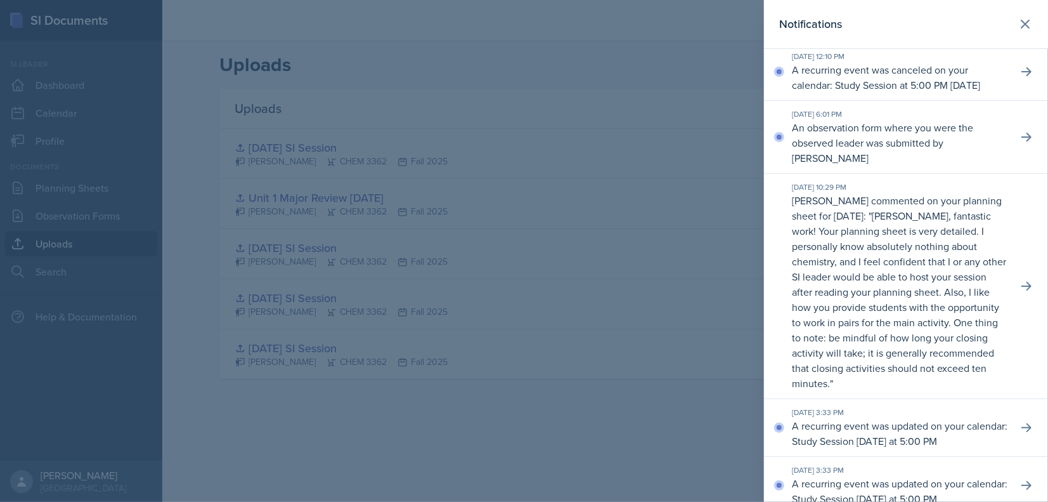
click at [553, 435] on div at bounding box center [524, 251] width 1048 height 502
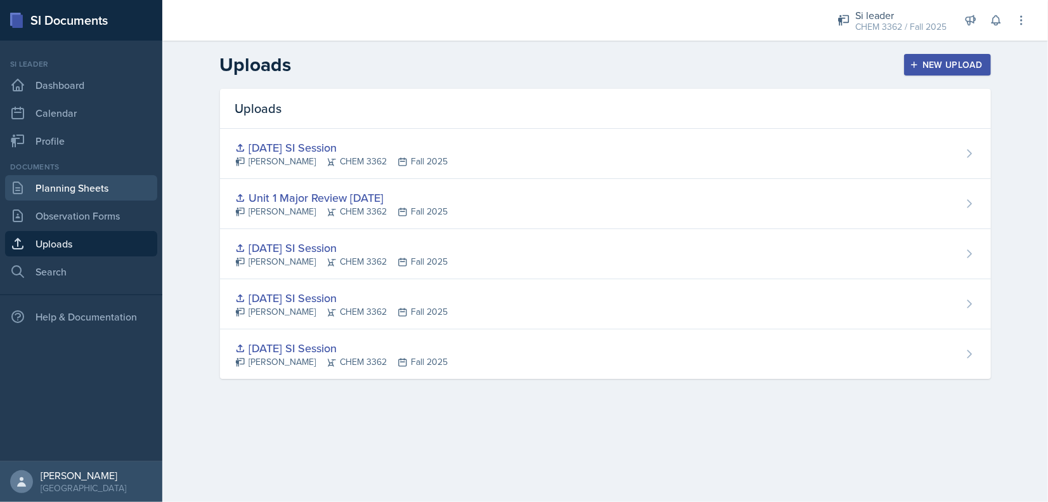
click at [51, 181] on link "Planning Sheets" at bounding box center [81, 187] width 152 height 25
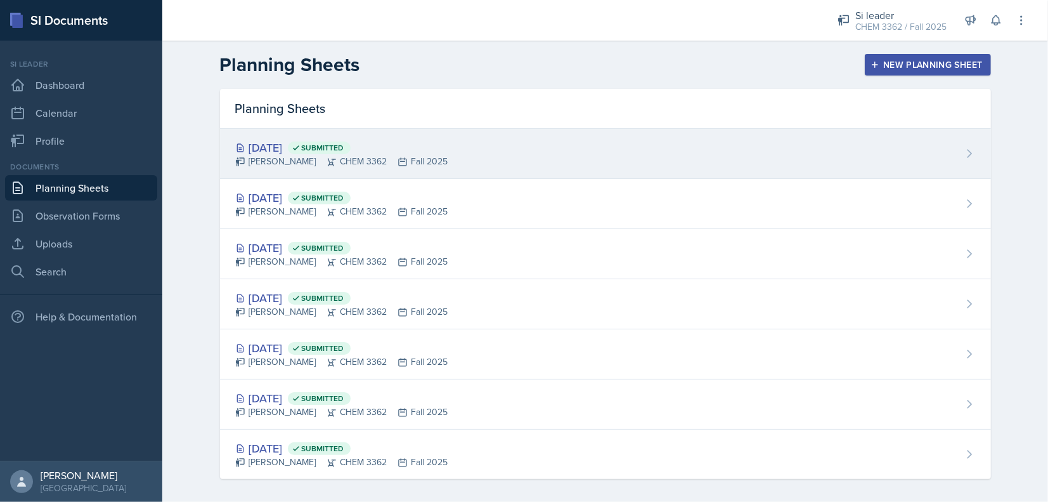
click at [389, 146] on div "Sep 15th, 2025 Submitted" at bounding box center [341, 147] width 213 height 17
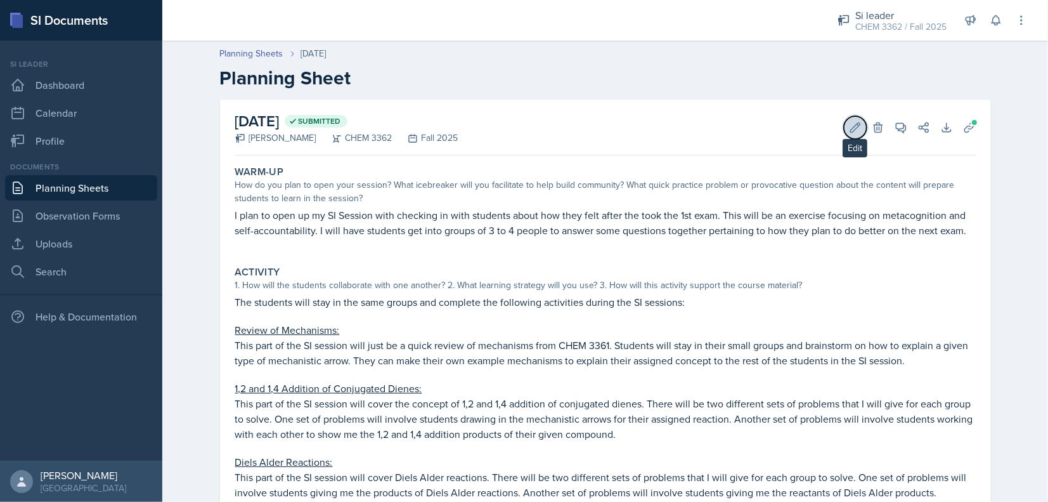
click at [849, 122] on icon at bounding box center [855, 127] width 13 height 13
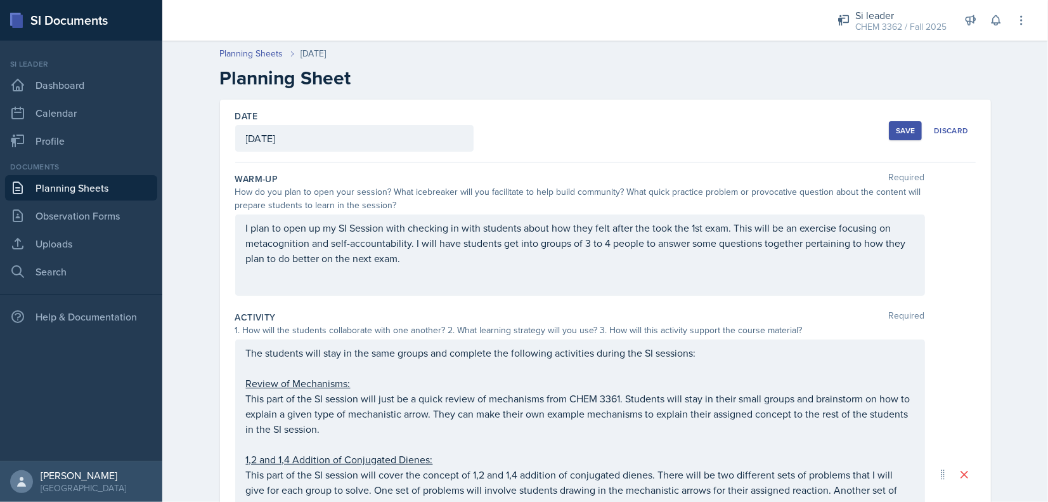
click at [346, 138] on div "[DATE]" at bounding box center [354, 138] width 238 height 27
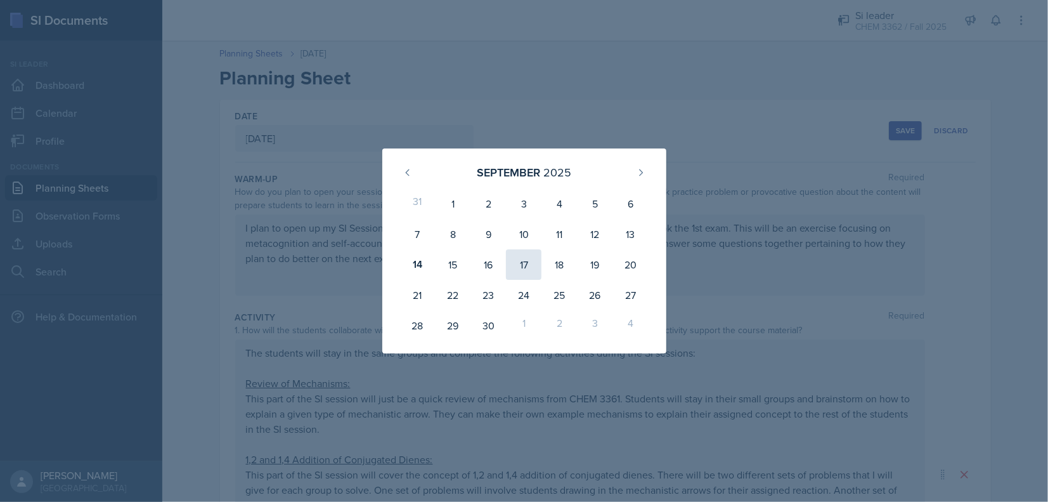
click at [536, 271] on div "17" at bounding box center [524, 264] width 36 height 30
type input "September 17th, 2025"
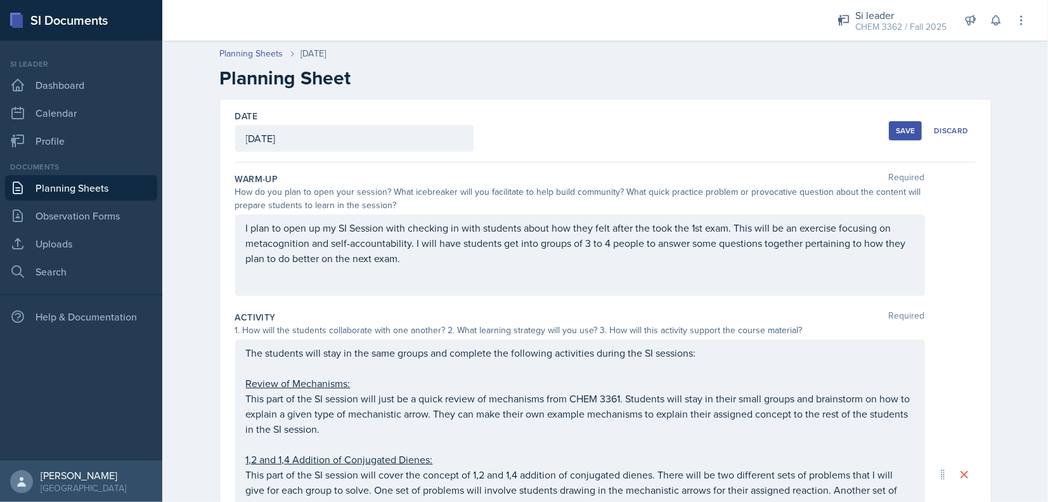
click at [897, 135] on div "Save" at bounding box center [905, 131] width 19 height 10
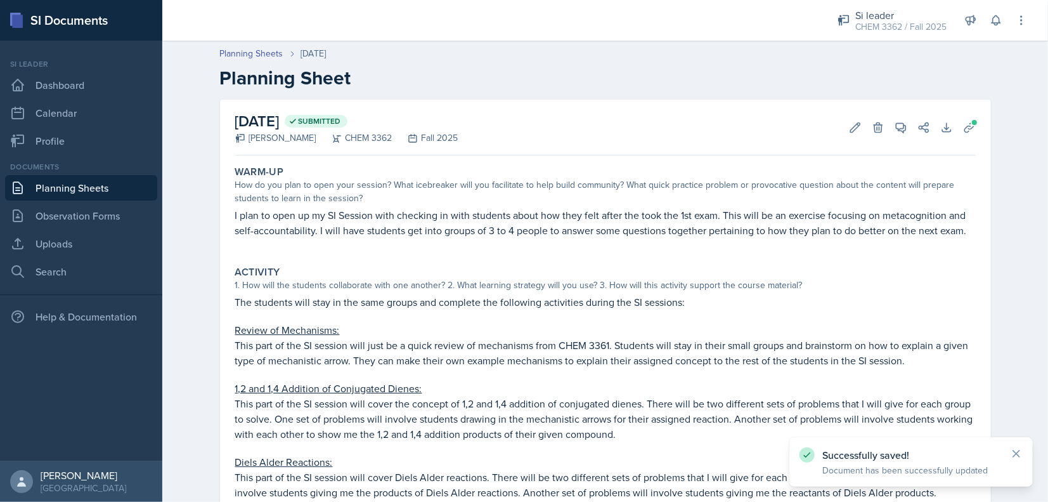
scroll to position [179, 0]
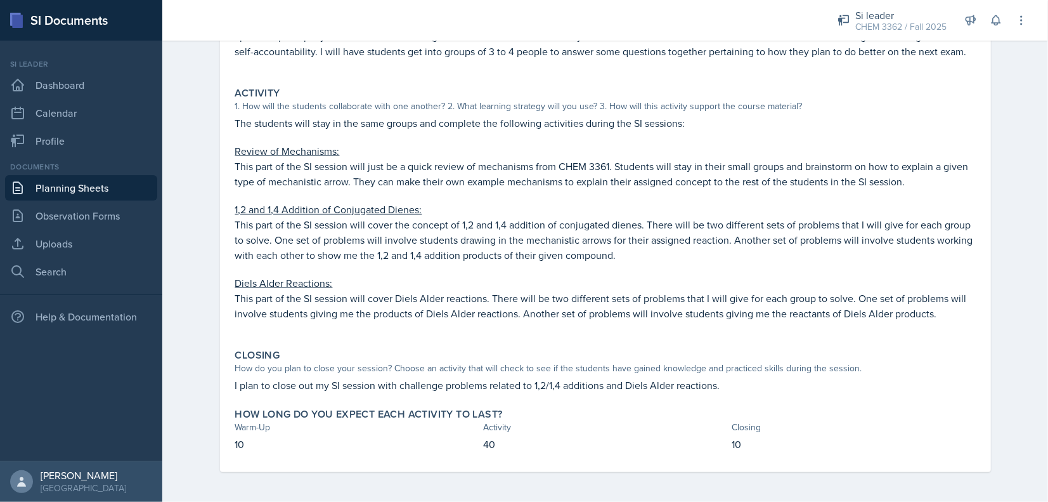
click at [110, 185] on link "Planning Sheets" at bounding box center [81, 187] width 152 height 25
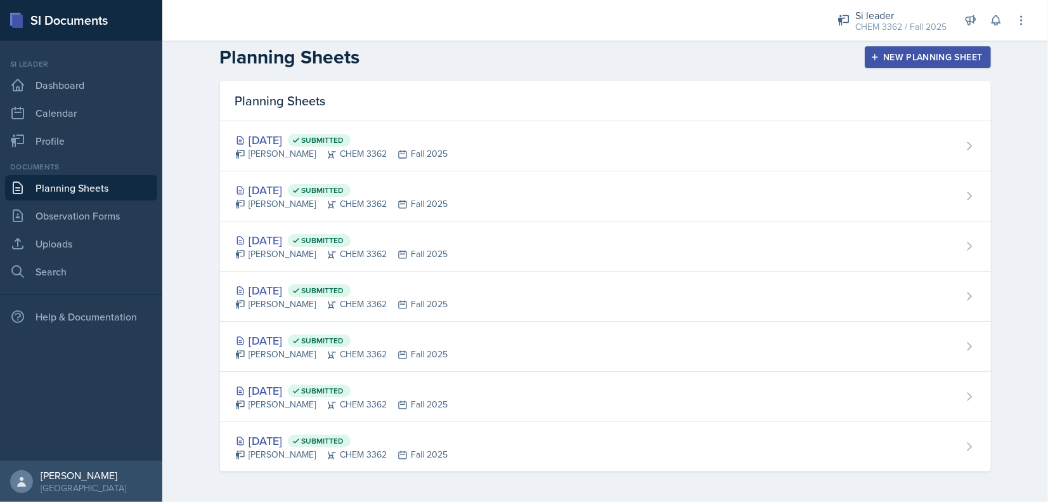
scroll to position [6, 0]
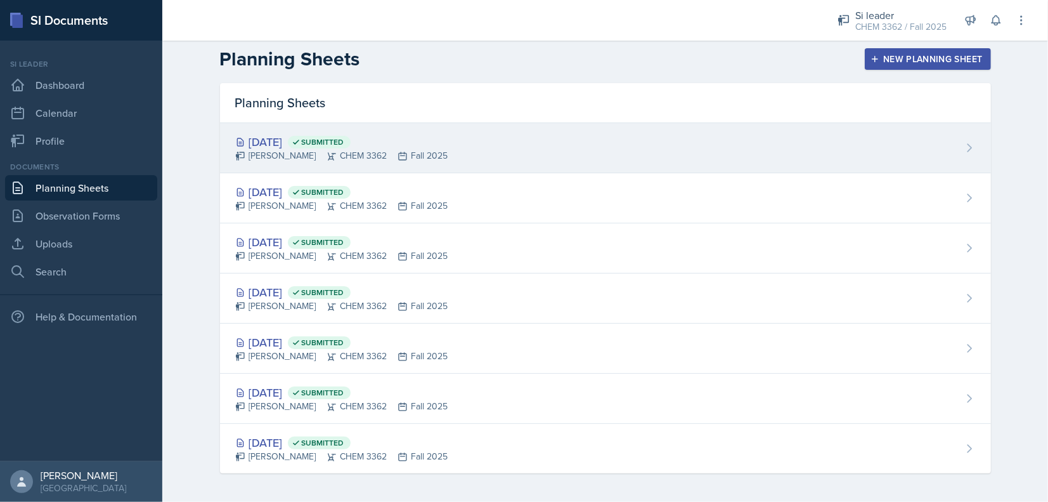
click at [447, 162] on div "Sep 17th, 2025 Submitted Jenny Kim CHEM 3362 Fall 2025" at bounding box center [605, 148] width 771 height 50
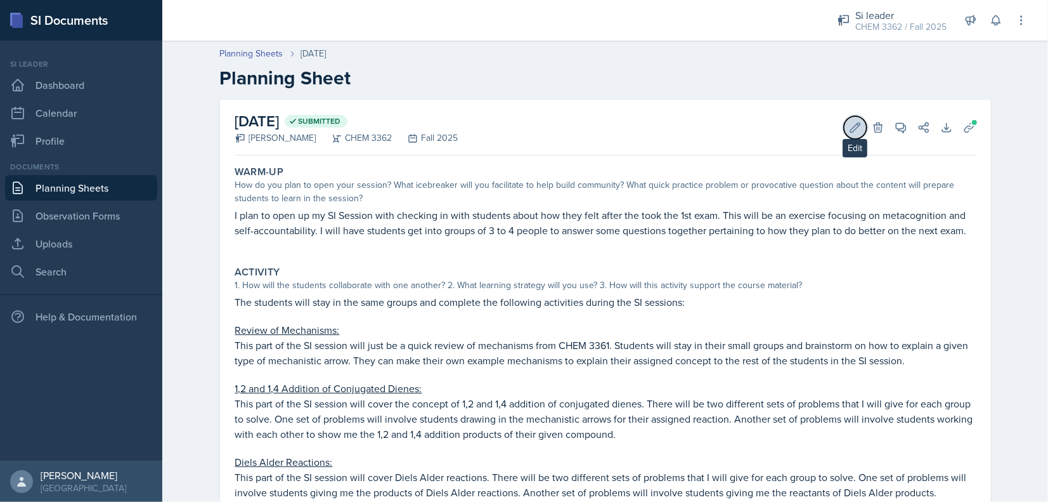
click at [858, 133] on button "Edit" at bounding box center [855, 127] width 23 height 23
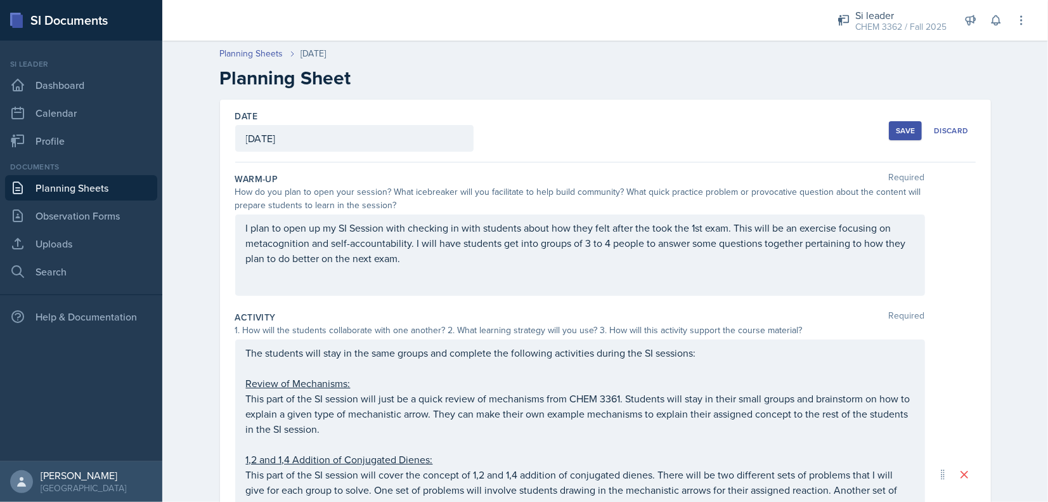
click at [354, 142] on div "September 17th, 2025" at bounding box center [354, 138] width 238 height 27
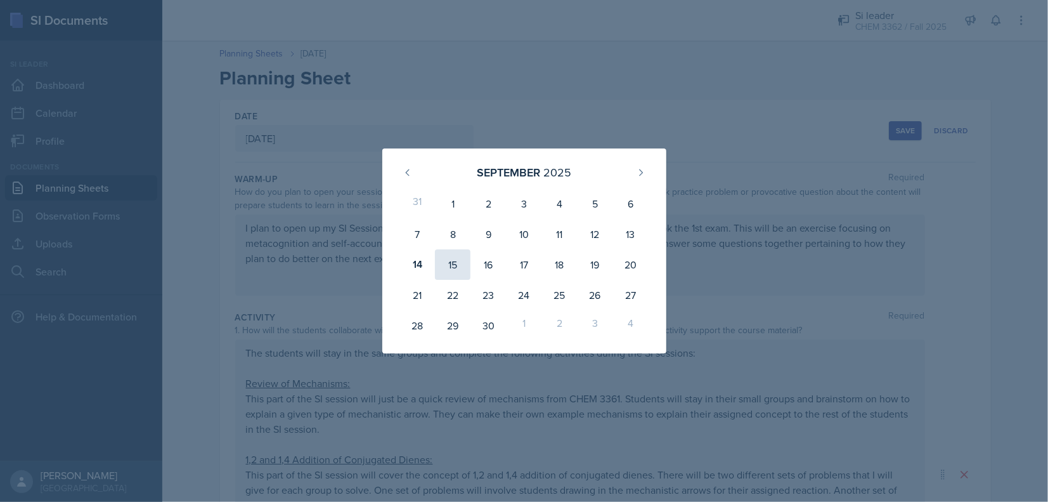
click at [447, 262] on div "15" at bounding box center [453, 264] width 36 height 30
type input "[DATE]"
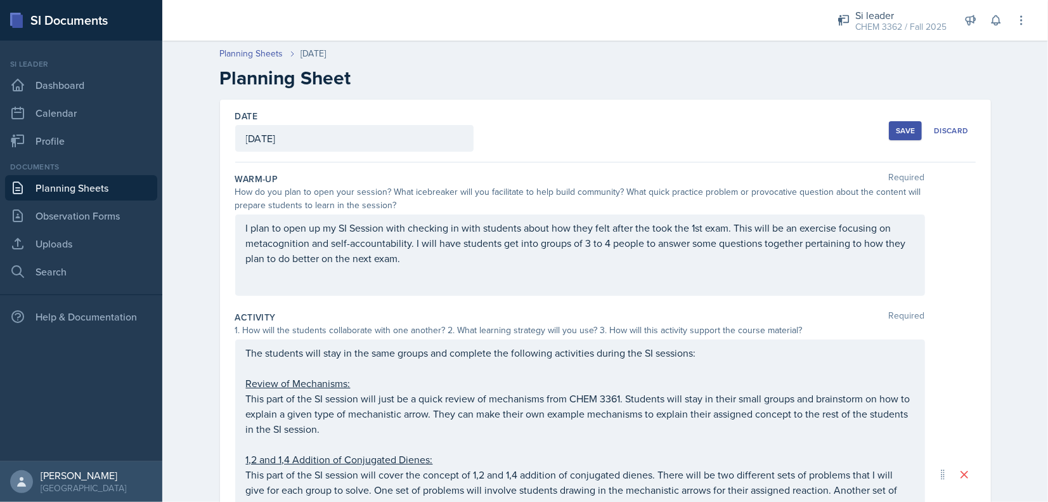
click at [900, 129] on div "Save" at bounding box center [905, 131] width 19 height 10
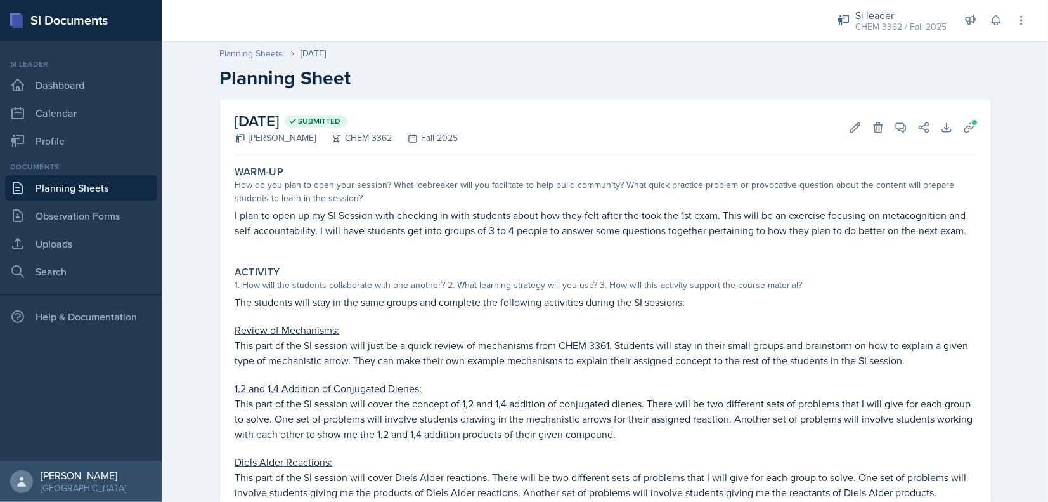
click at [235, 51] on link "Planning Sheets" at bounding box center [251, 53] width 63 height 13
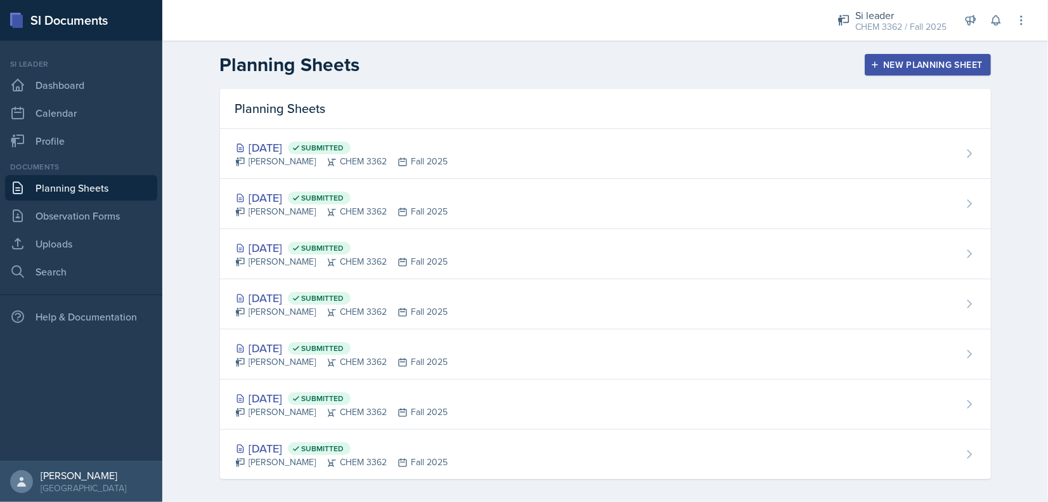
click at [902, 65] on div "New Planning Sheet" at bounding box center [927, 65] width 109 height 10
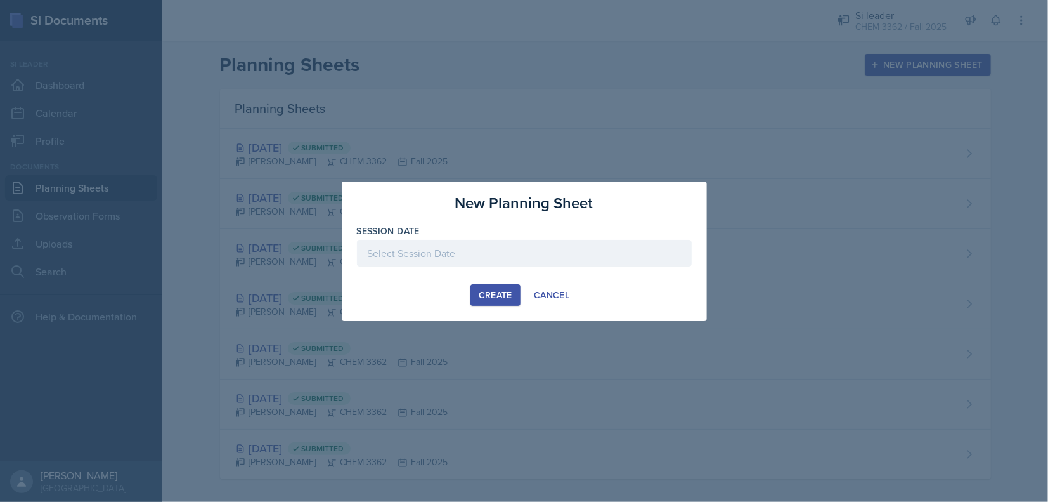
click at [428, 258] on div at bounding box center [524, 253] width 335 height 27
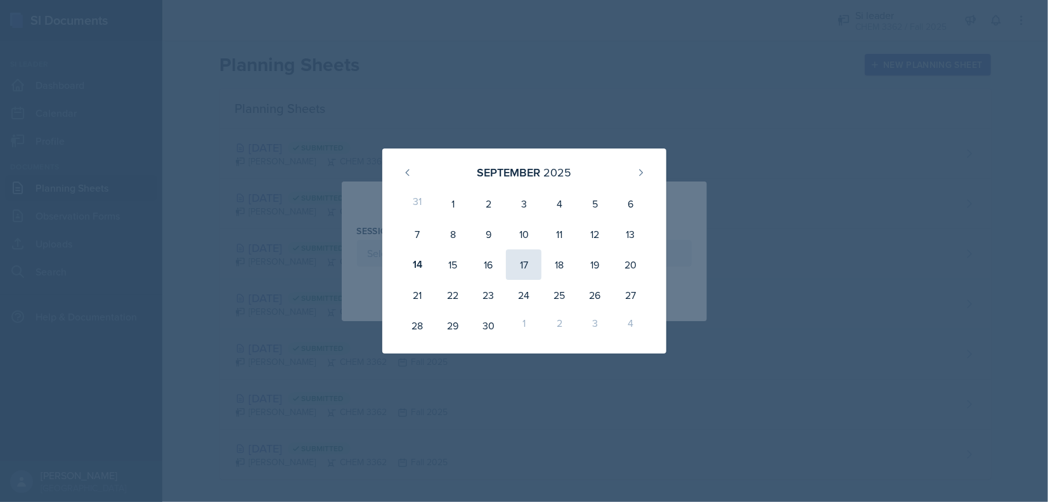
click at [519, 266] on div "17" at bounding box center [524, 264] width 36 height 30
type input "September 17th, 2025"
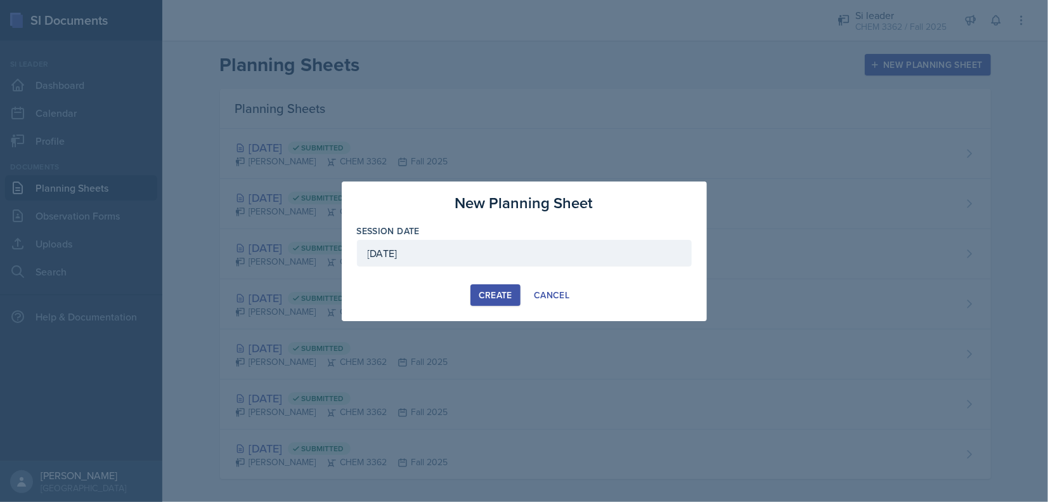
click at [488, 298] on div "Create" at bounding box center [496, 295] width 34 height 10
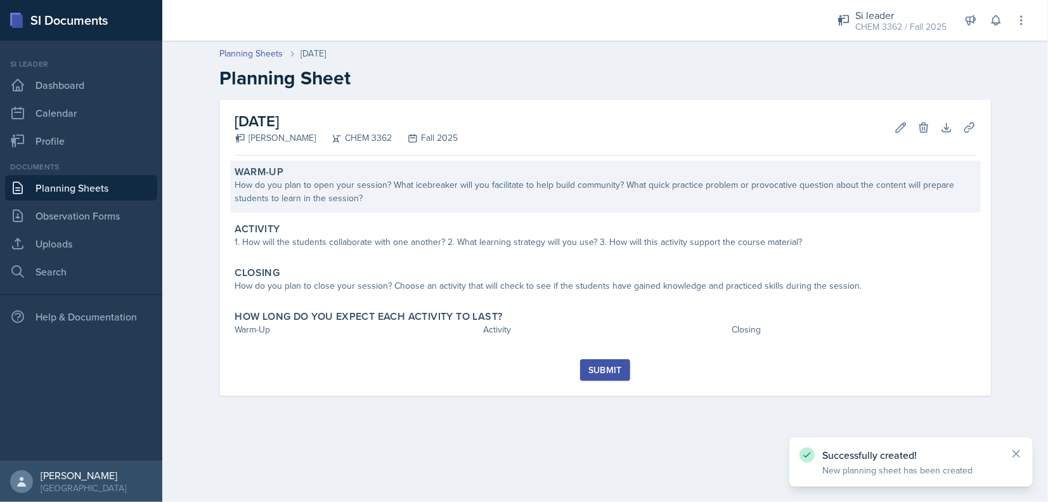
click at [358, 185] on div "How do you plan to open your session? What icebreaker will you facilitate to he…" at bounding box center [605, 191] width 741 height 27
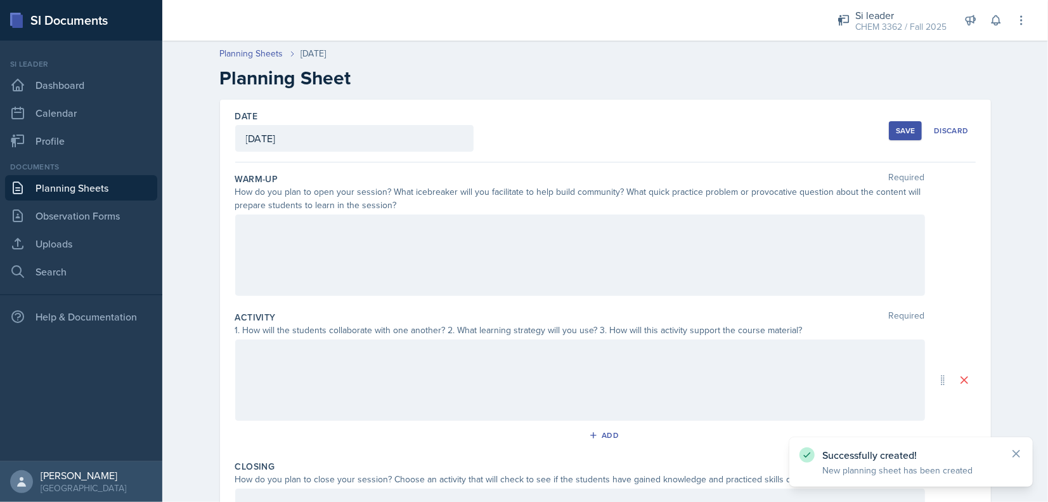
click at [385, 255] on div at bounding box center [580, 254] width 690 height 81
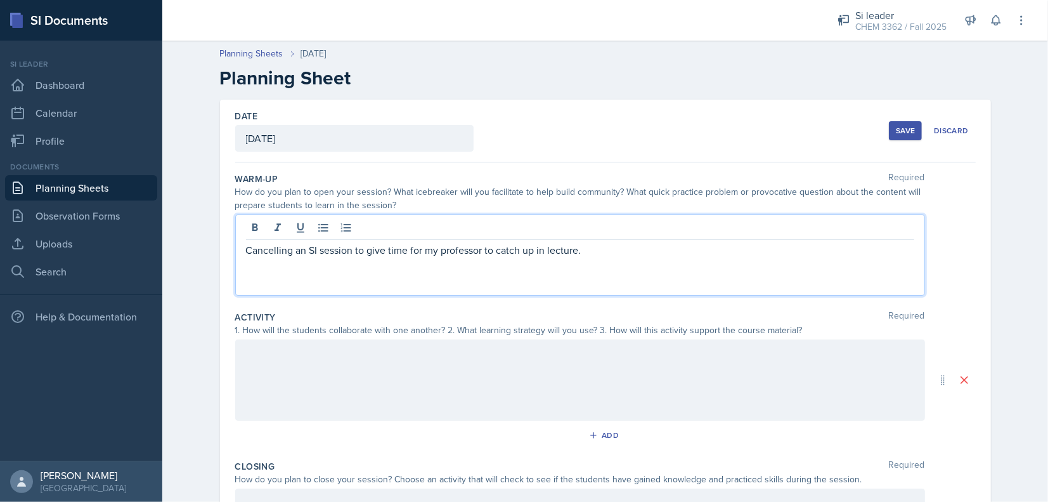
click at [385, 255] on p "Cancelling an SI session to give time for my professor to catch up in lecture." at bounding box center [580, 249] width 668 height 15
copy p "Cancelling an SI session to give time for my professor to catch up in lecture."
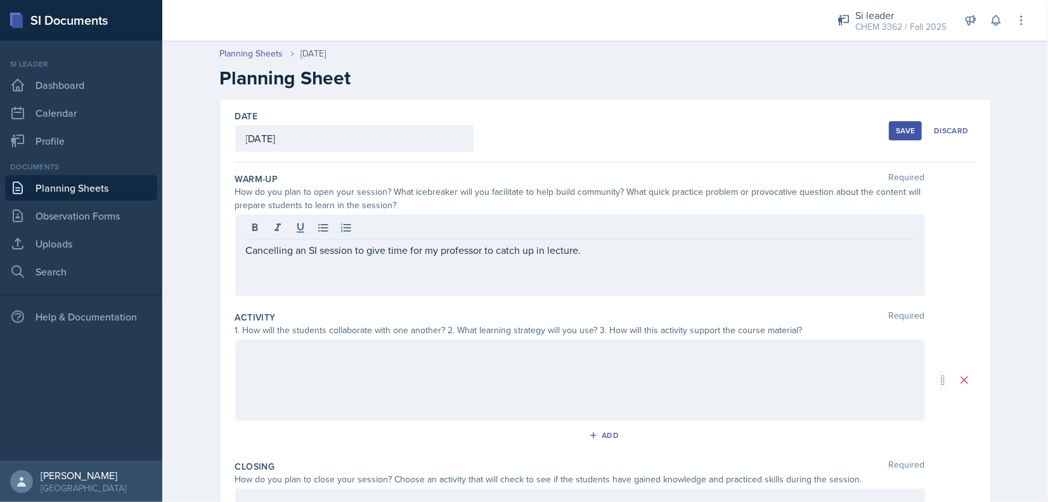
click at [338, 384] on div at bounding box center [580, 379] width 690 height 81
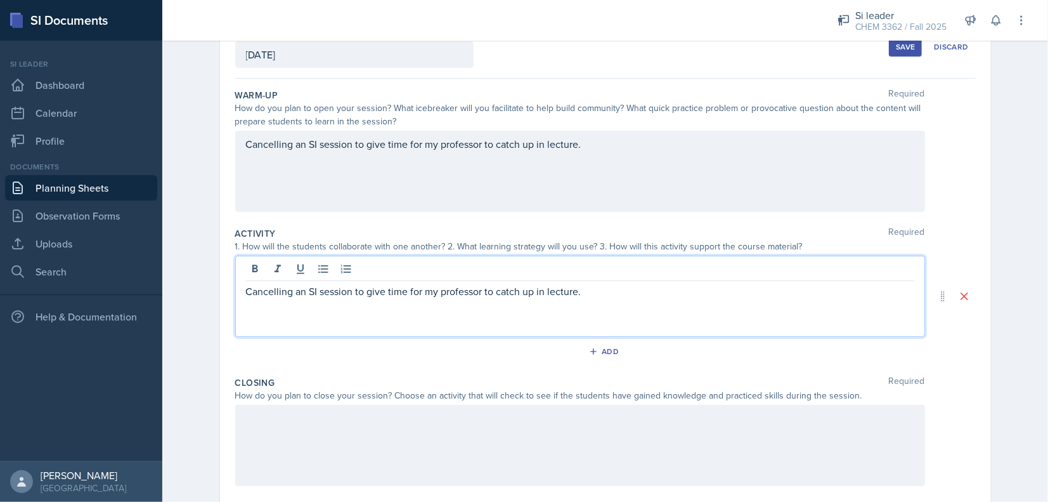
scroll to position [187, 0]
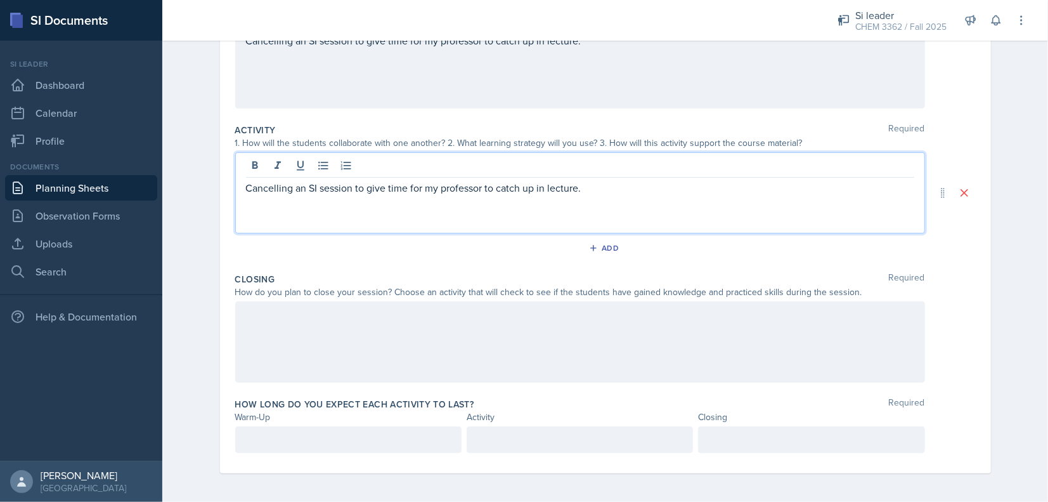
click at [294, 320] on div at bounding box center [580, 341] width 690 height 81
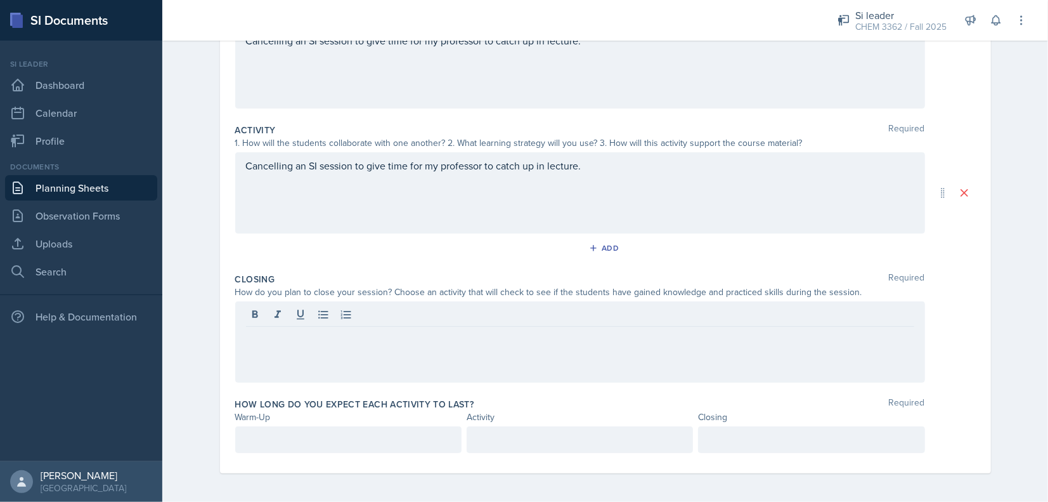
drag, startPoint x: 294, startPoint y: 320, endPoint x: 274, endPoint y: 348, distance: 35.0
click at [274, 348] on div at bounding box center [580, 341] width 690 height 81
drag, startPoint x: 272, startPoint y: 347, endPoint x: 264, endPoint y: 335, distance: 14.2
click at [264, 335] on p at bounding box center [580, 336] width 668 height 15
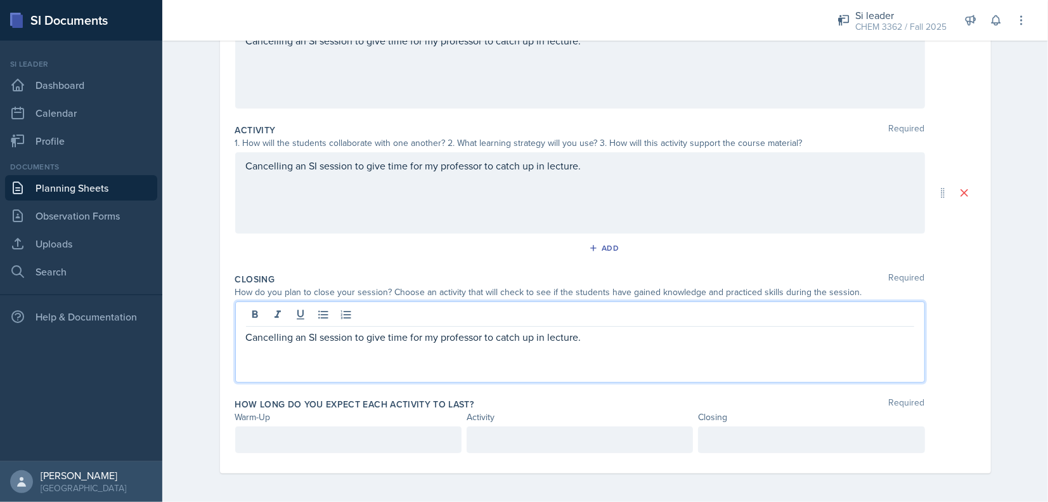
click at [359, 427] on div at bounding box center [348, 439] width 226 height 27
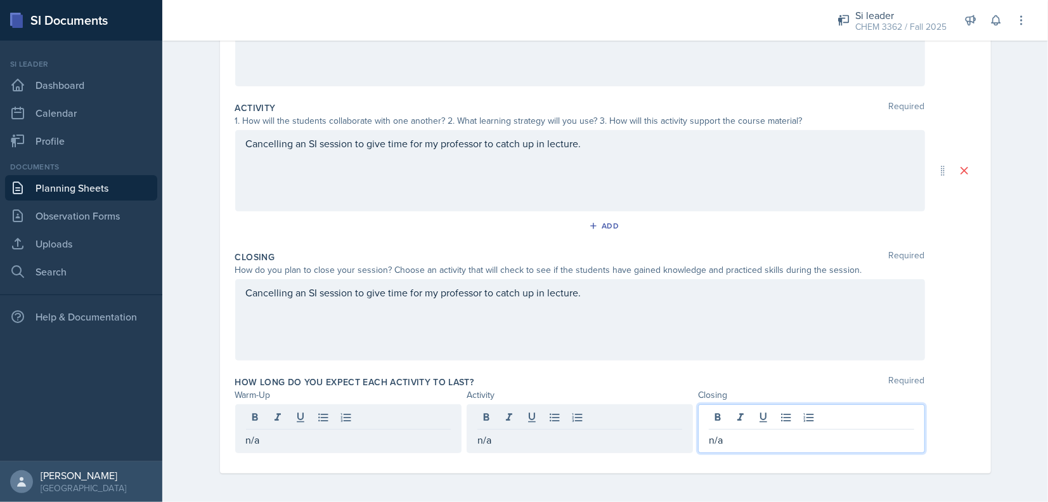
scroll to position [0, 0]
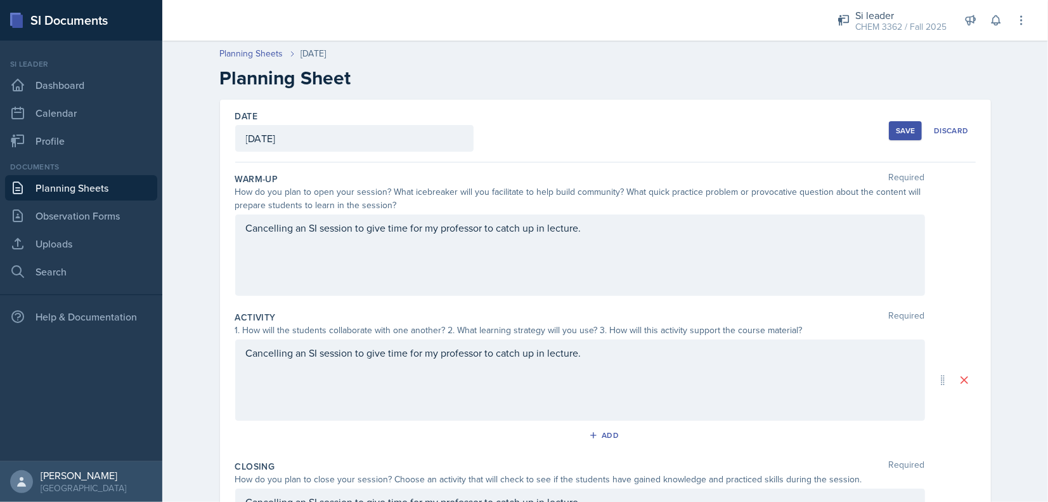
click at [897, 130] on div "Save" at bounding box center [905, 131] width 19 height 10
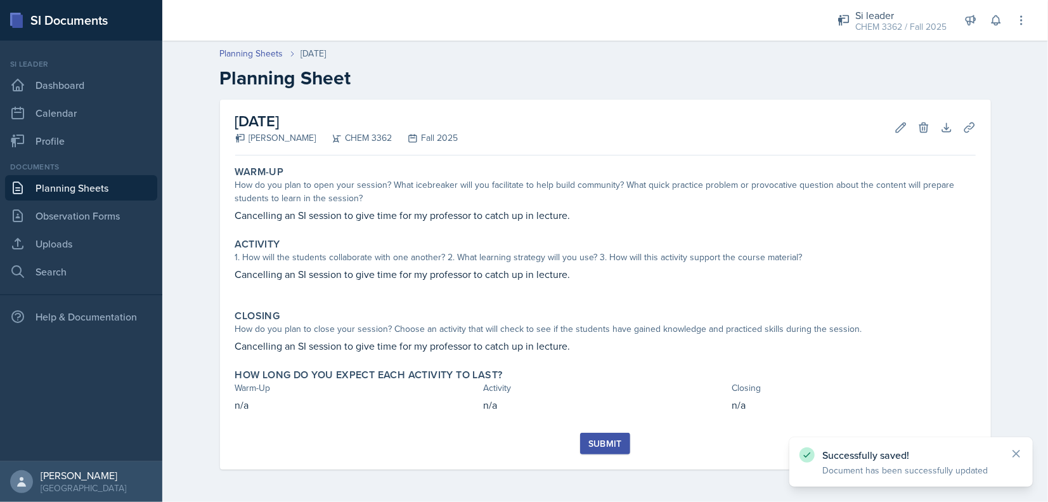
click at [597, 446] on div "Submit" at bounding box center [605, 443] width 34 height 10
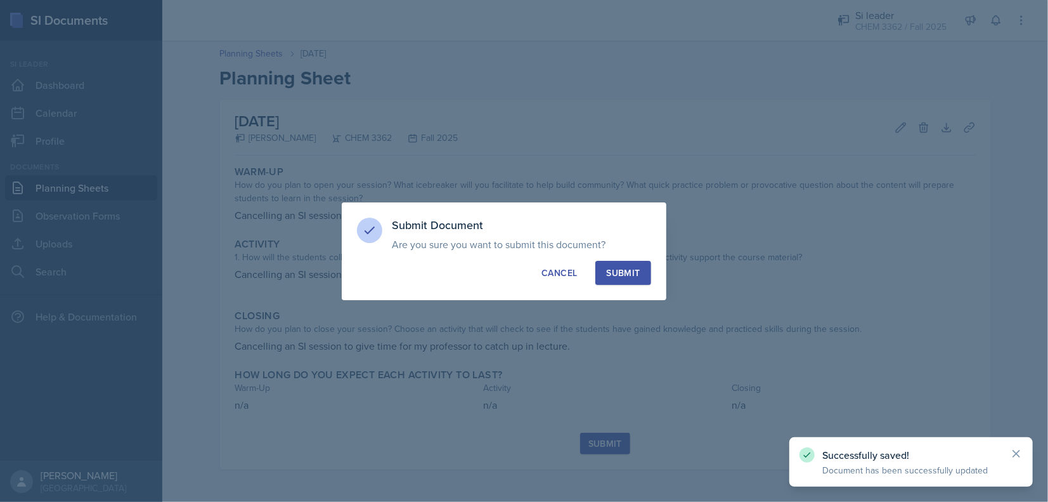
click at [616, 257] on div "Submit Document Are you sure you want to submit this document? This document wi…" at bounding box center [504, 251] width 325 height 98
click at [637, 273] on div "Submit" at bounding box center [623, 272] width 34 height 13
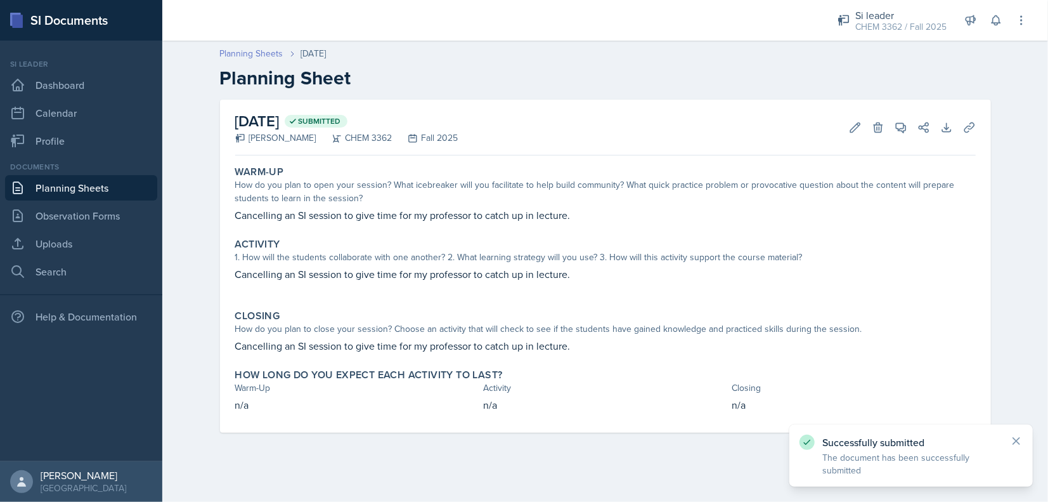
click at [269, 49] on link "Planning Sheets" at bounding box center [251, 53] width 63 height 13
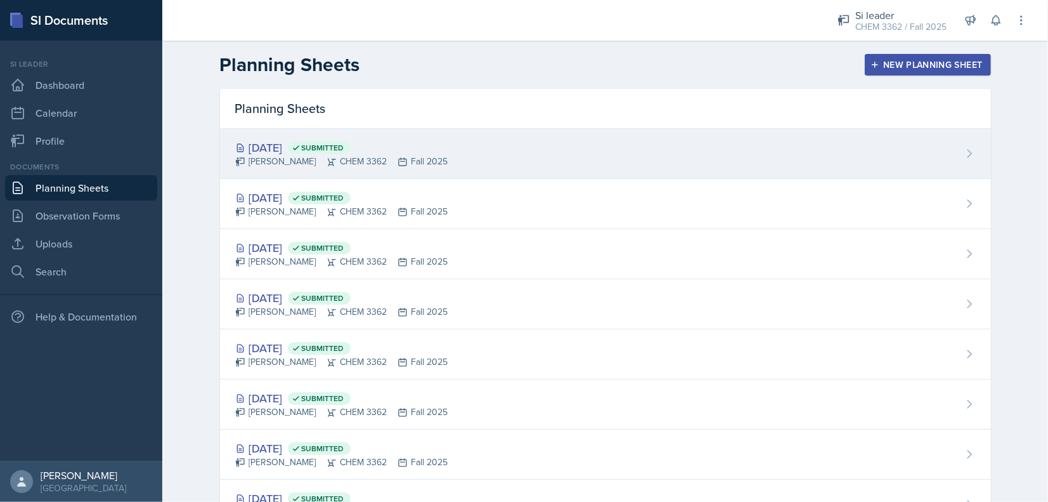
click at [327, 158] on icon at bounding box center [332, 162] width 10 height 10
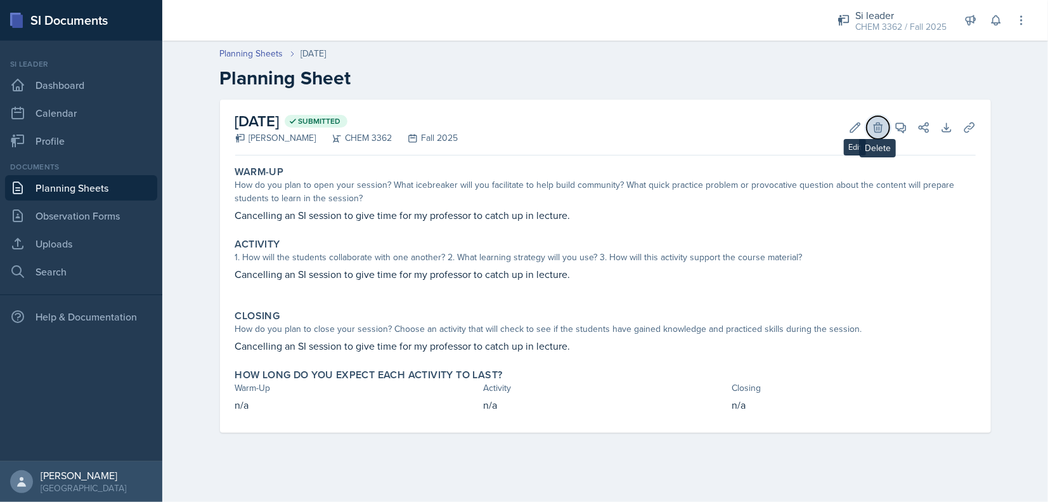
click at [874, 134] on button "Delete" at bounding box center [878, 127] width 23 height 23
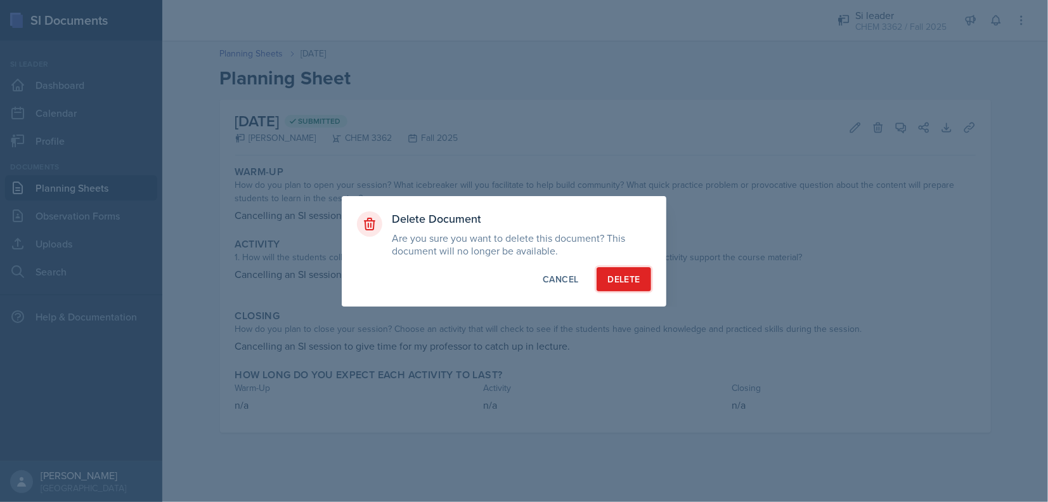
click at [628, 285] on button "Delete" at bounding box center [624, 279] width 54 height 24
